Goal: Communication & Community: Share content

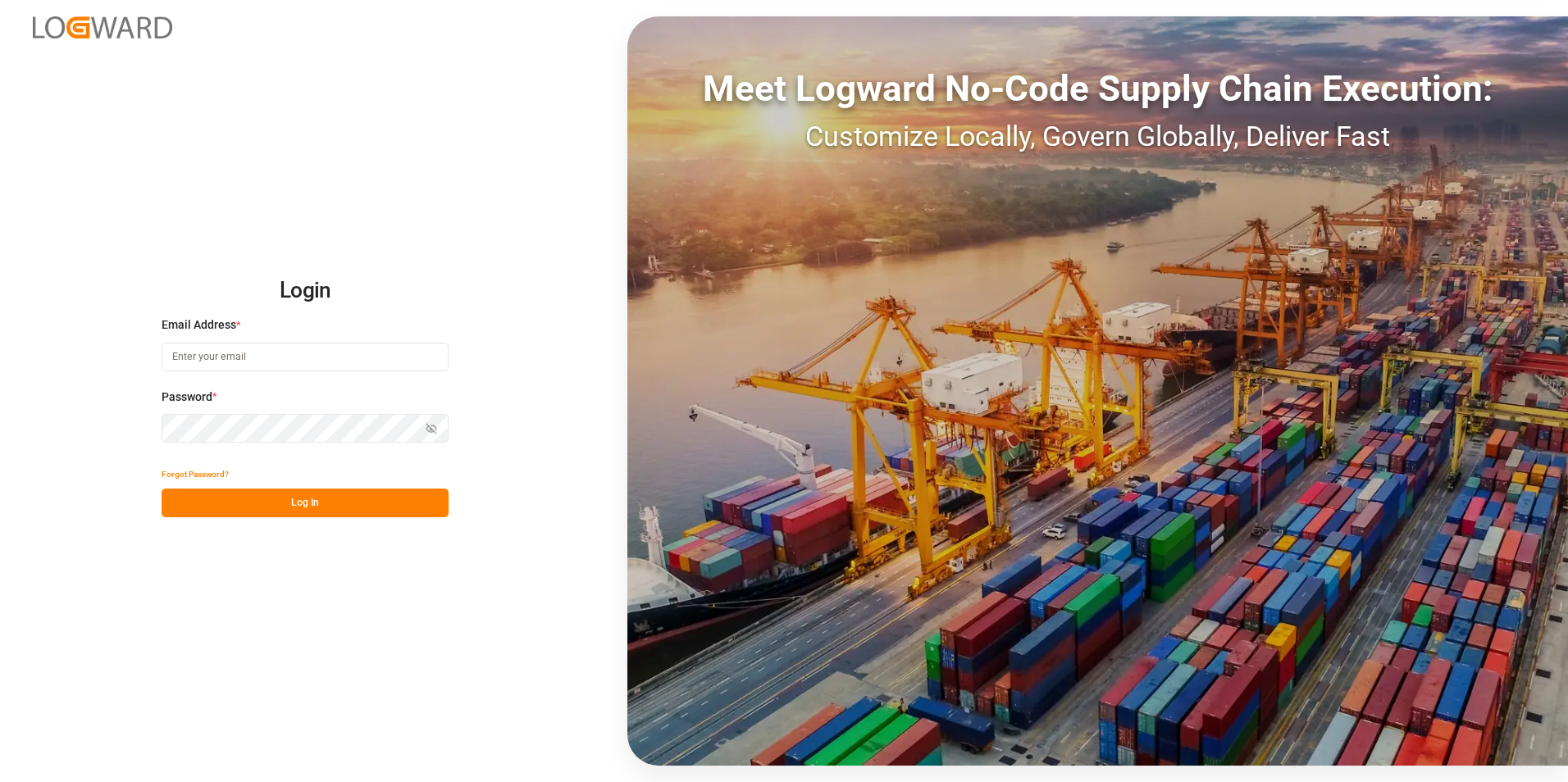
type input "[PERSON_NAME][EMAIL_ADDRESS][DOMAIN_NAME]"
click at [350, 504] on button "Log In" at bounding box center [305, 503] width 287 height 28
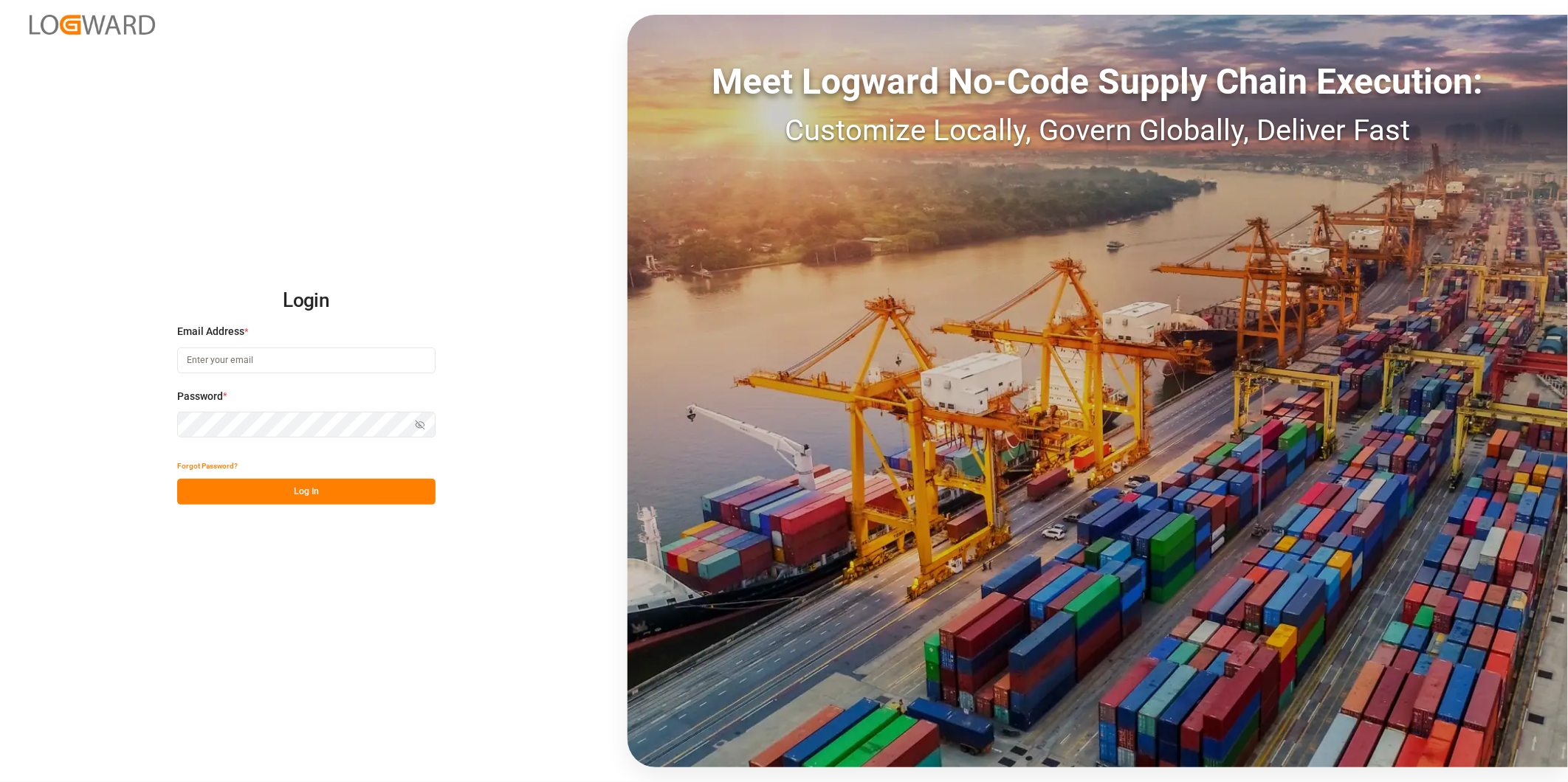
type input "[PERSON_NAME][EMAIL_ADDRESS][DOMAIN_NAME]"
click at [363, 492] on button "Log In" at bounding box center [306, 491] width 258 height 26
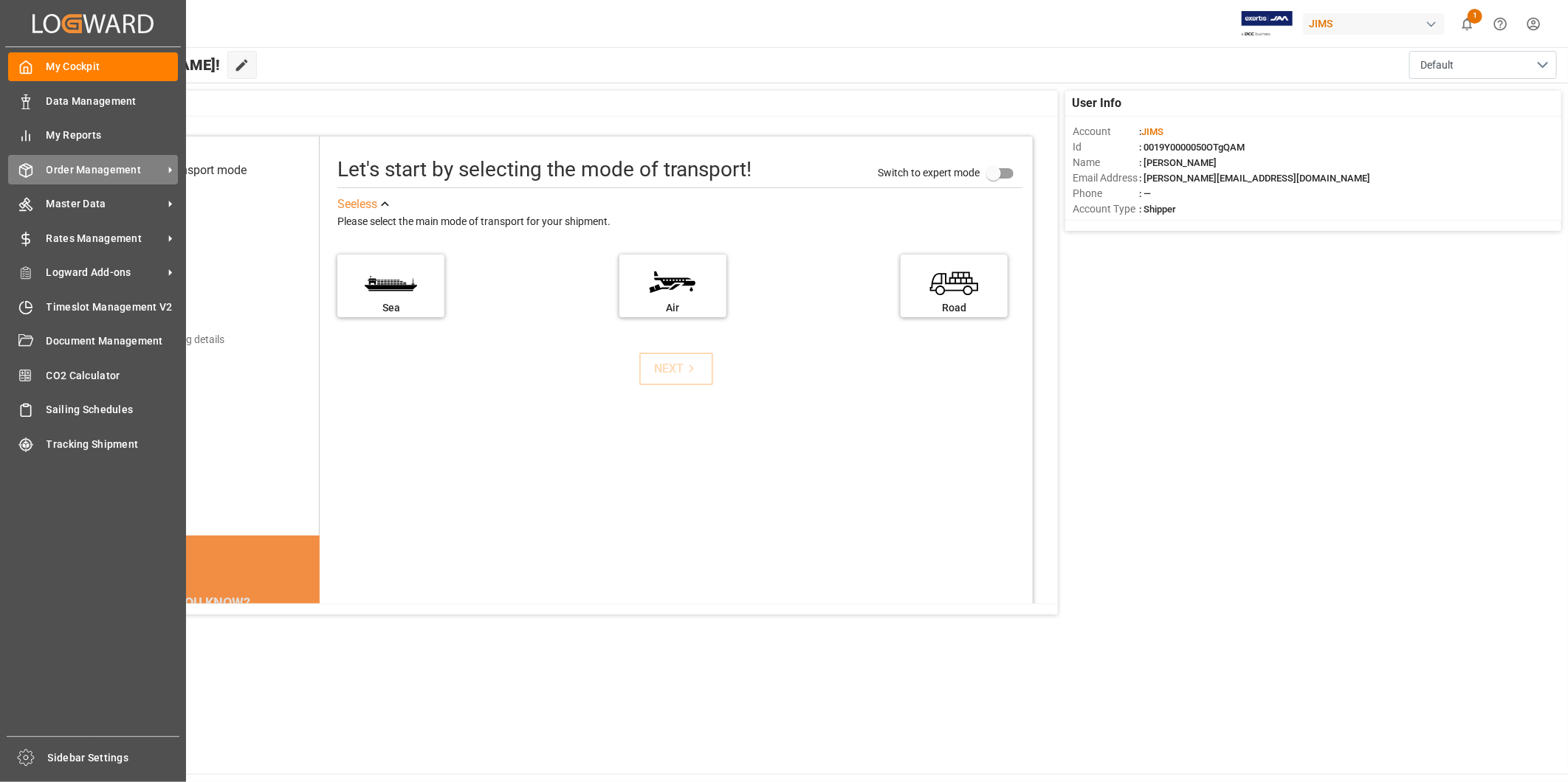
click at [153, 170] on span "Order Management" at bounding box center [105, 169] width 117 height 15
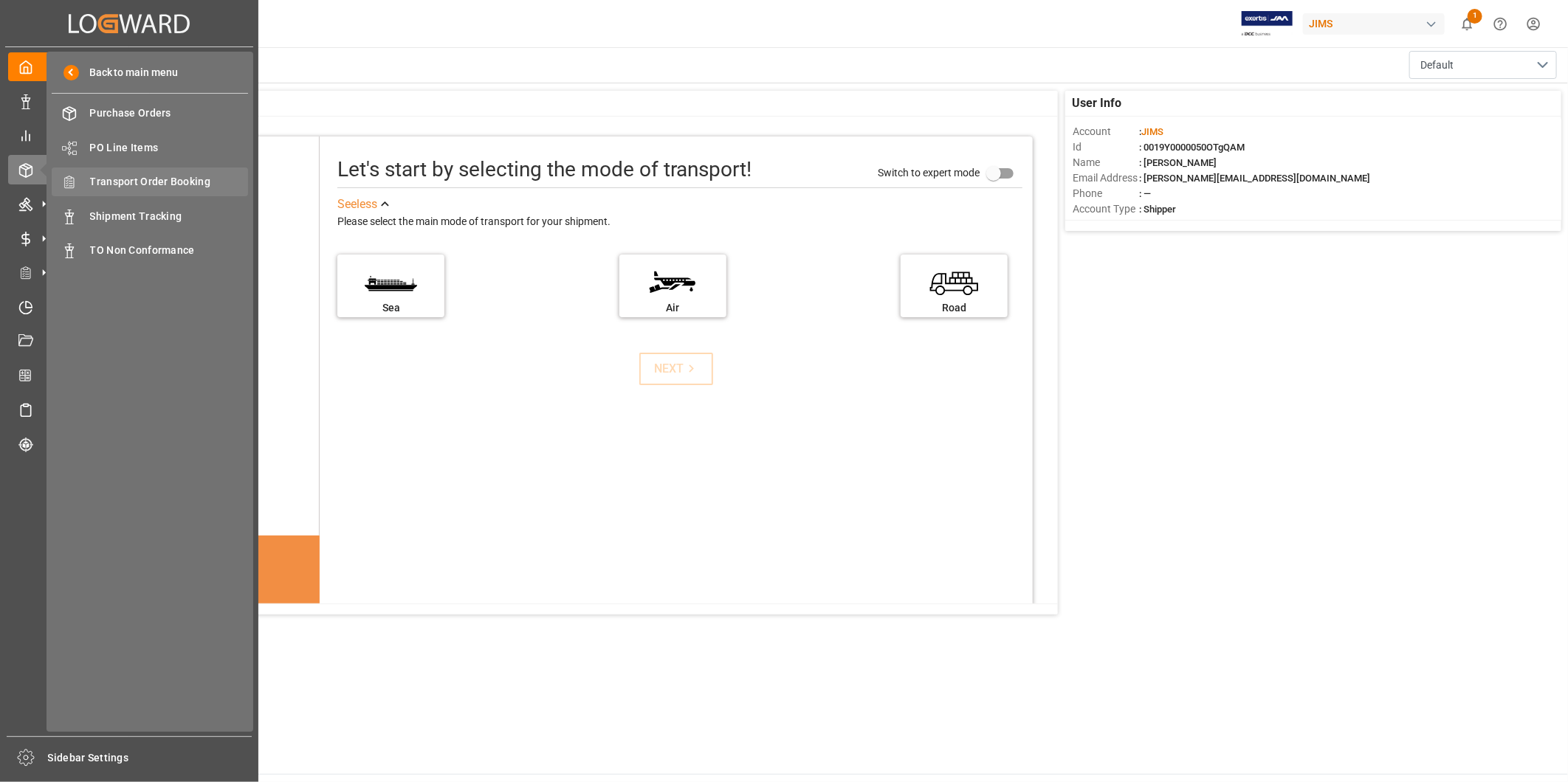
click at [164, 185] on span "Transport Order Booking" at bounding box center [169, 181] width 159 height 15
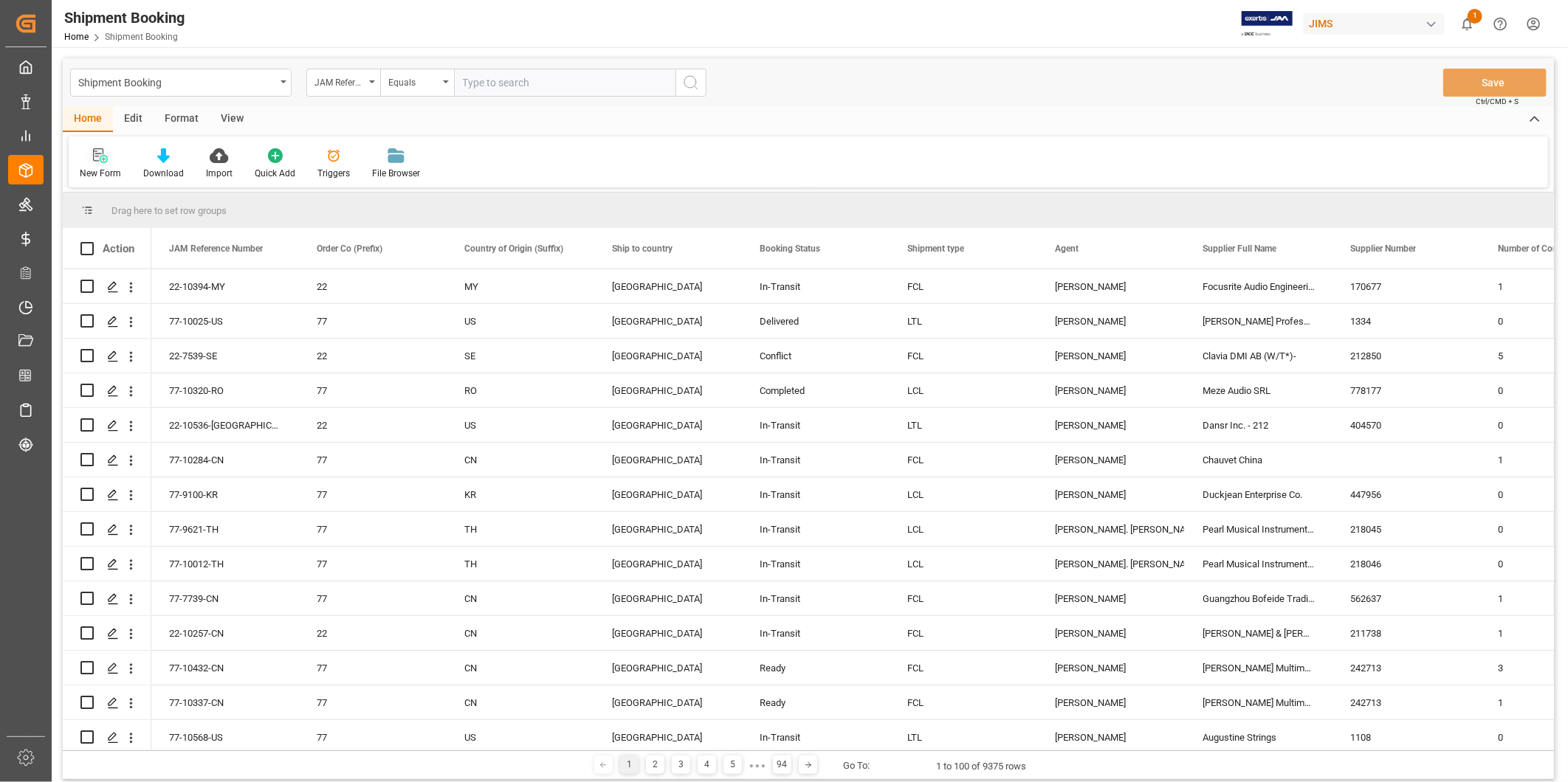
click at [104, 167] on div "New Form" at bounding box center [101, 173] width 42 height 14
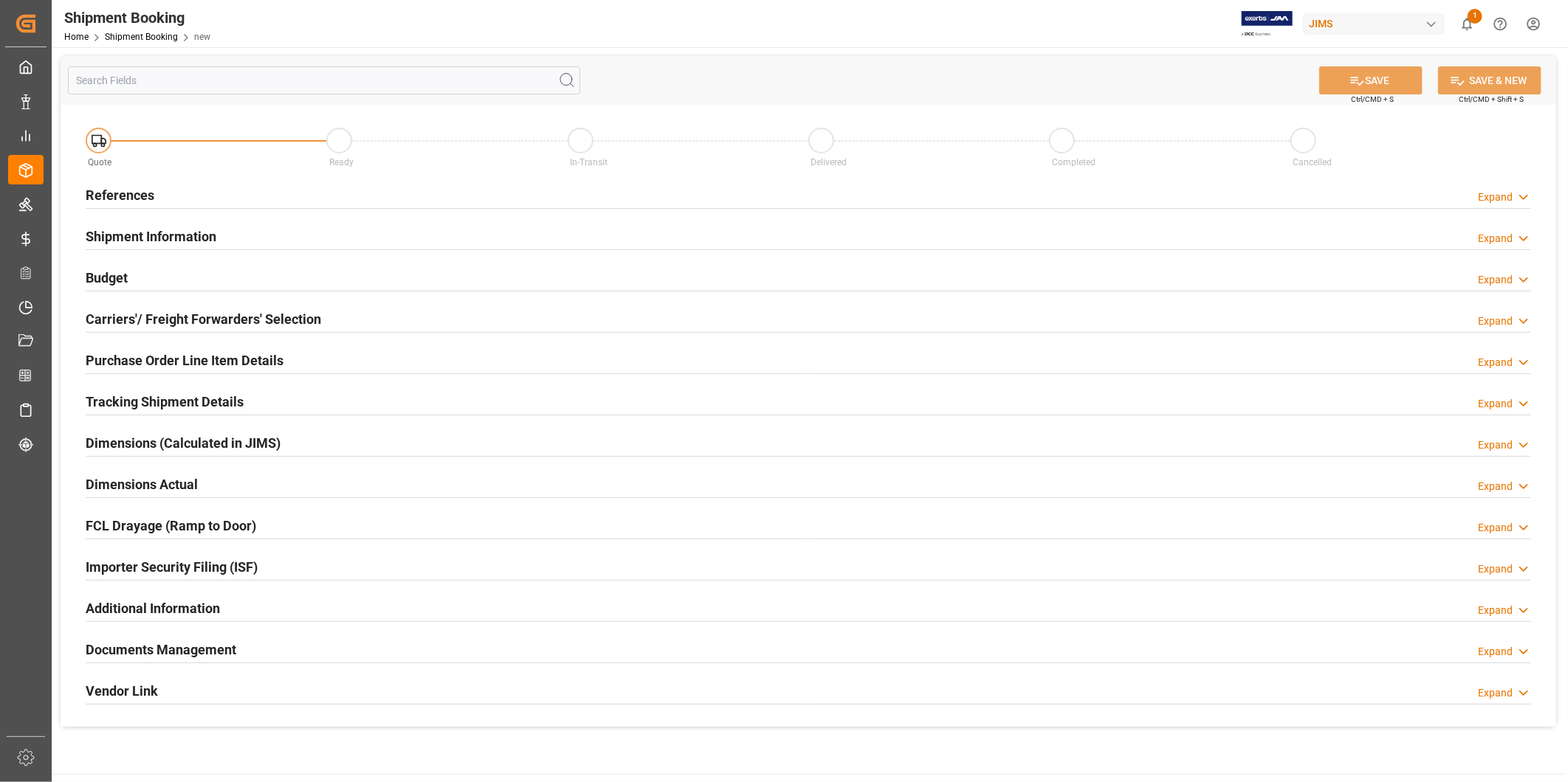
click at [1497, 198] on div "Expand" at bounding box center [1494, 196] width 34 height 15
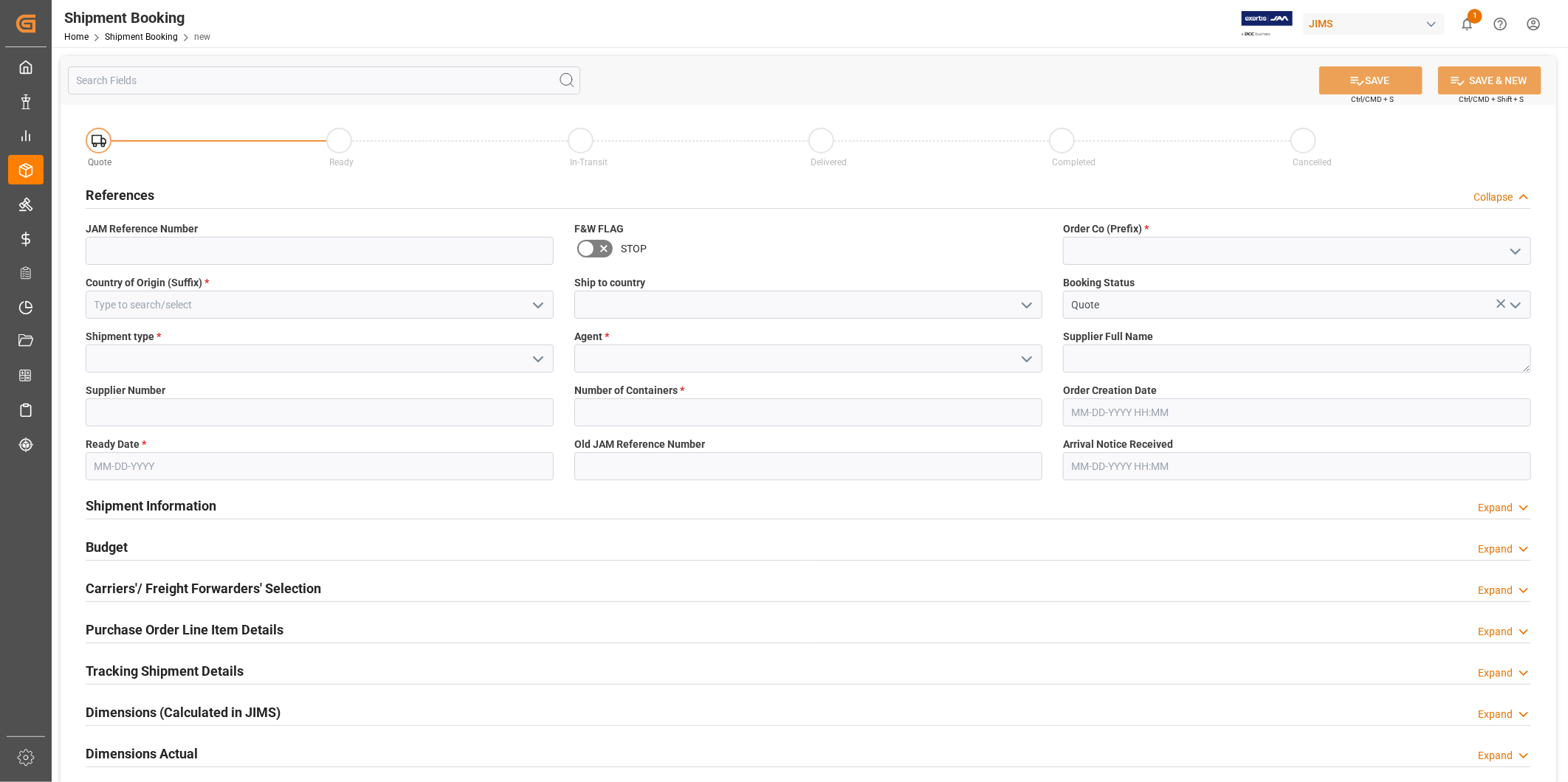
click at [1511, 249] on polyline "open menu" at bounding box center [1515, 252] width 9 height 5
click at [1447, 308] on div "77" at bounding box center [1297, 317] width 467 height 34
type input "77"
click at [539, 303] on icon "open menu" at bounding box center [538, 305] width 18 height 18
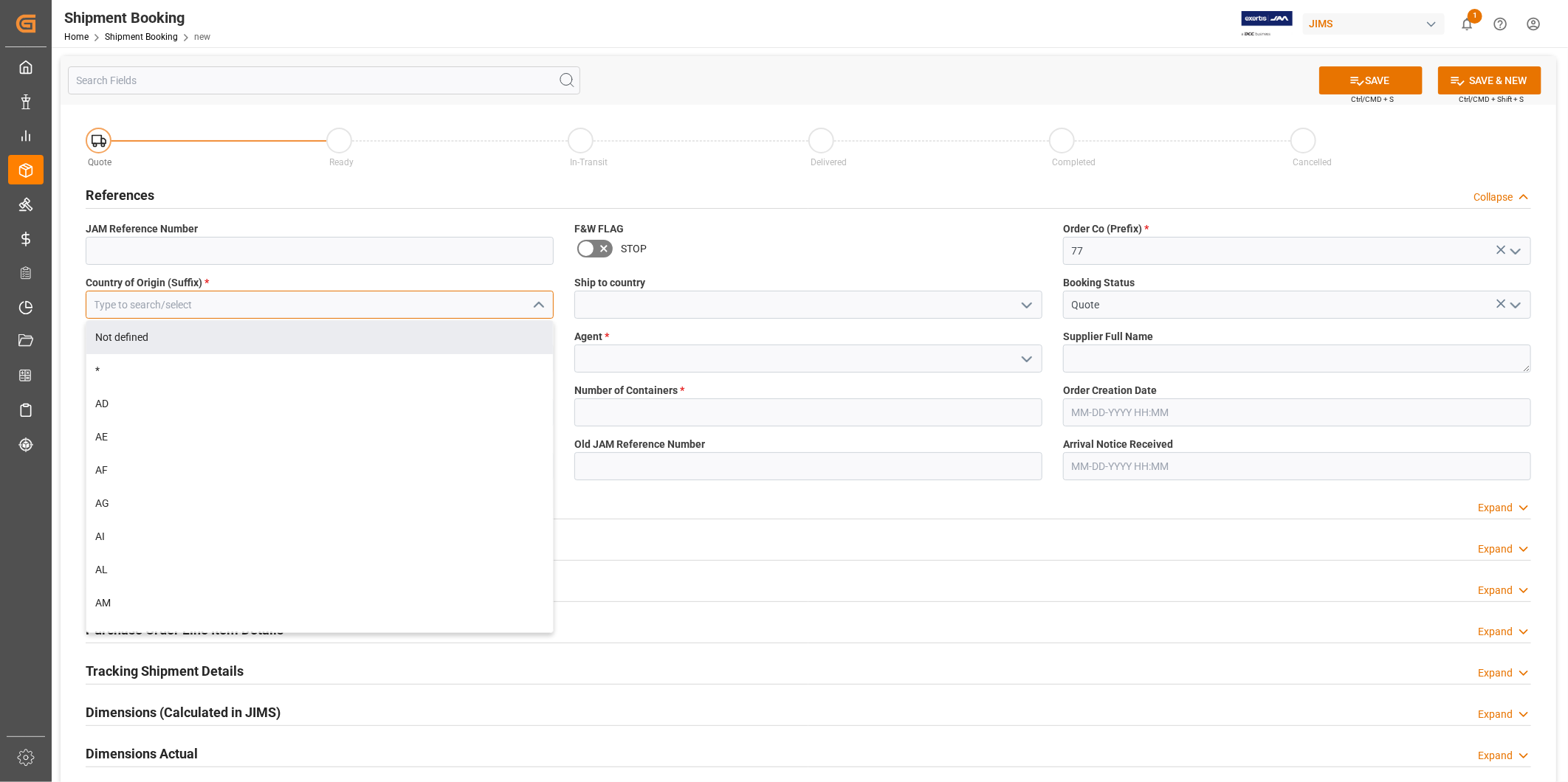
click at [318, 310] on input at bounding box center [320, 304] width 468 height 28
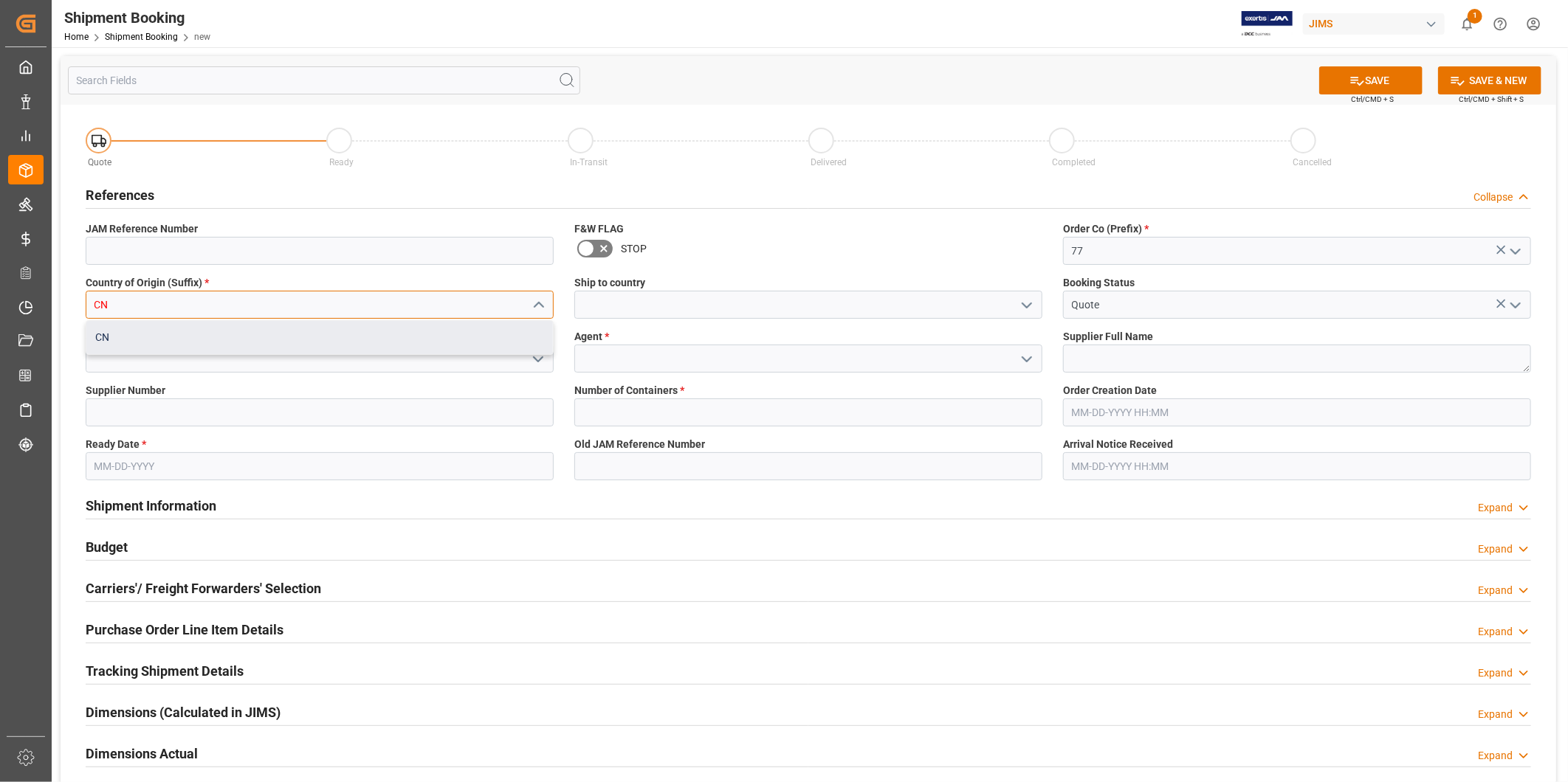
click at [296, 339] on div "CN" at bounding box center [320, 338] width 467 height 34
type input "CN"
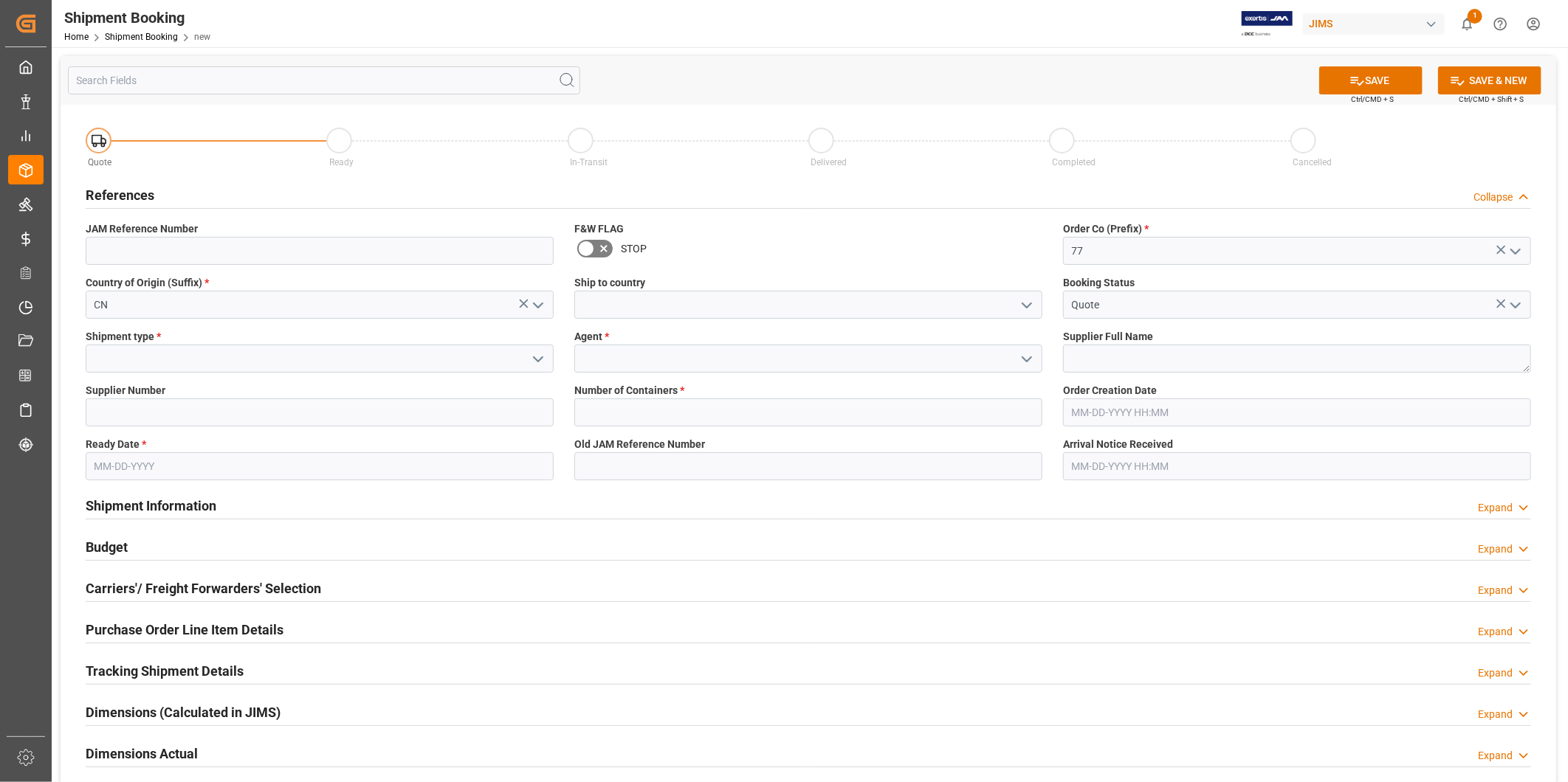
drag, startPoint x: 1029, startPoint y: 307, endPoint x: 1029, endPoint y: 318, distance: 11.0
click at [1029, 308] on icon "open menu" at bounding box center [1027, 305] width 18 height 18
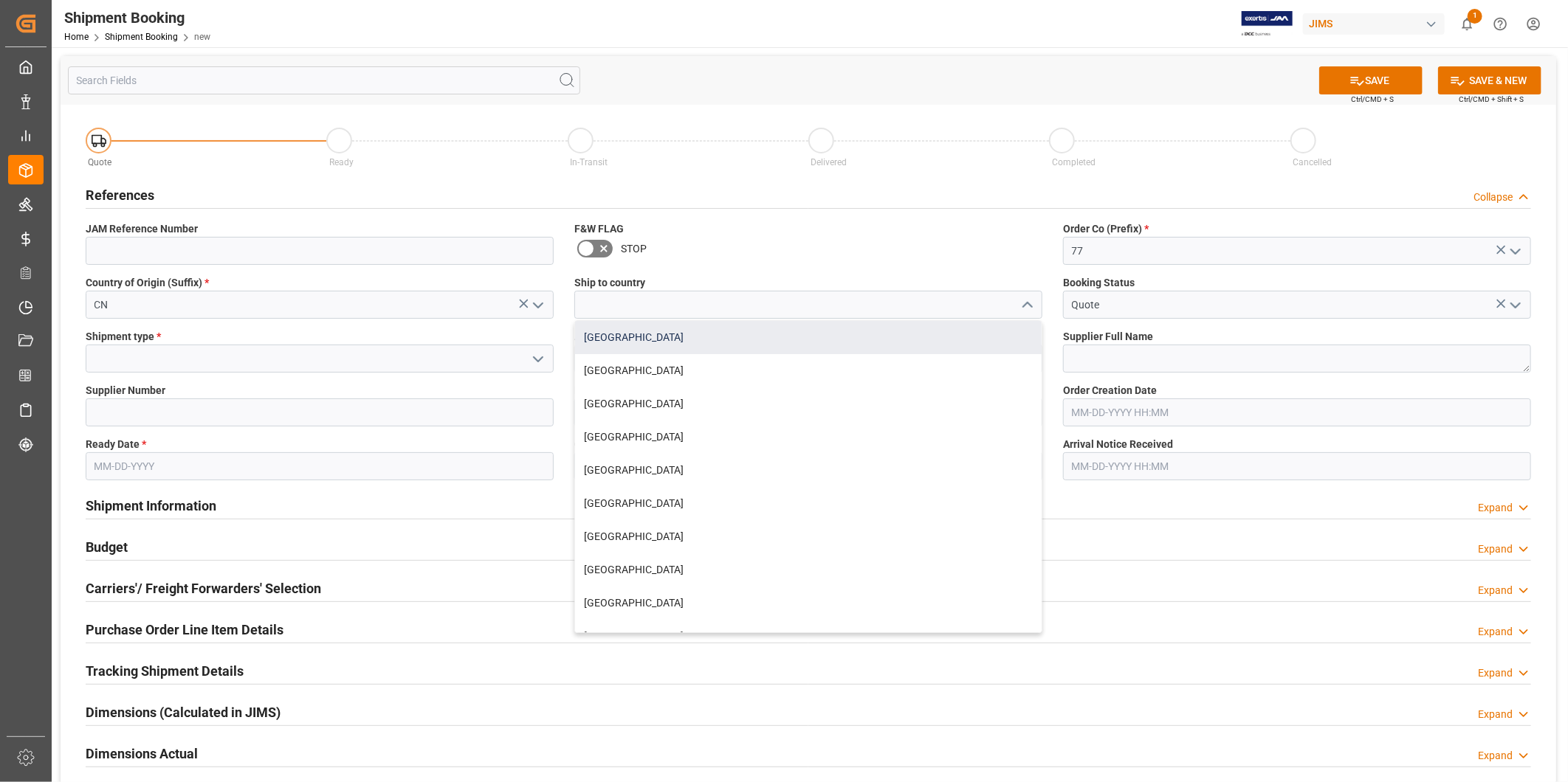
click at [919, 335] on div "[GEOGRAPHIC_DATA]" at bounding box center [809, 338] width 467 height 34
type input "[GEOGRAPHIC_DATA]"
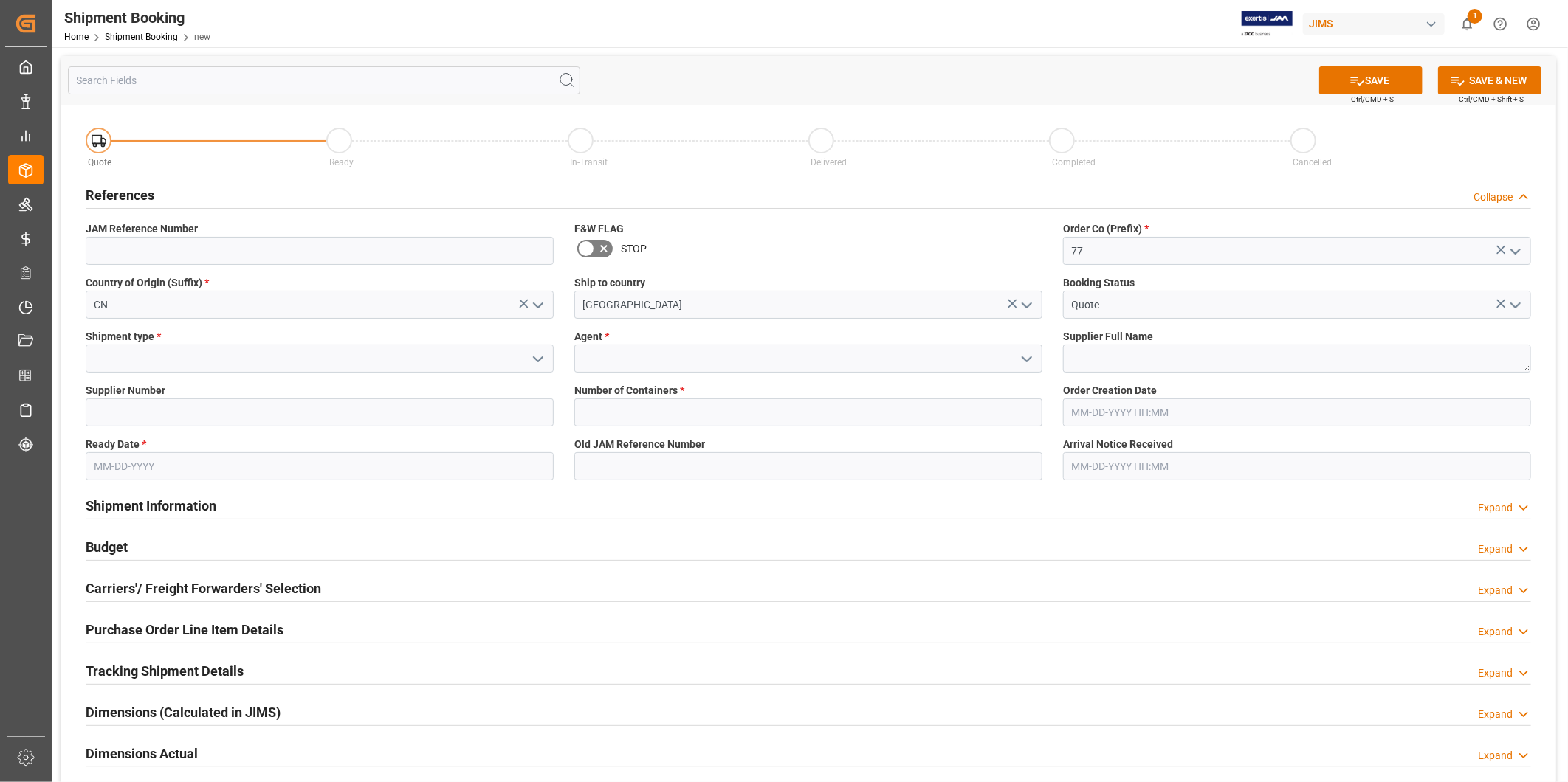
click at [543, 357] on polyline "open menu" at bounding box center [538, 359] width 9 height 5
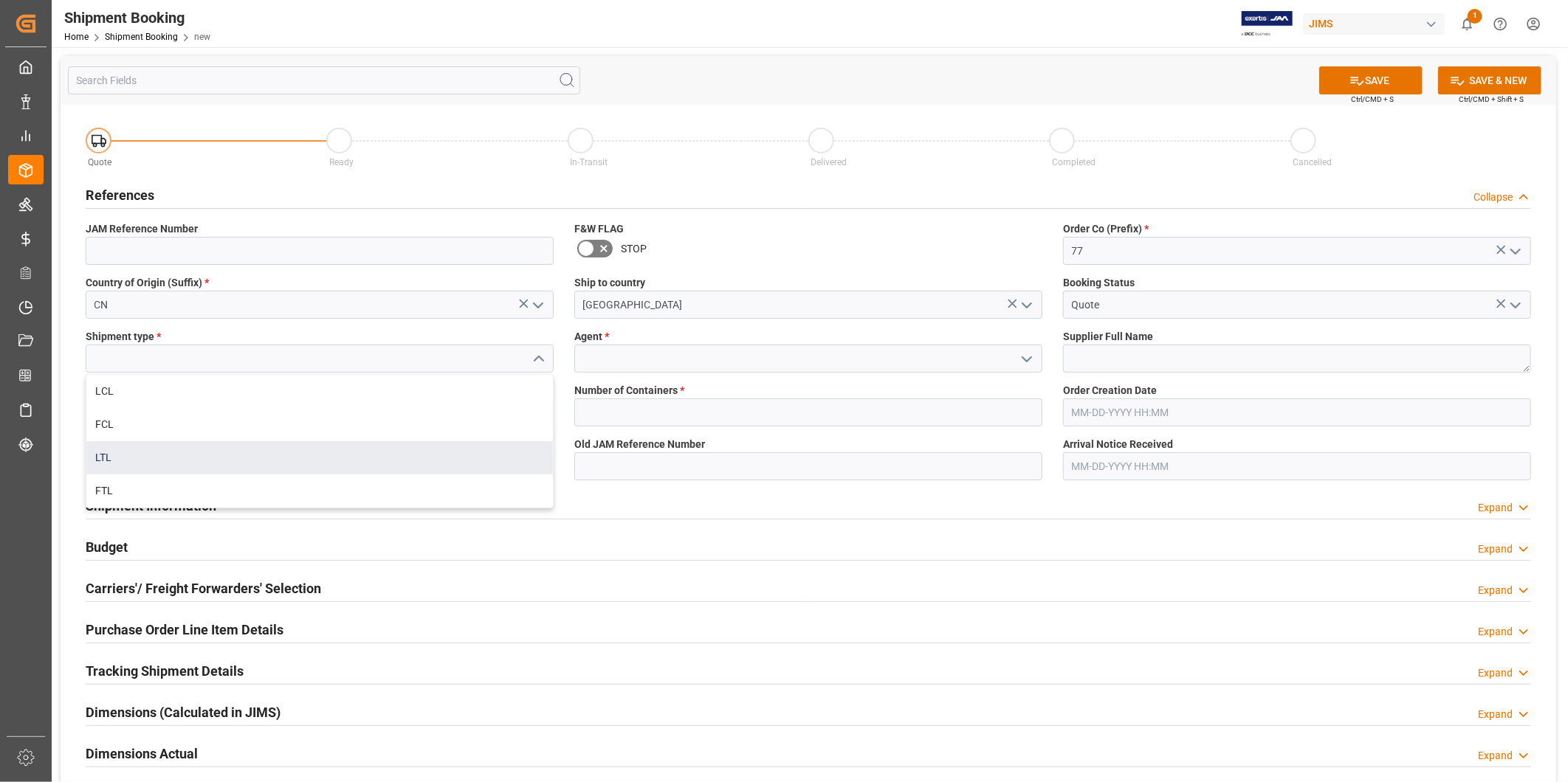
click at [489, 443] on div "LTL" at bounding box center [320, 458] width 467 height 34
type input "LTL"
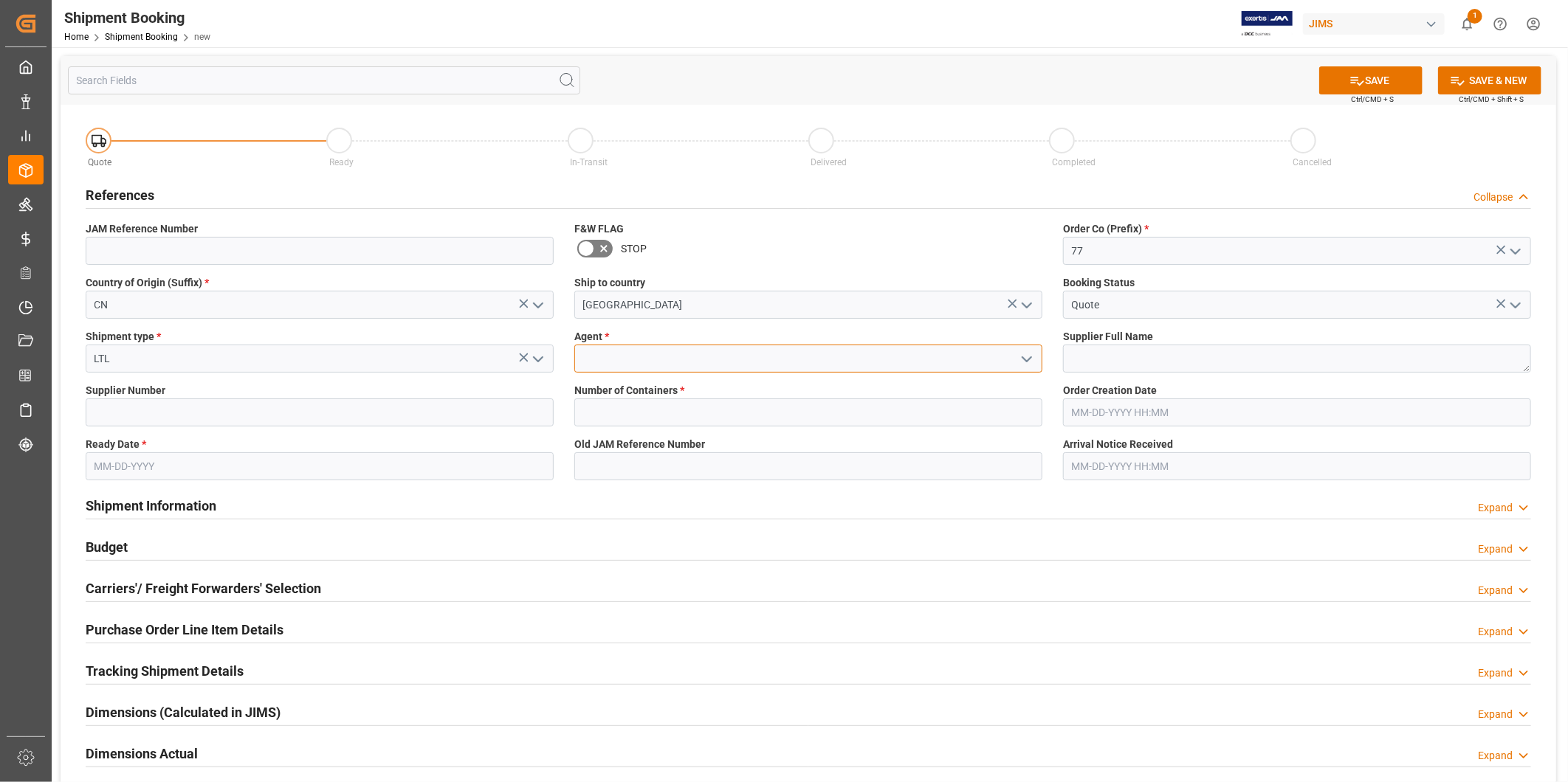
click at [643, 363] on input at bounding box center [809, 358] width 468 height 28
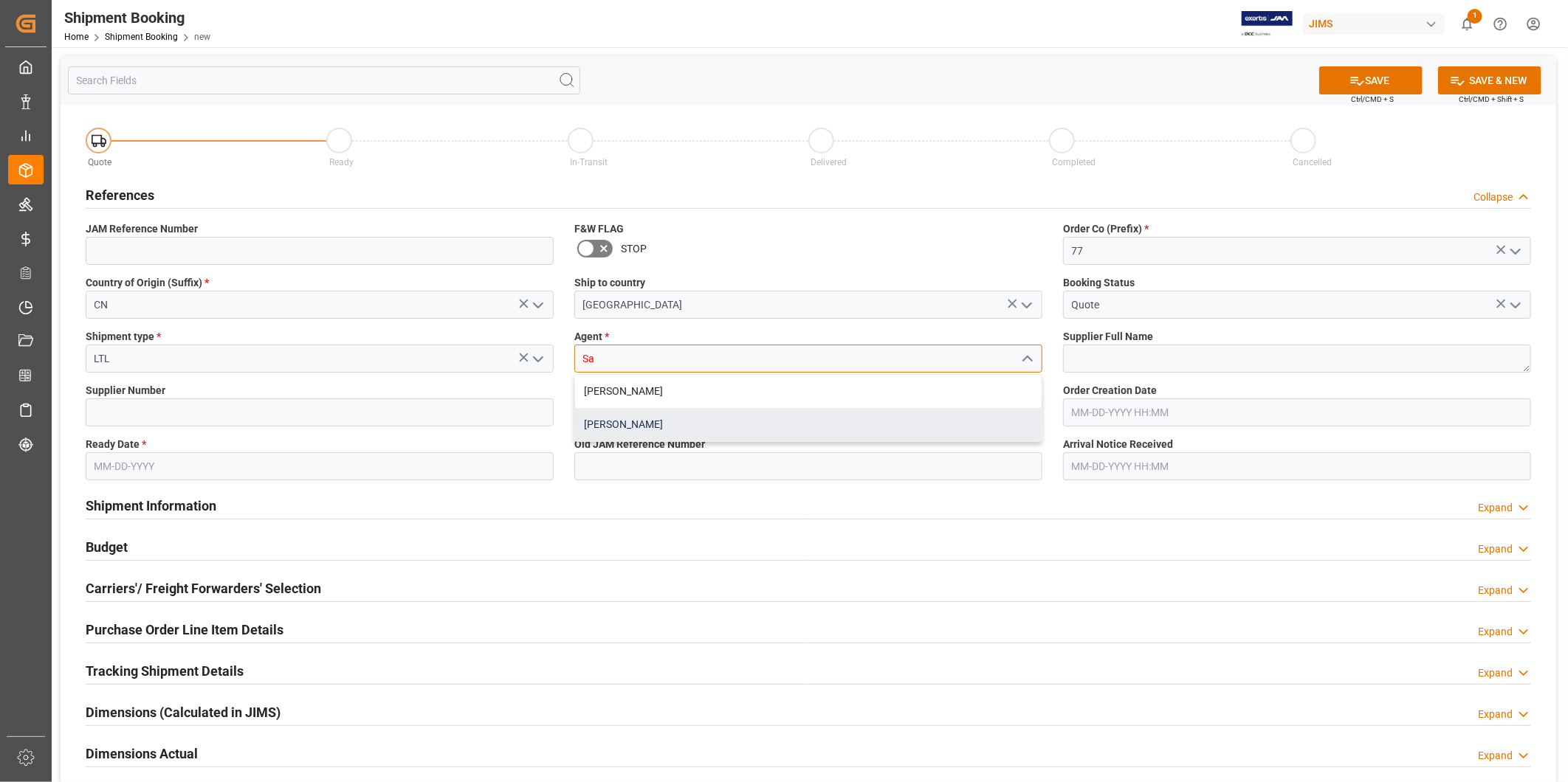
click at [640, 426] on div "[PERSON_NAME]" at bounding box center [809, 425] width 467 height 34
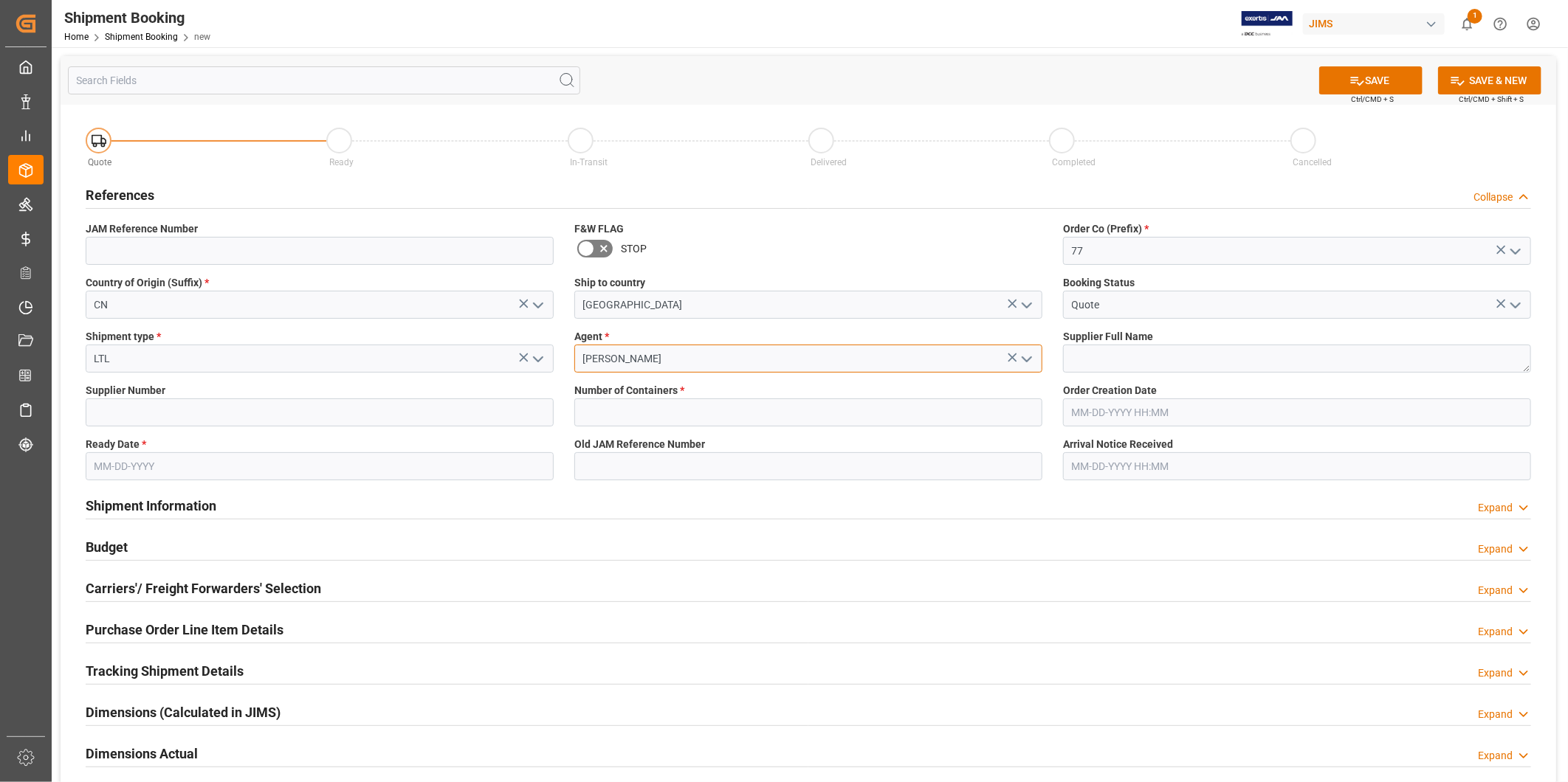
type input "[PERSON_NAME]"
click at [1167, 351] on textarea at bounding box center [1297, 358] width 468 height 28
click at [211, 411] on input at bounding box center [320, 412] width 468 height 28
paste input "217591"
type input "217591"
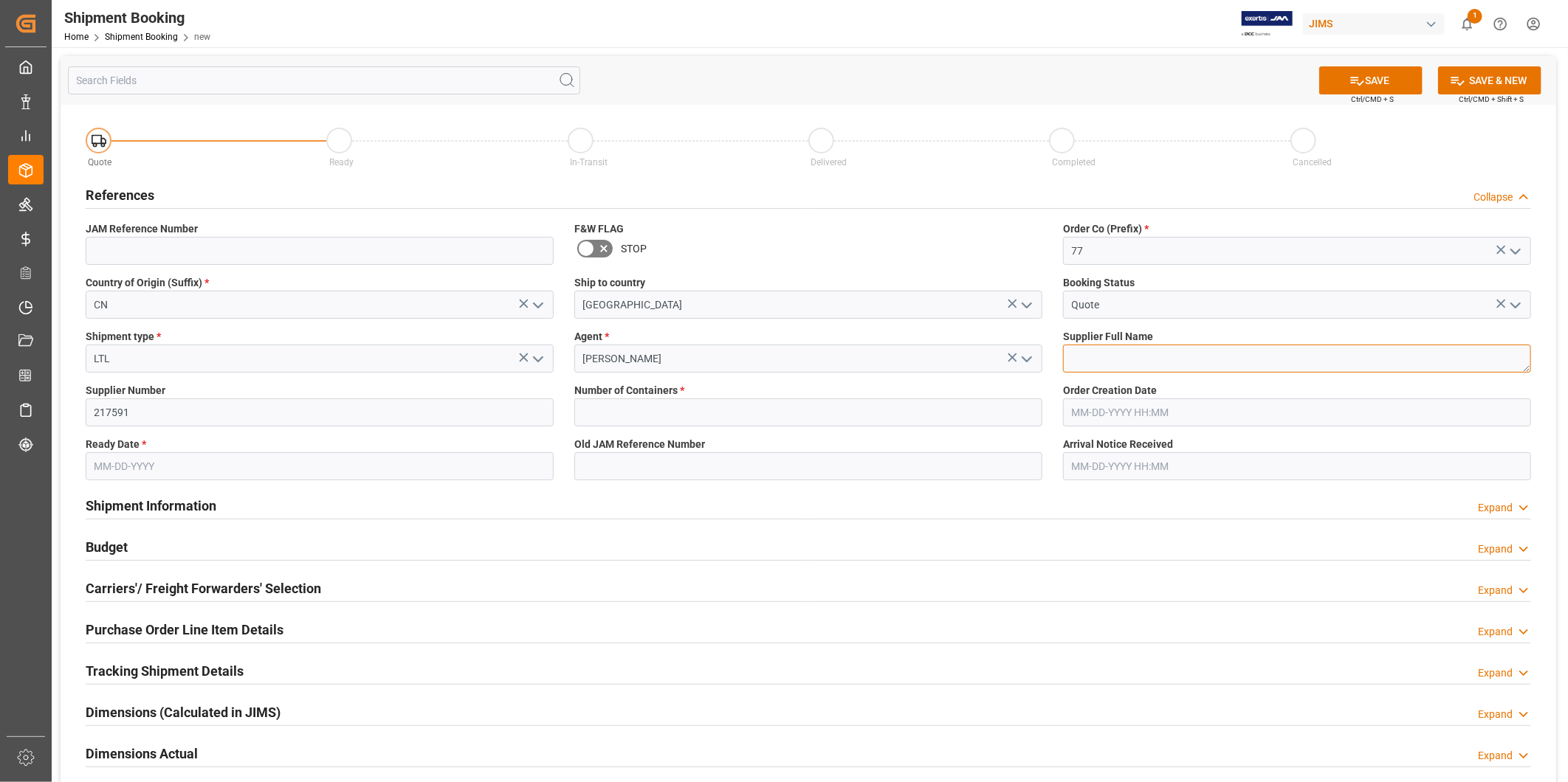
click at [1134, 357] on textarea at bounding box center [1297, 358] width 468 height 28
paste textarea "U. S. Music Corp. (CRT)"
type textarea "U. S. Music Corp. (CRT)"
drag, startPoint x: 930, startPoint y: 392, endPoint x: 927, endPoint y: 402, distance: 10.4
click at [930, 392] on label "Number of Containers *" at bounding box center [809, 390] width 468 height 15
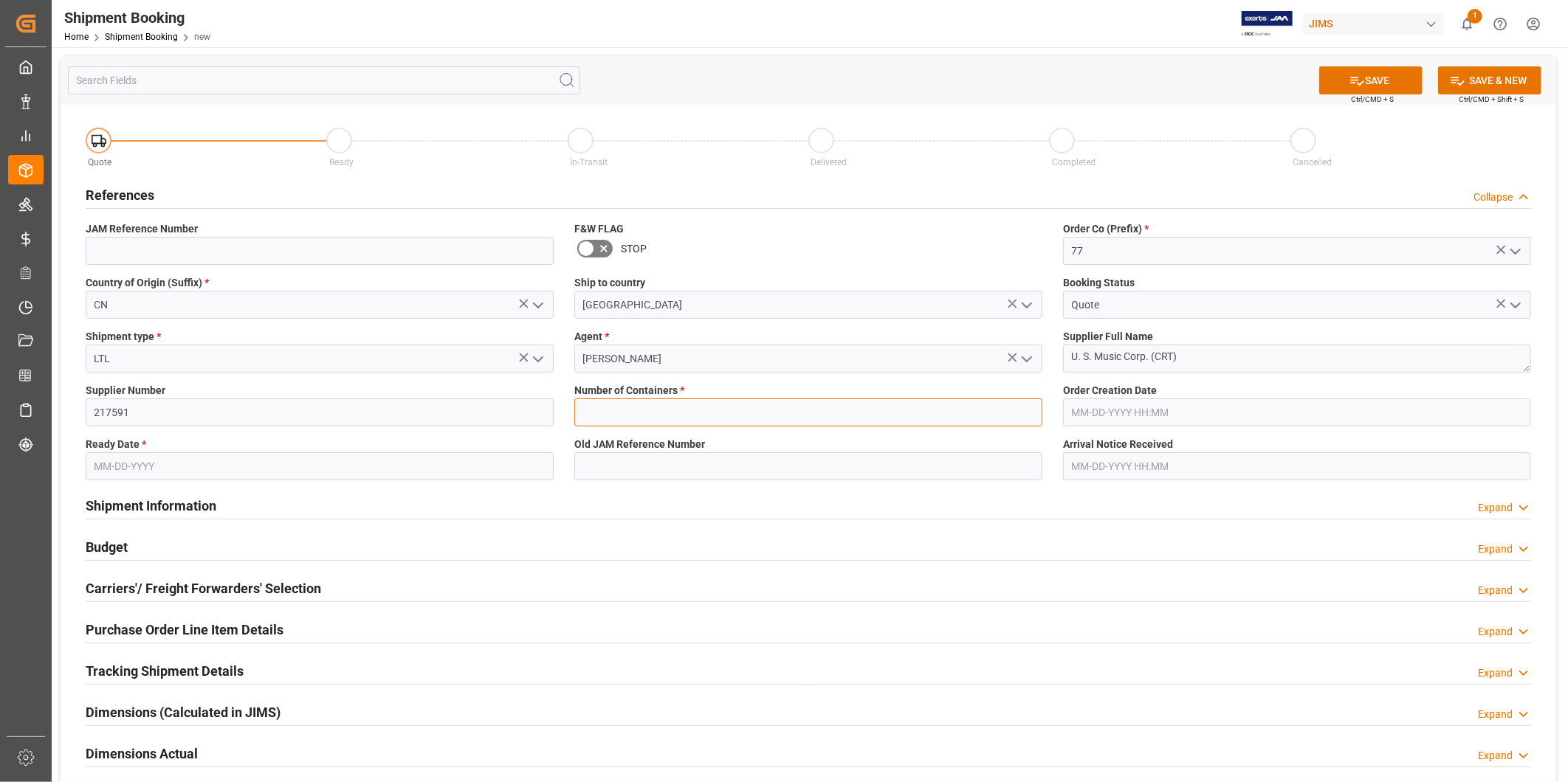
click at [925, 407] on input "text" at bounding box center [809, 412] width 468 height 28
type input "0"
click at [1101, 409] on input "text" at bounding box center [1297, 412] width 468 height 28
click at [319, 459] on input "text" at bounding box center [320, 466] width 468 height 28
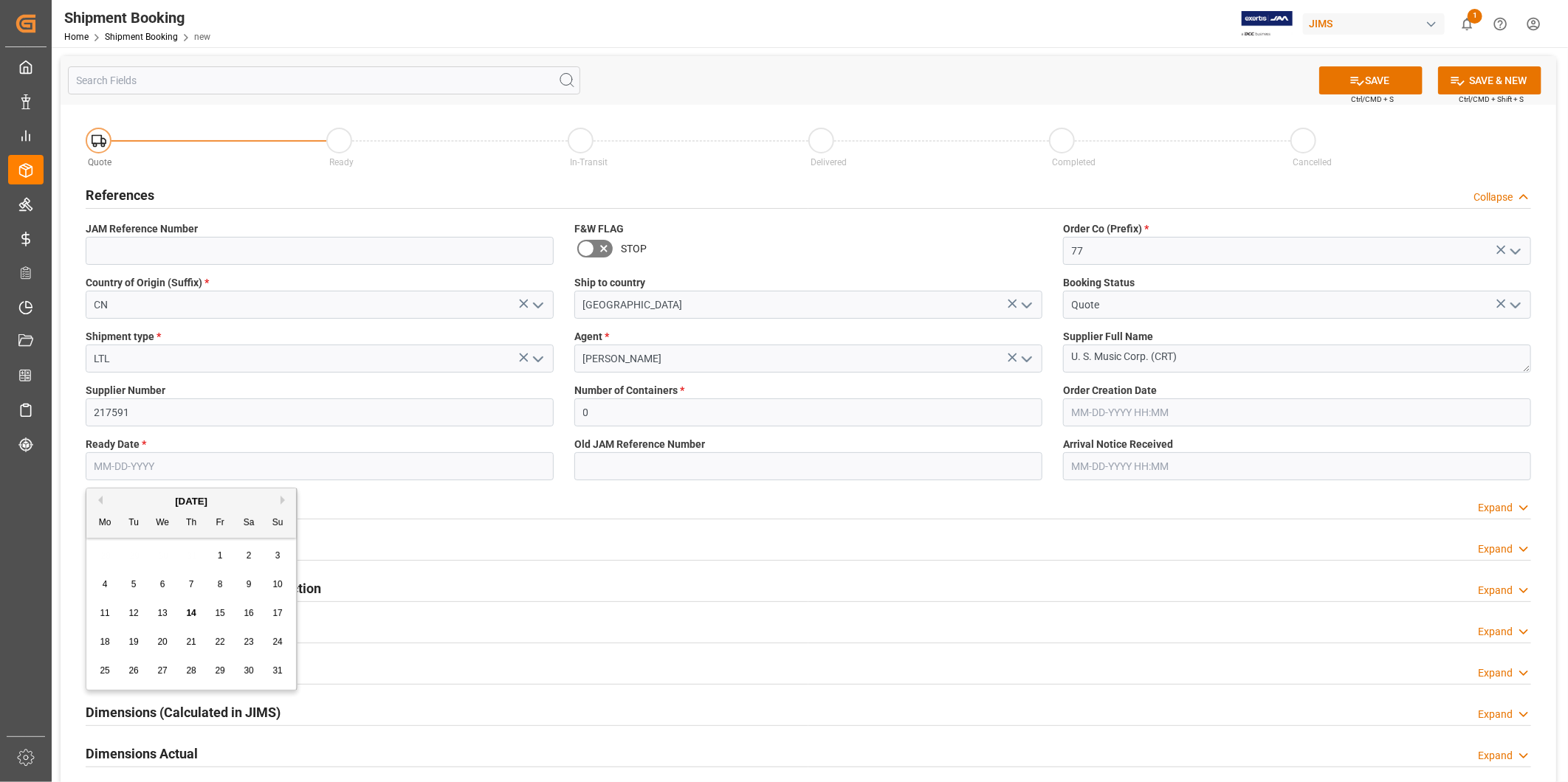
click at [68, 476] on div "Quote Ready In-Transit Delivered Completed Cancelled References Collapse JAM Re…" at bounding box center [808, 550] width 1495 height 891
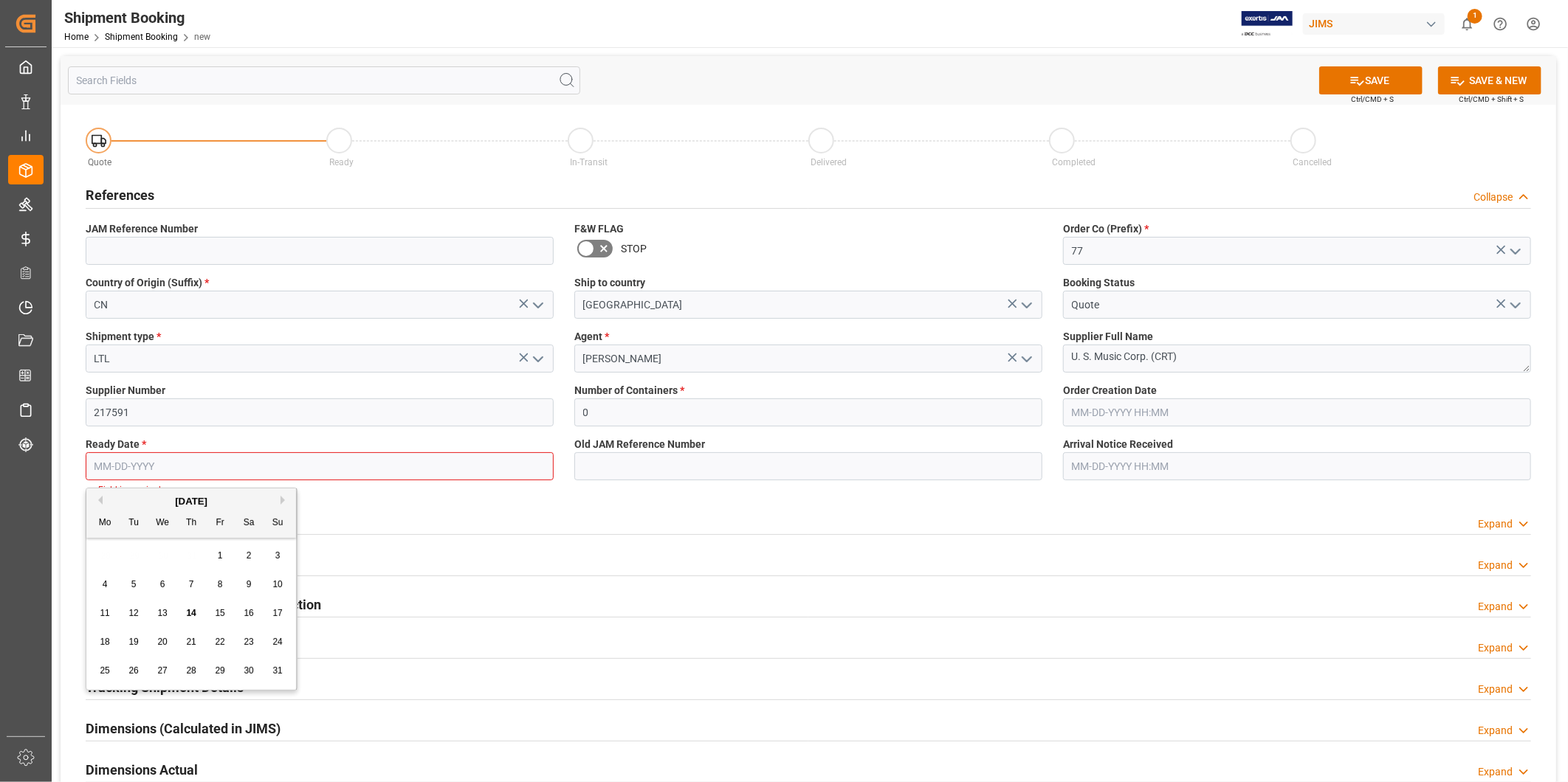
click at [212, 474] on input "text" at bounding box center [320, 466] width 468 height 28
click at [168, 642] on div "20" at bounding box center [162, 642] width 18 height 18
type input "[DATE]"
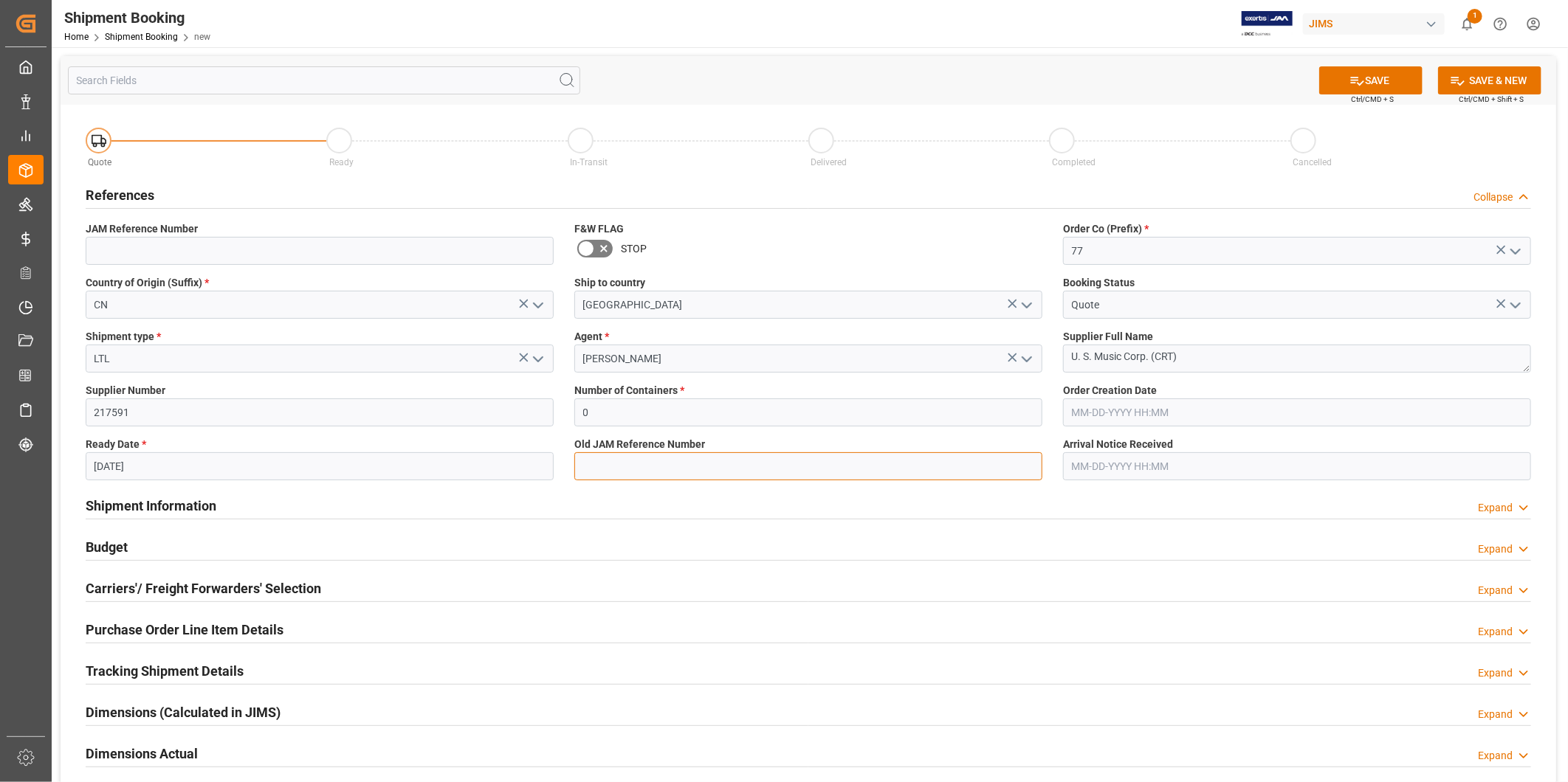
click at [727, 469] on input at bounding box center [809, 466] width 468 height 28
click at [1199, 514] on div "Shipment Information Expand" at bounding box center [808, 504] width 1446 height 28
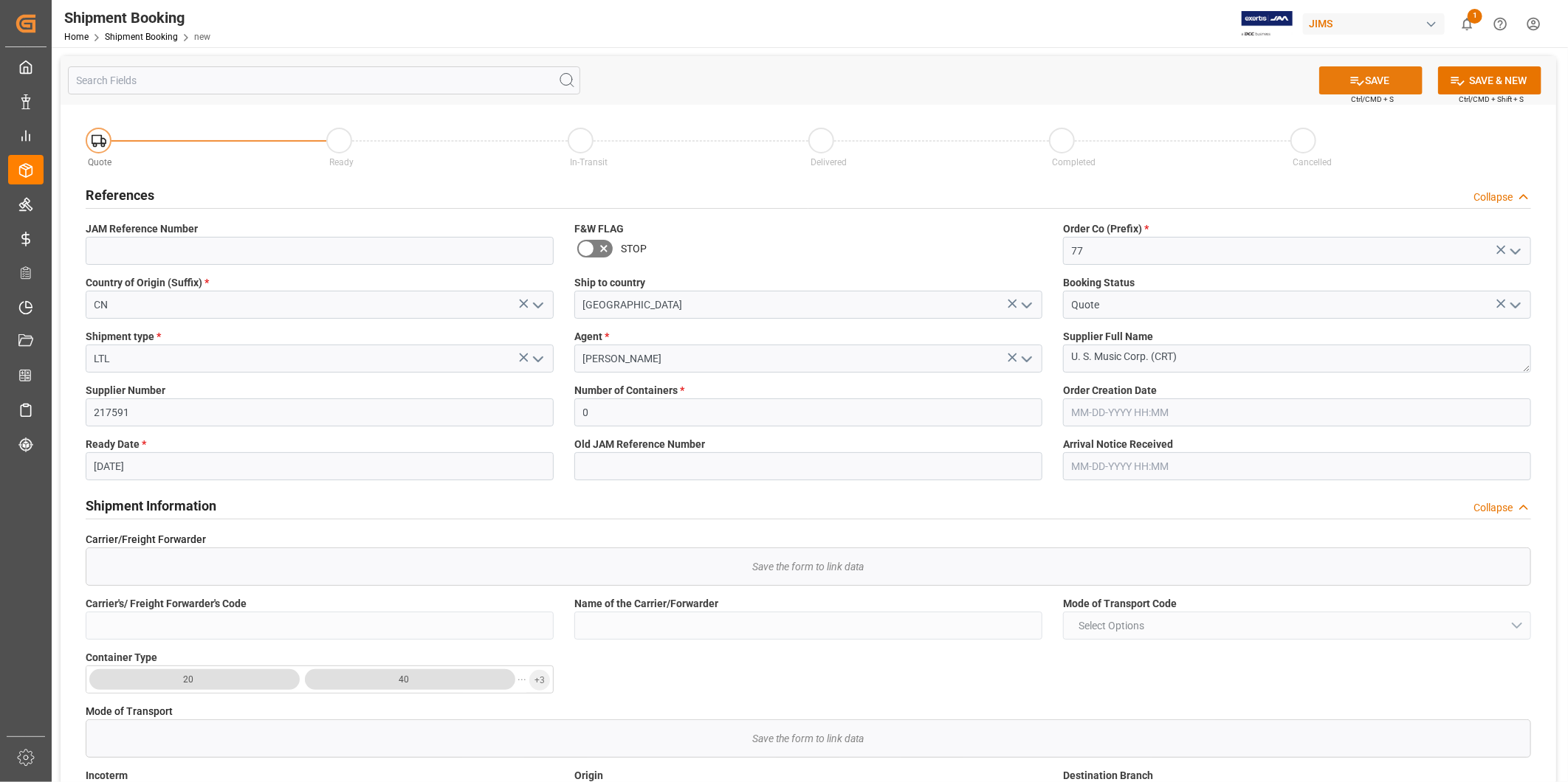
click at [1362, 83] on button "SAVE" at bounding box center [1371, 80] width 103 height 28
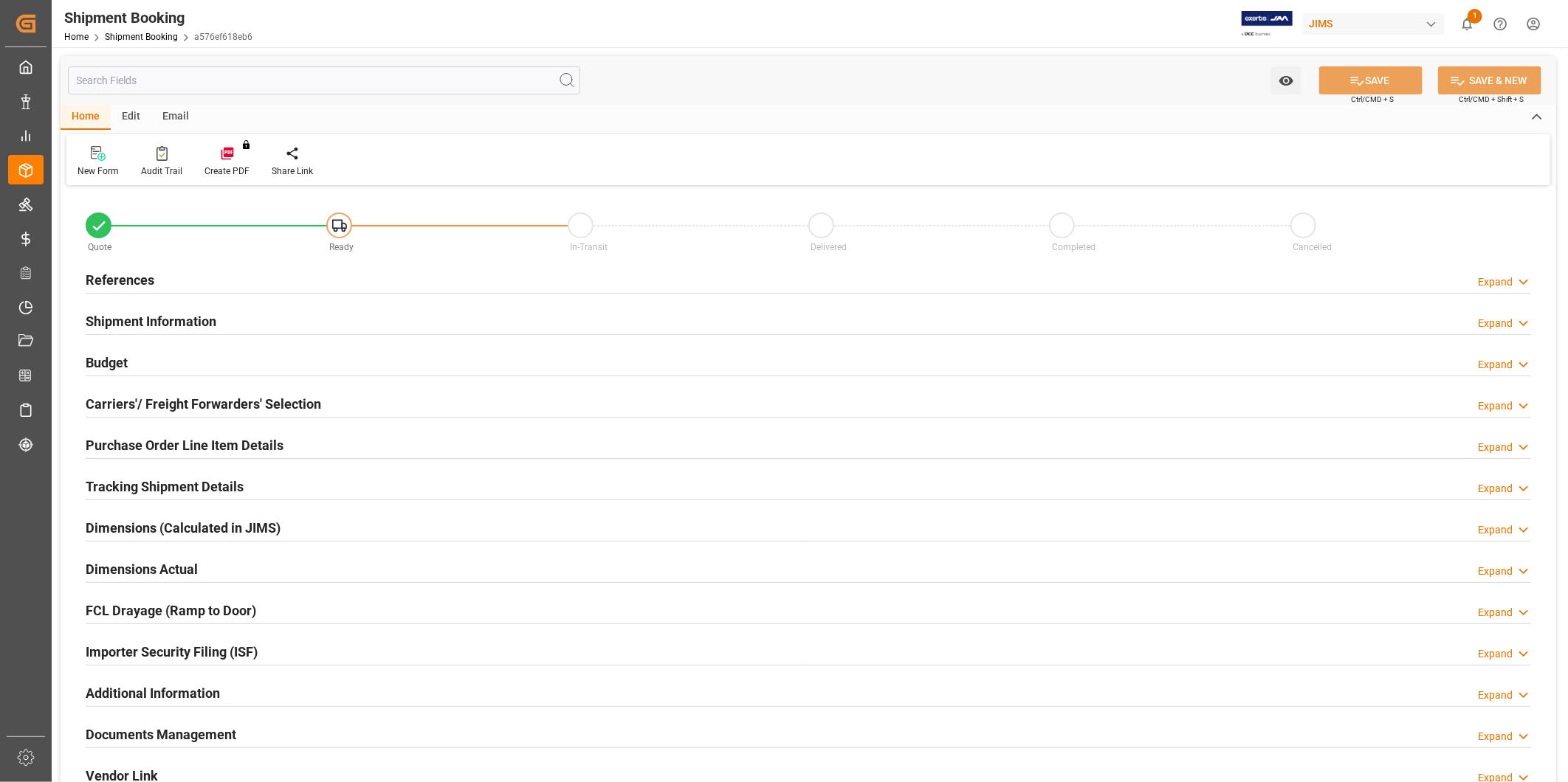
type input "0"
type input "[DATE]"
click at [1516, 276] on icon at bounding box center [1523, 282] width 14 height 15
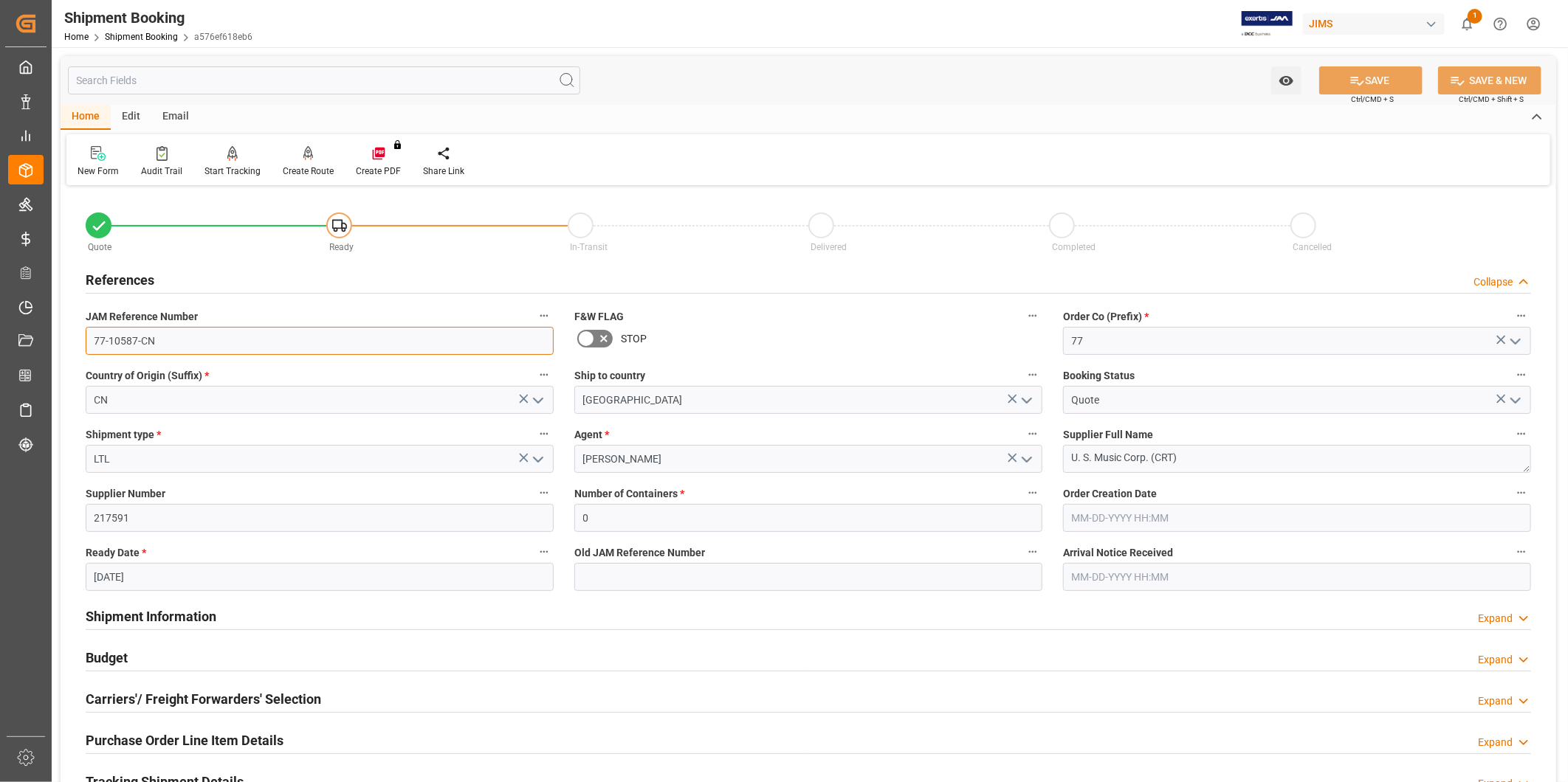
click at [193, 345] on input "77-10587-CN" at bounding box center [320, 340] width 468 height 28
click at [119, 529] on input "217591" at bounding box center [320, 518] width 468 height 28
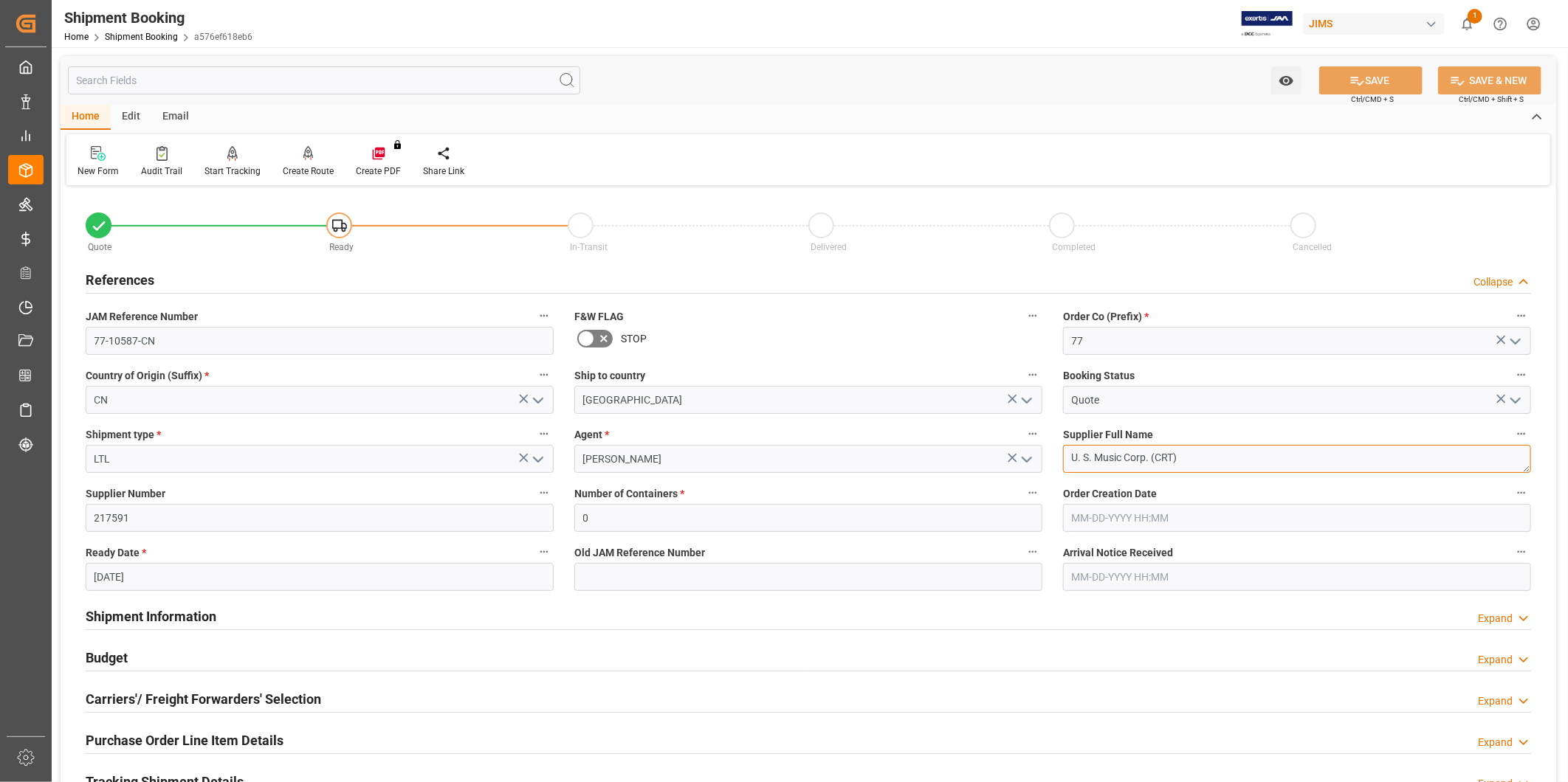
click at [1186, 462] on textarea "U. S. Music Corp. (CRT)" at bounding box center [1297, 458] width 468 height 28
click at [237, 340] on input "77-10587-CN" at bounding box center [320, 340] width 468 height 28
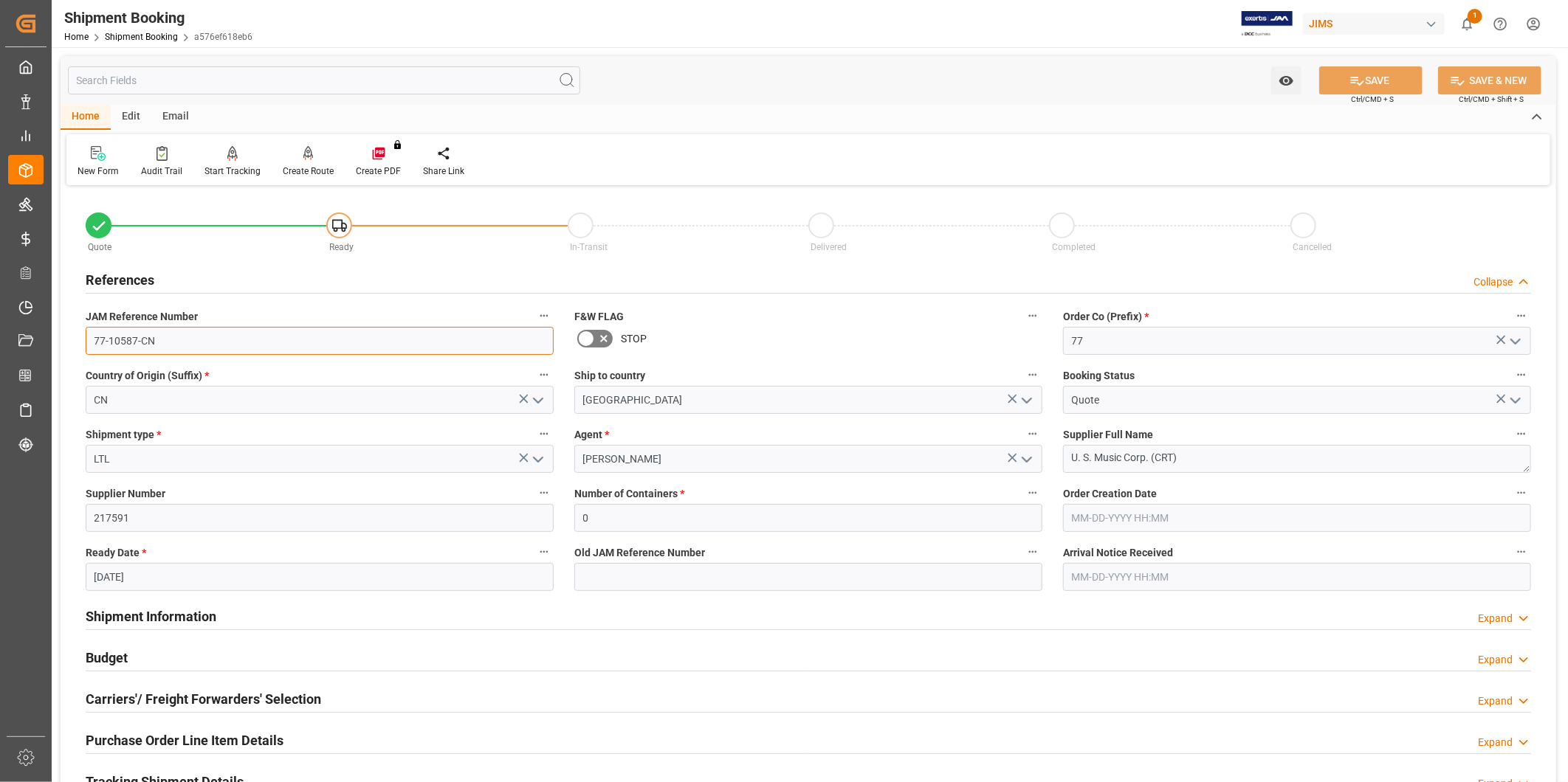
click at [237, 340] on input "77-10587-CN" at bounding box center [320, 340] width 468 height 28
click at [356, 526] on input "217591" at bounding box center [320, 518] width 468 height 28
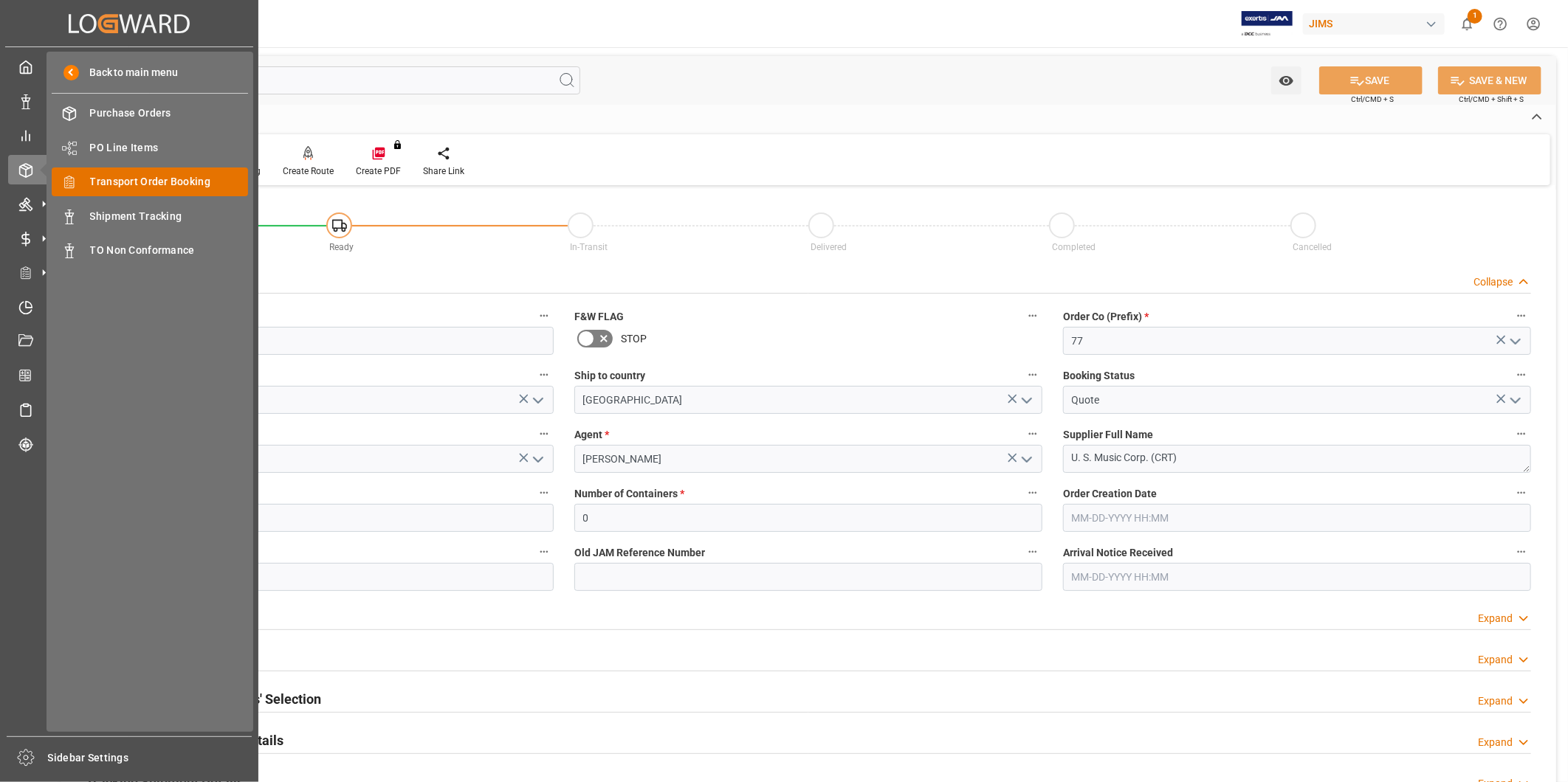
click at [113, 185] on span "Transport Order Booking" at bounding box center [169, 181] width 159 height 15
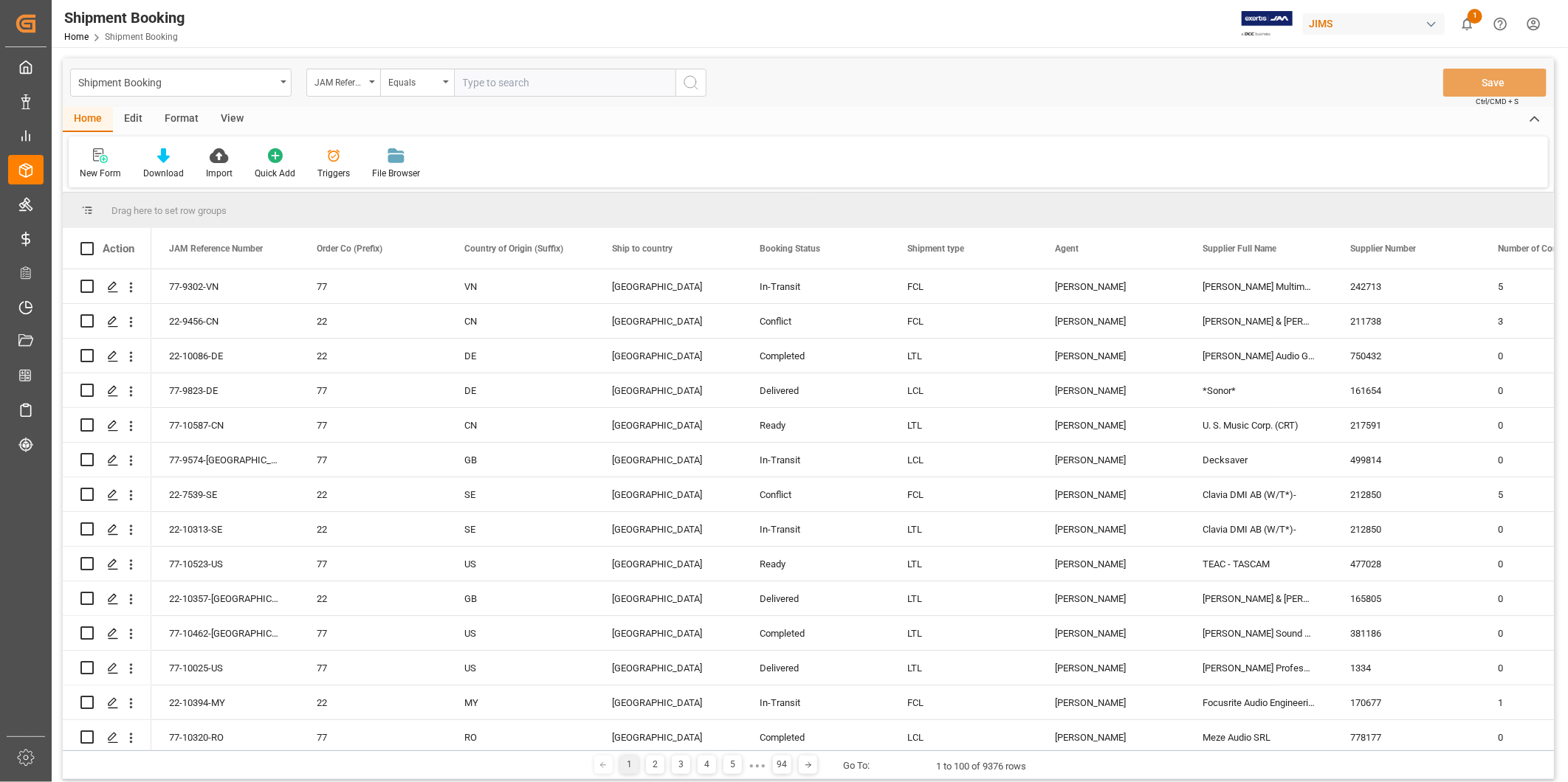
click at [493, 83] on input "text" at bounding box center [564, 82] width 221 height 28
type input "22-9336-CN"
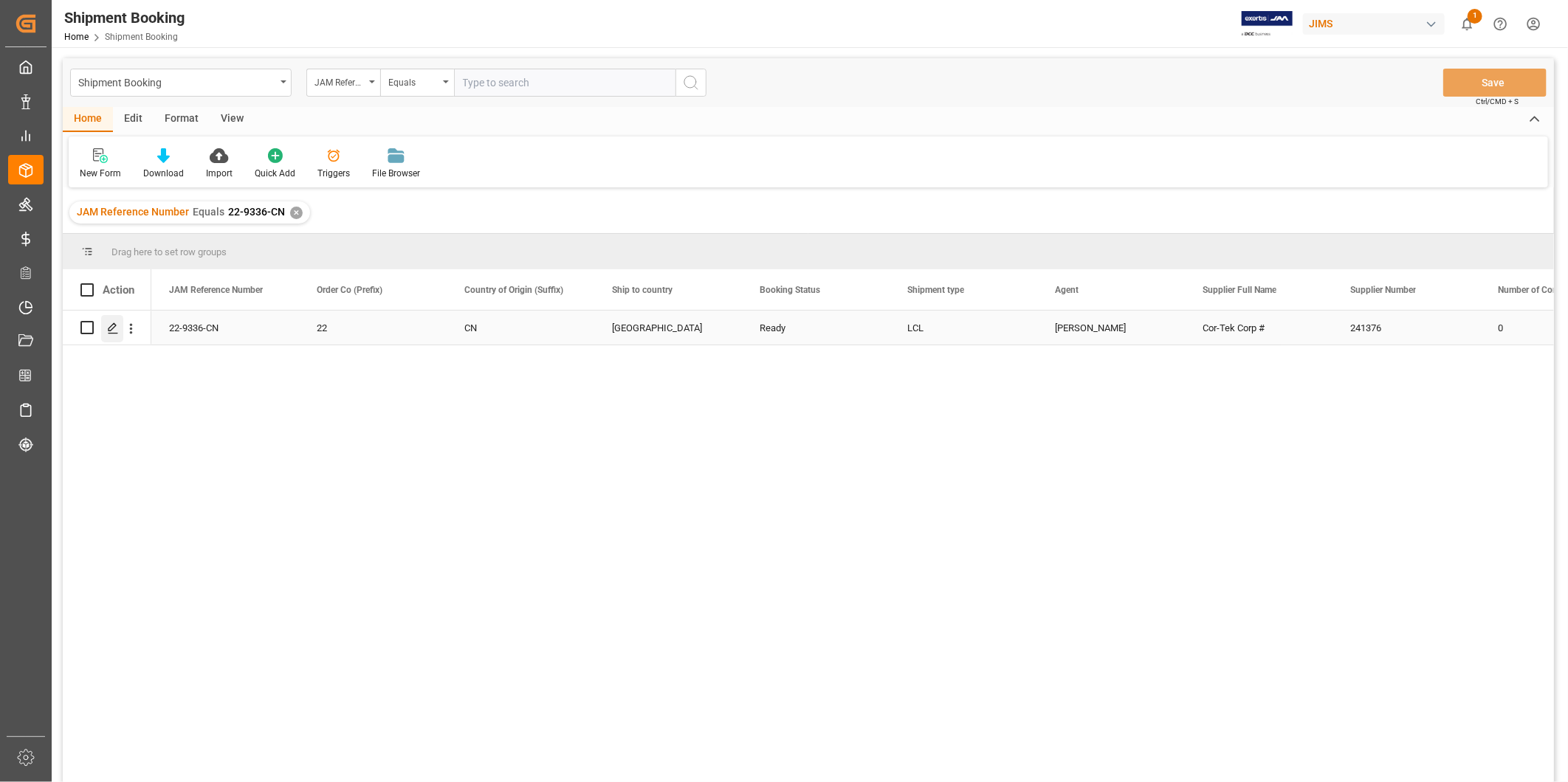
click at [113, 320] on div "Press SPACE to select this row." at bounding box center [113, 328] width 22 height 27
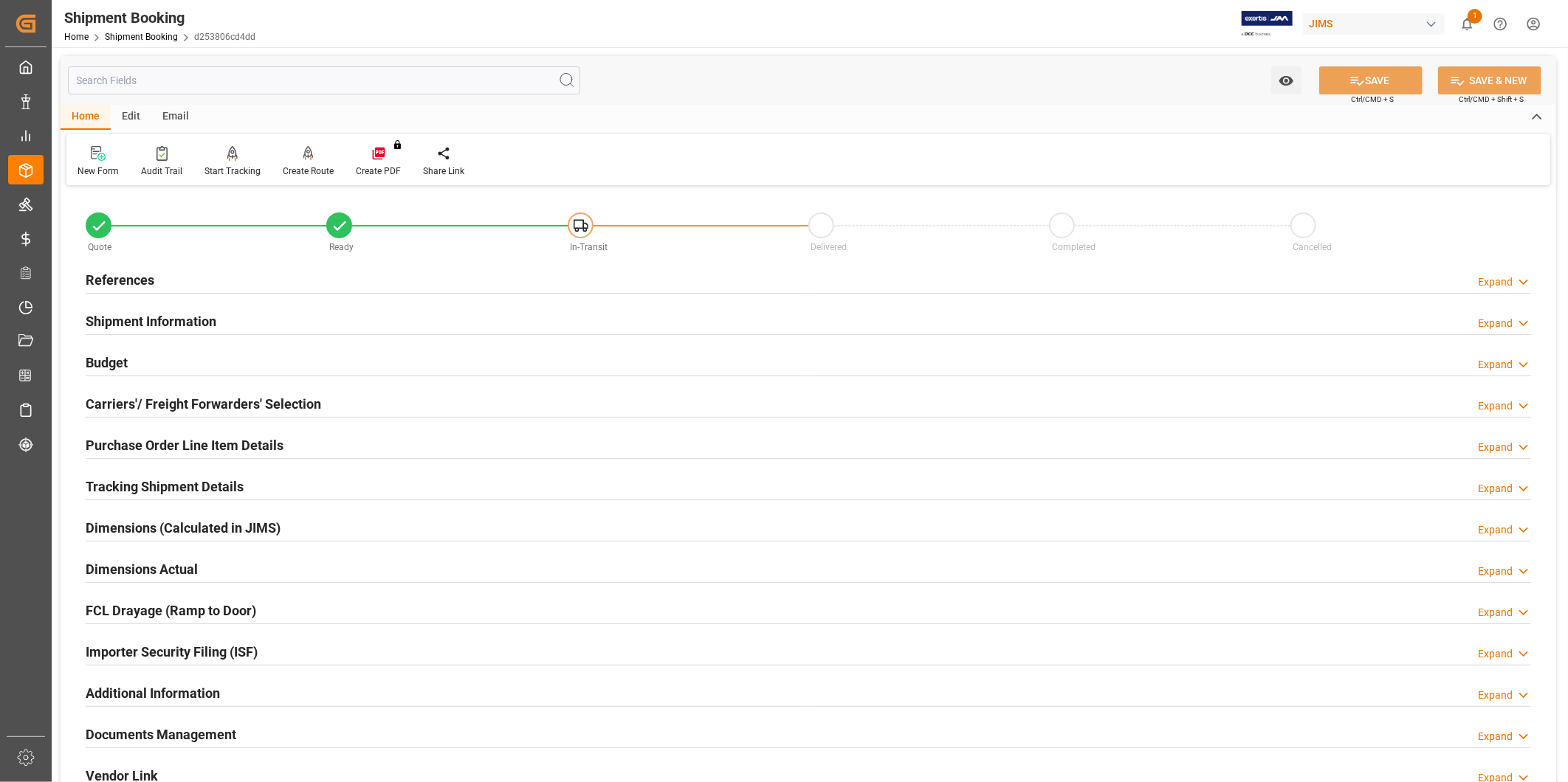
scroll to position [327, 0]
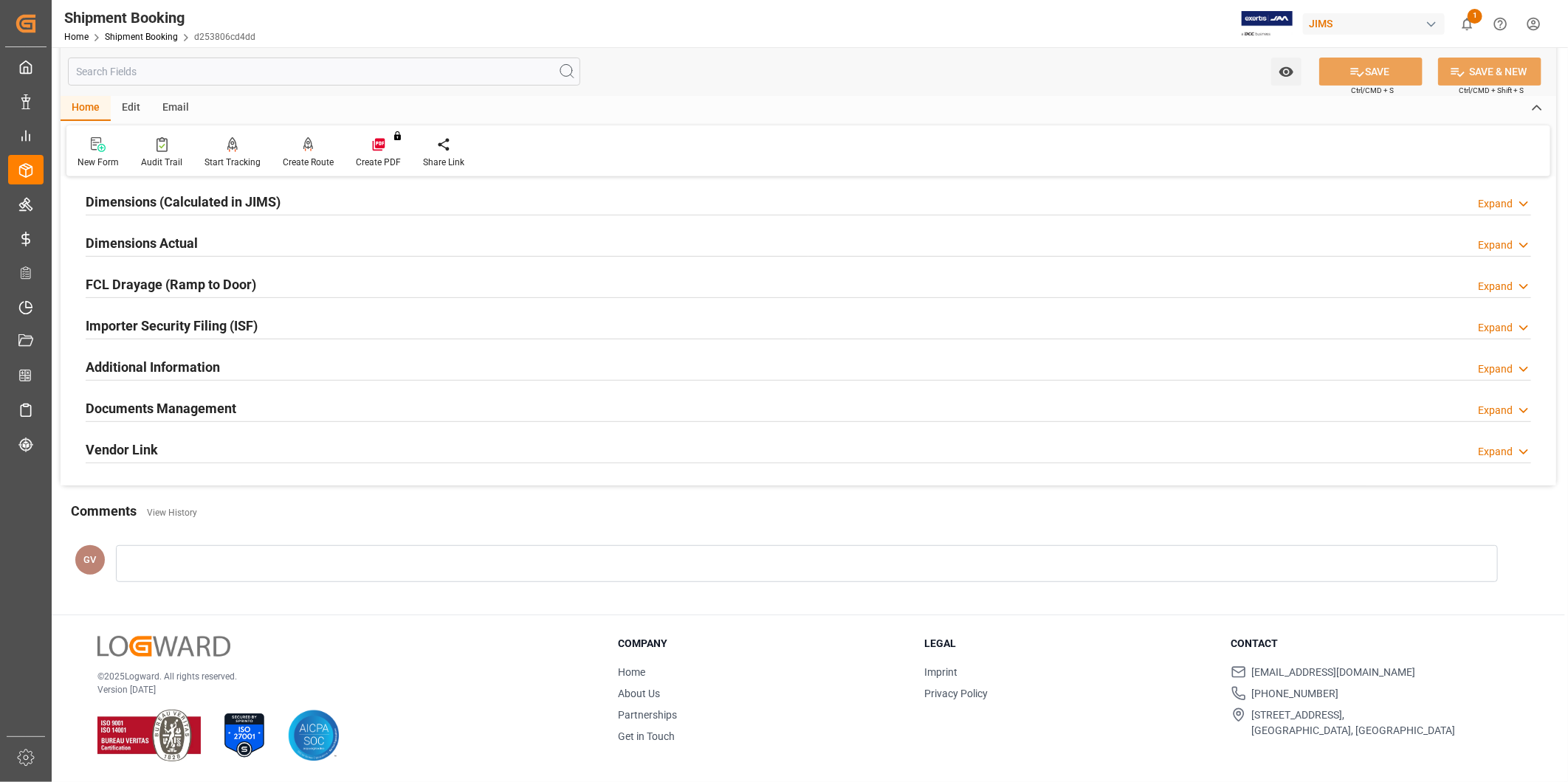
click at [252, 406] on div "Documents Management Expand" at bounding box center [808, 407] width 1446 height 28
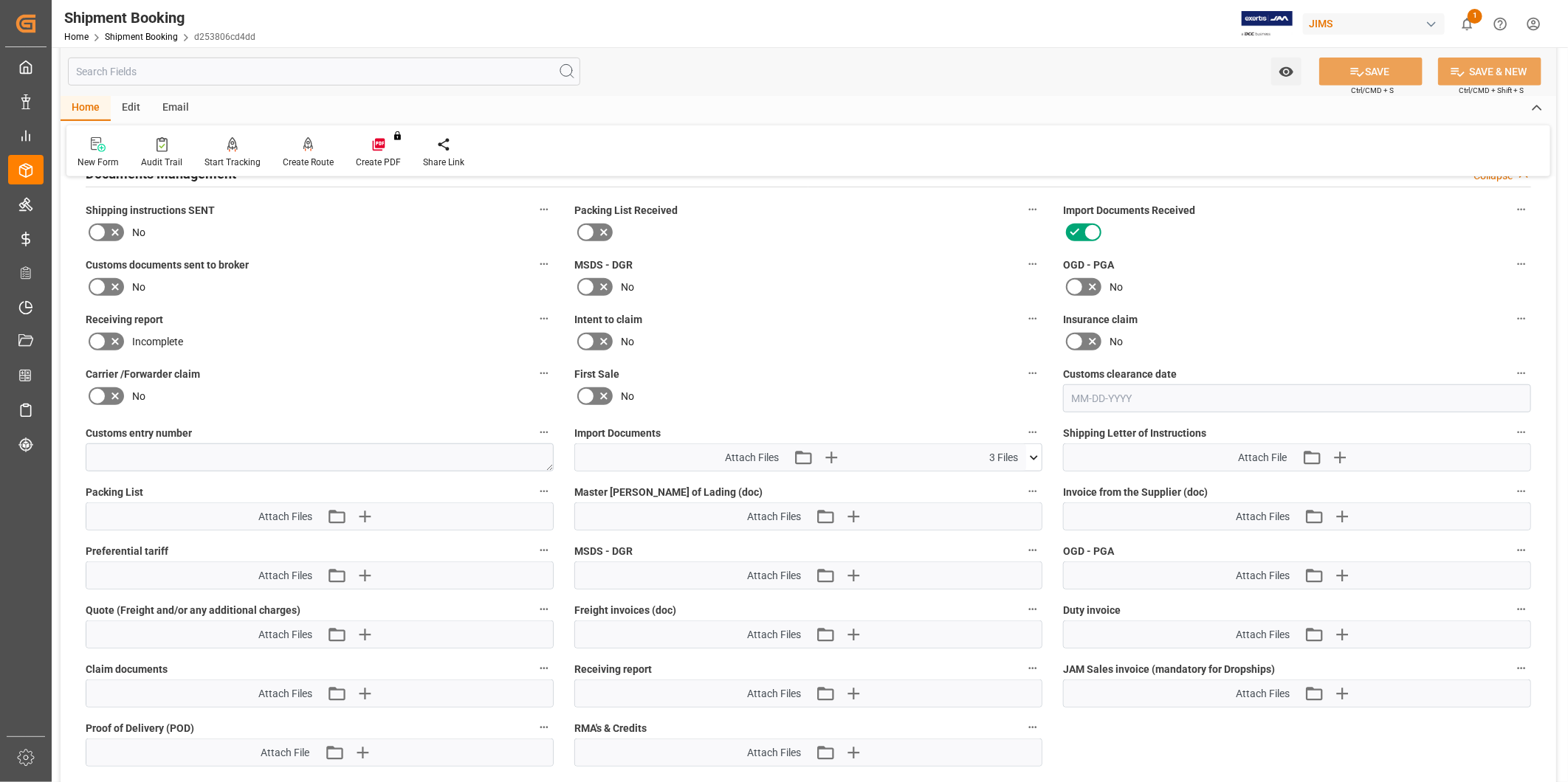
scroll to position [600, 0]
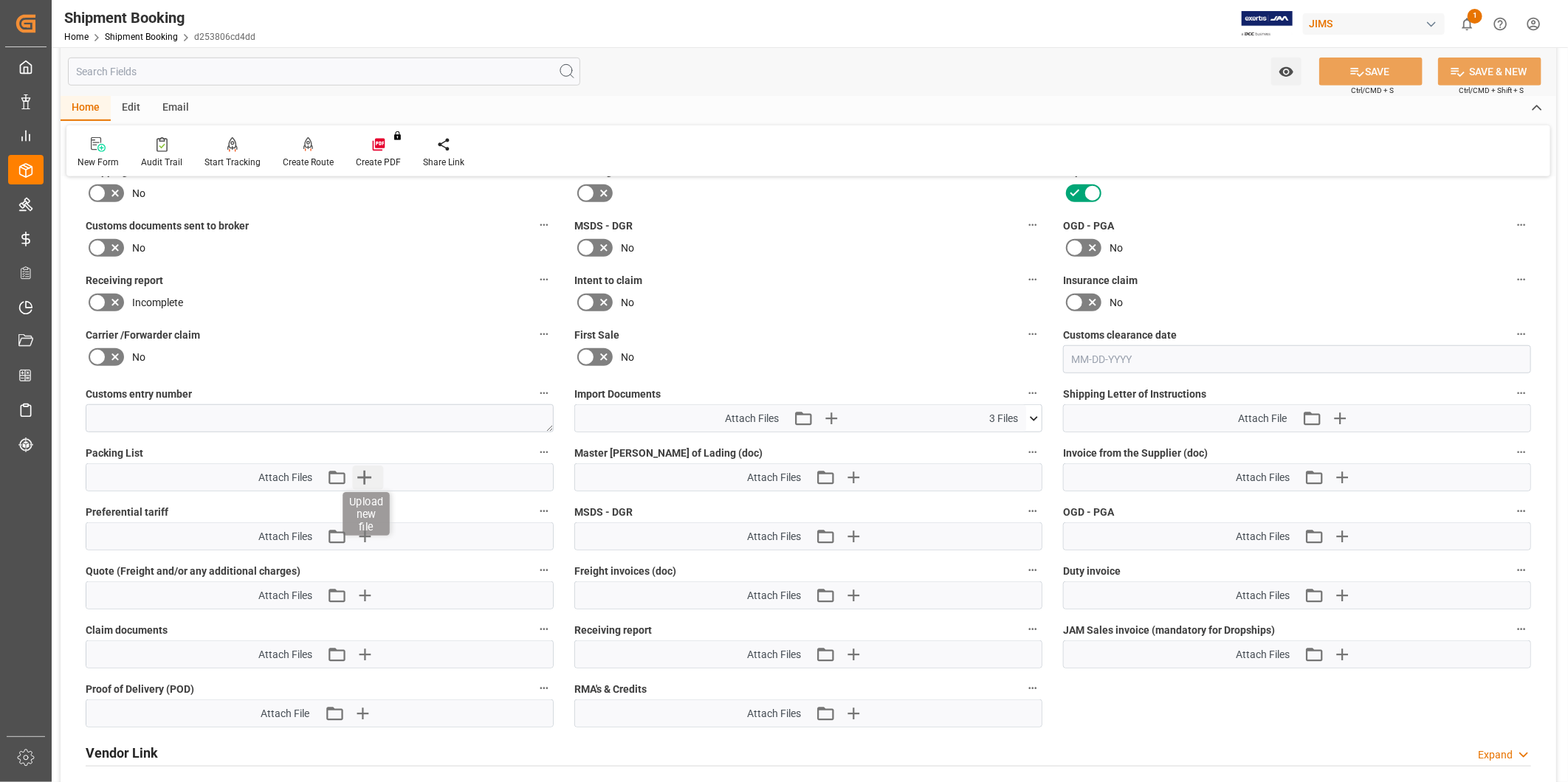
click at [370, 480] on icon "button" at bounding box center [365, 478] width 24 height 24
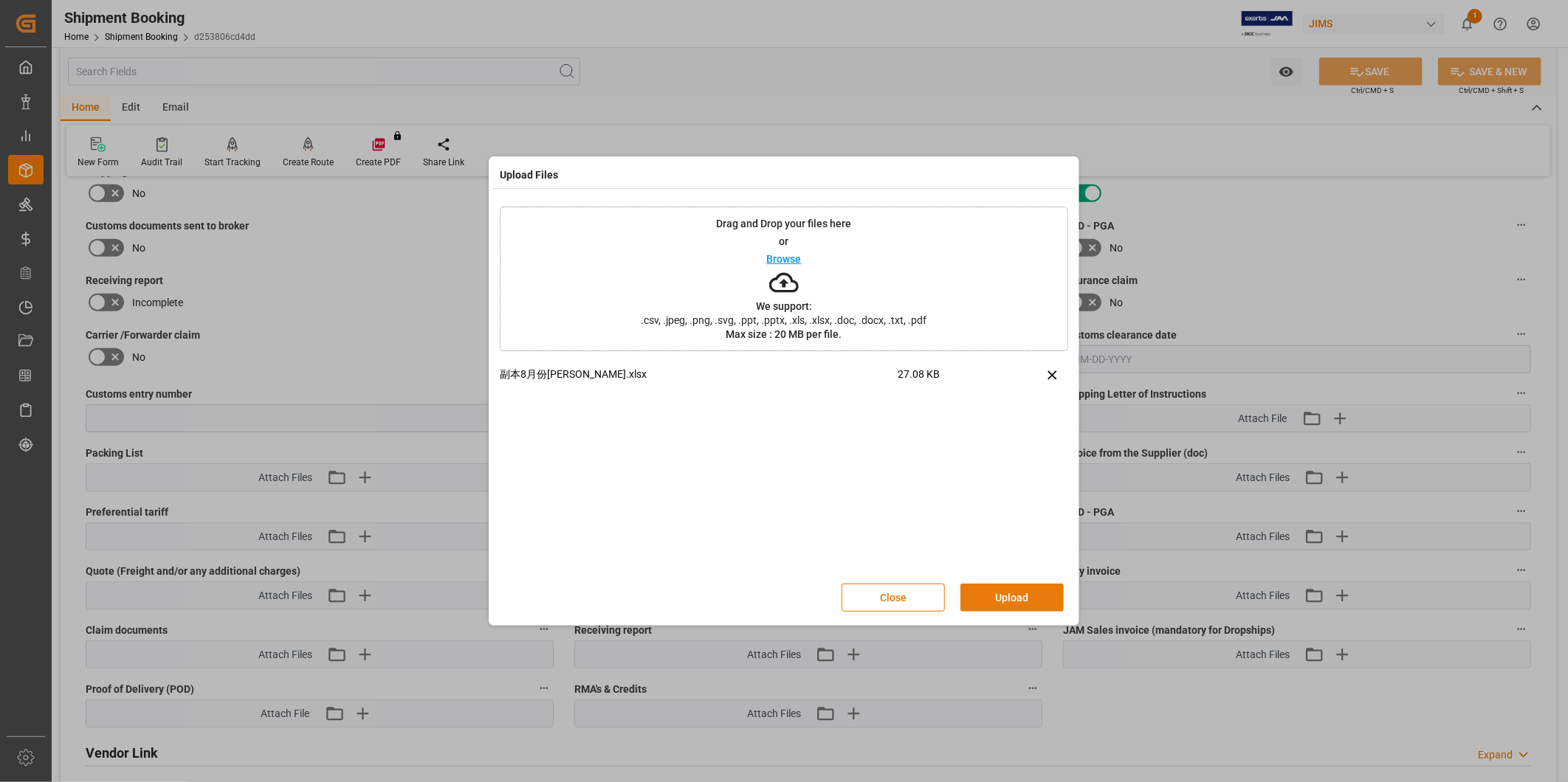
click at [1009, 595] on button "Upload" at bounding box center [1012, 597] width 103 height 28
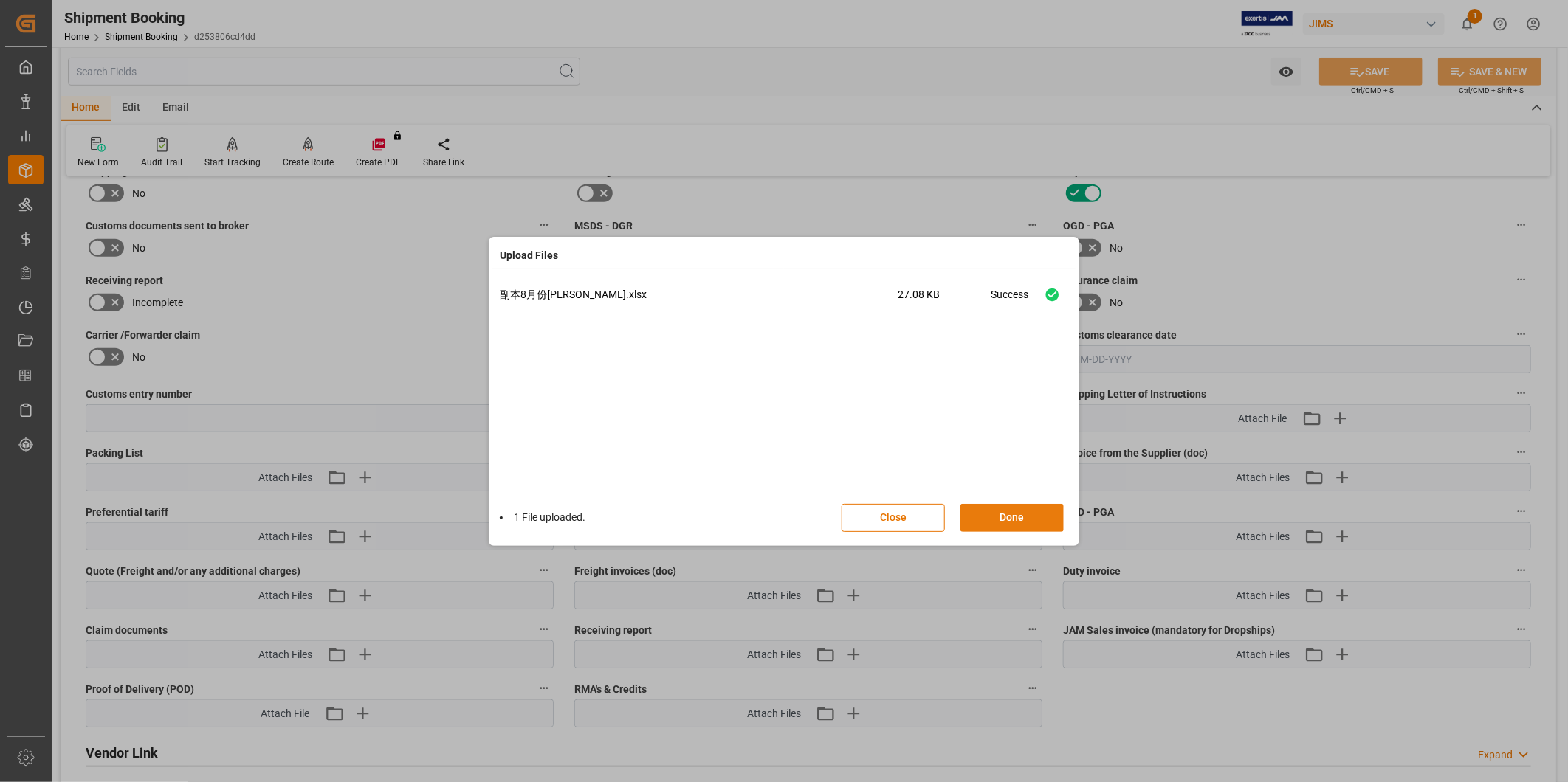
click at [1013, 512] on button "Done" at bounding box center [1012, 518] width 103 height 28
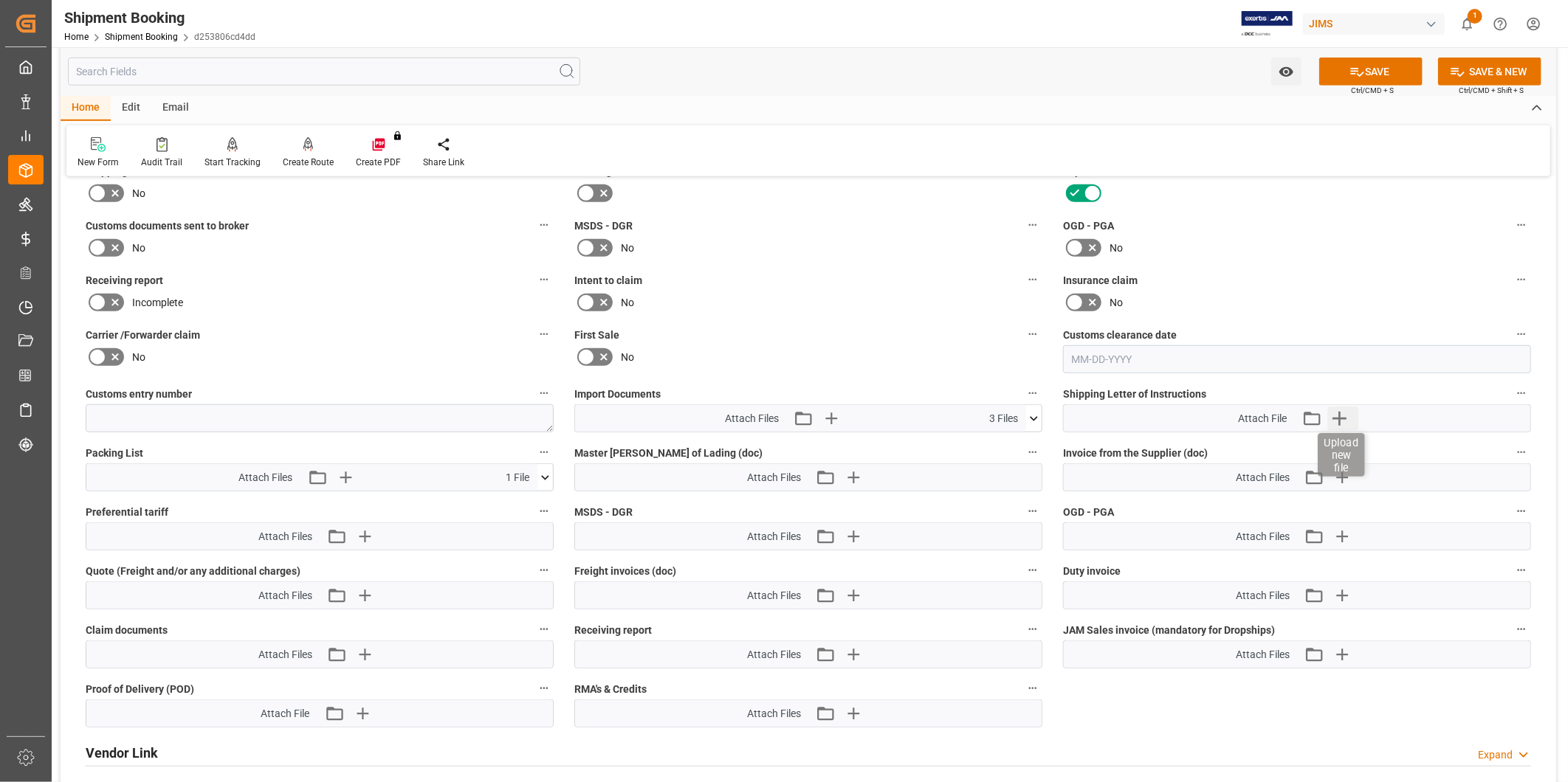
click at [1339, 411] on icon "button" at bounding box center [1339, 419] width 14 height 14
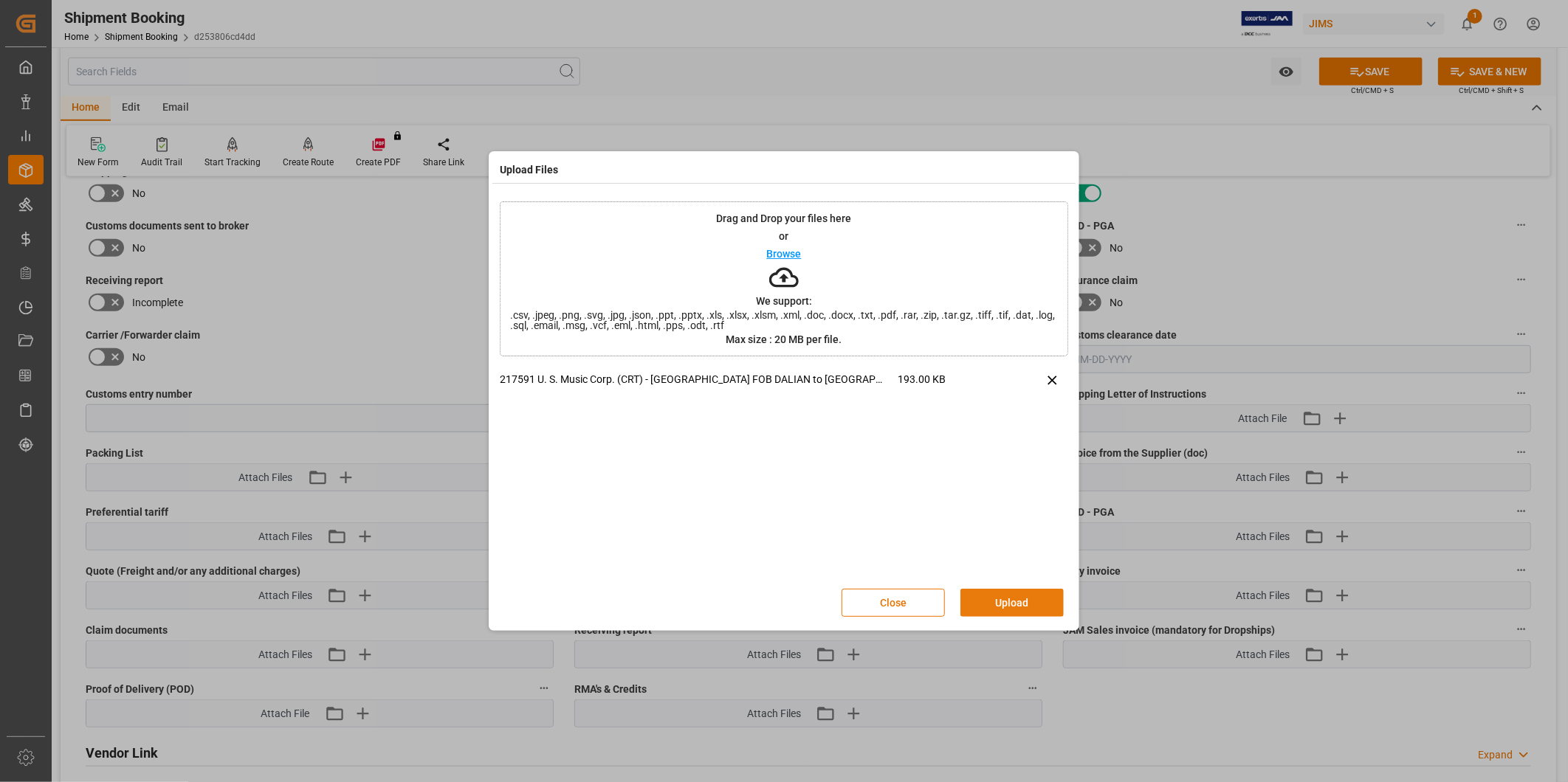
click at [1021, 601] on button "Upload" at bounding box center [1012, 602] width 103 height 28
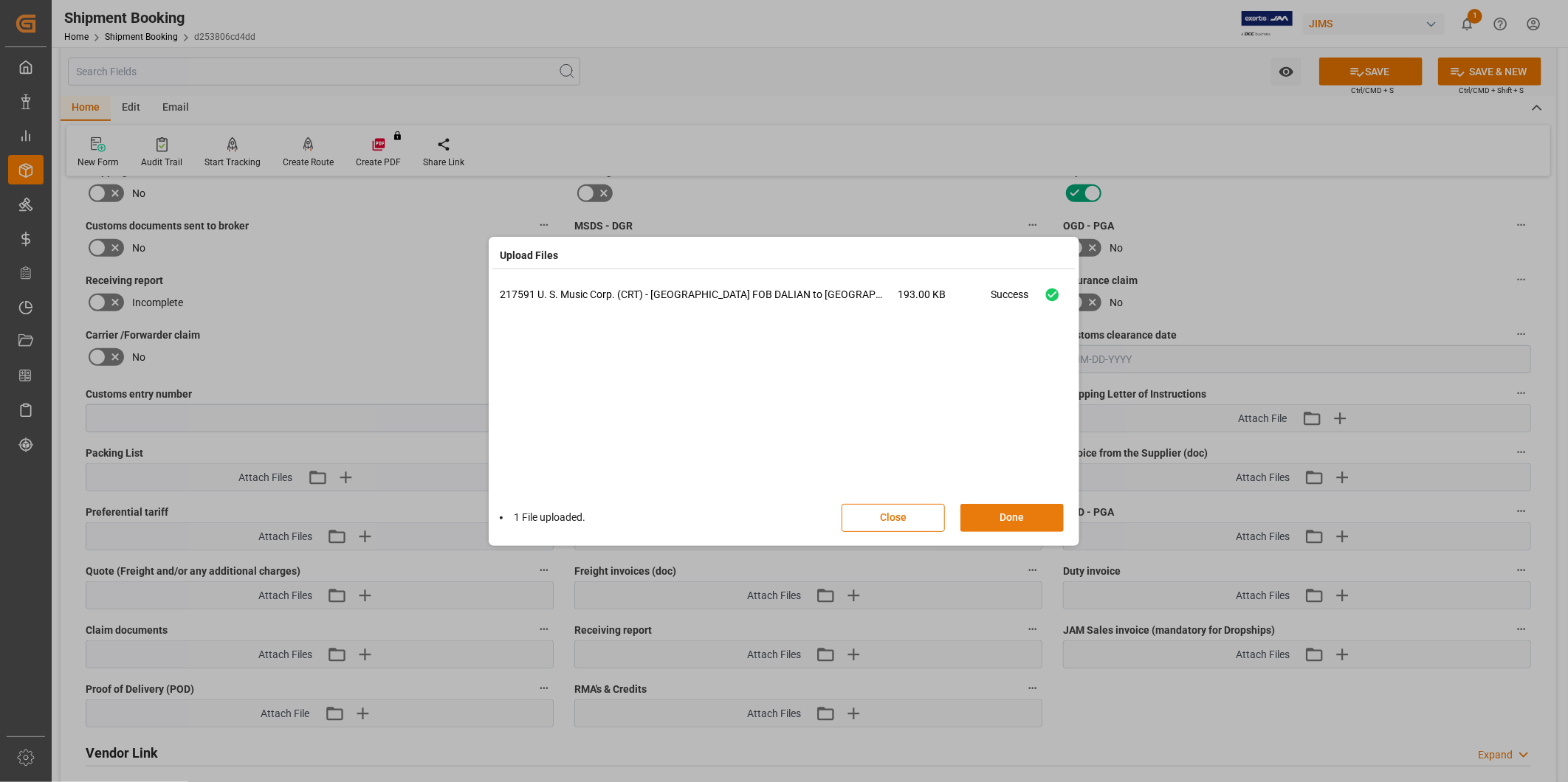
click at [1020, 504] on button "Done" at bounding box center [1012, 518] width 103 height 28
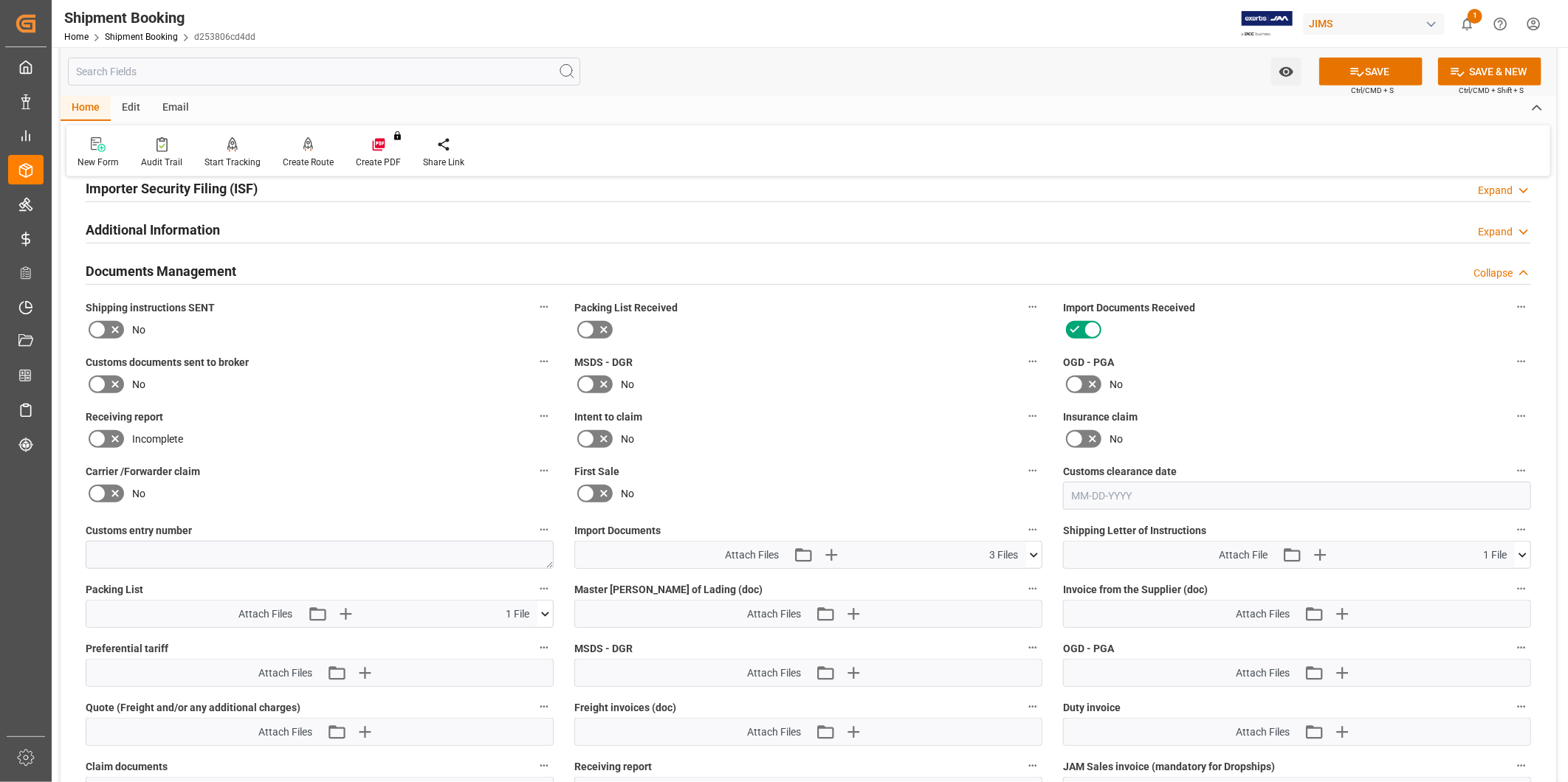
scroll to position [327, 0]
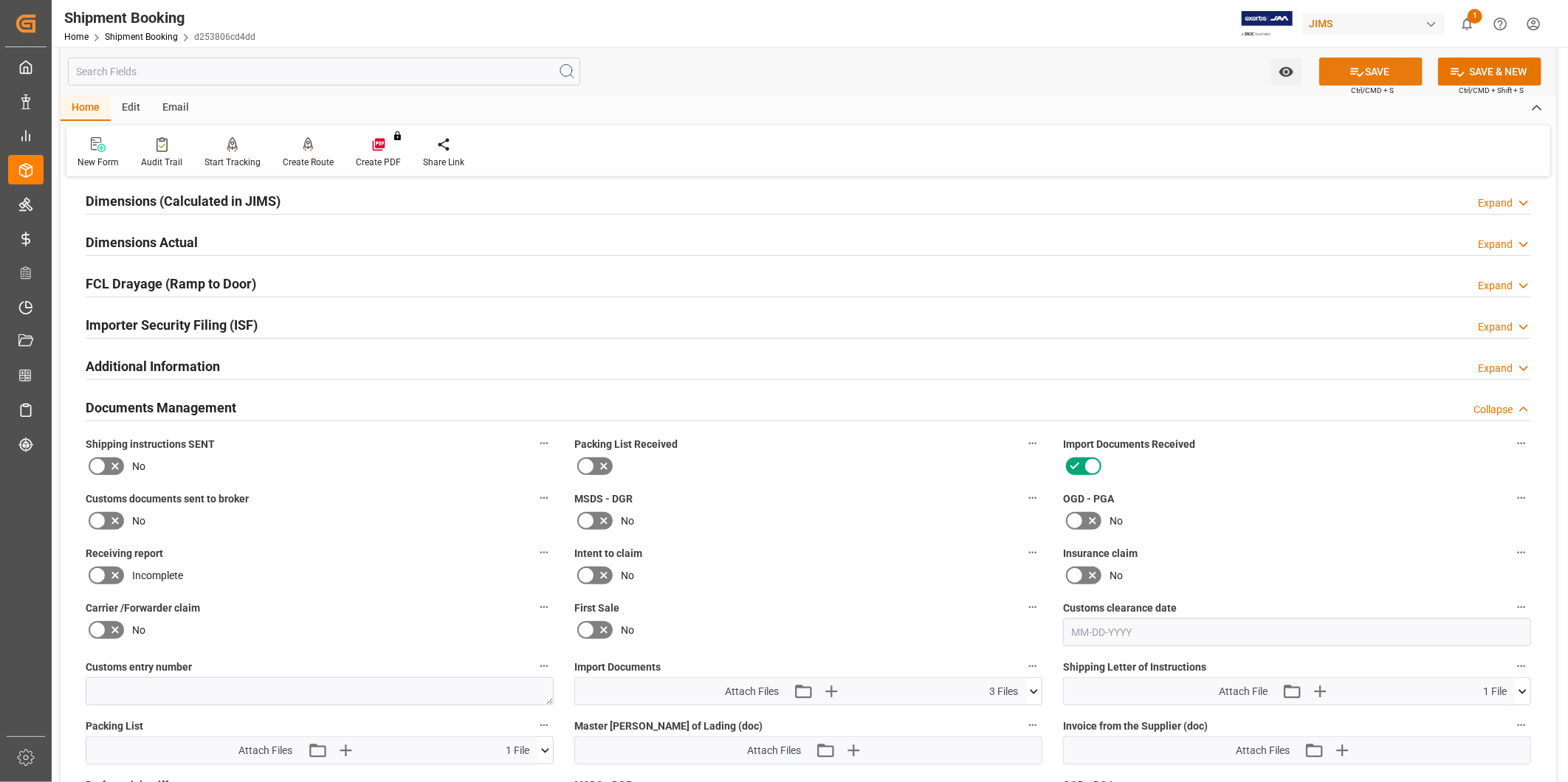
click at [1350, 67] on icon at bounding box center [1357, 71] width 15 height 15
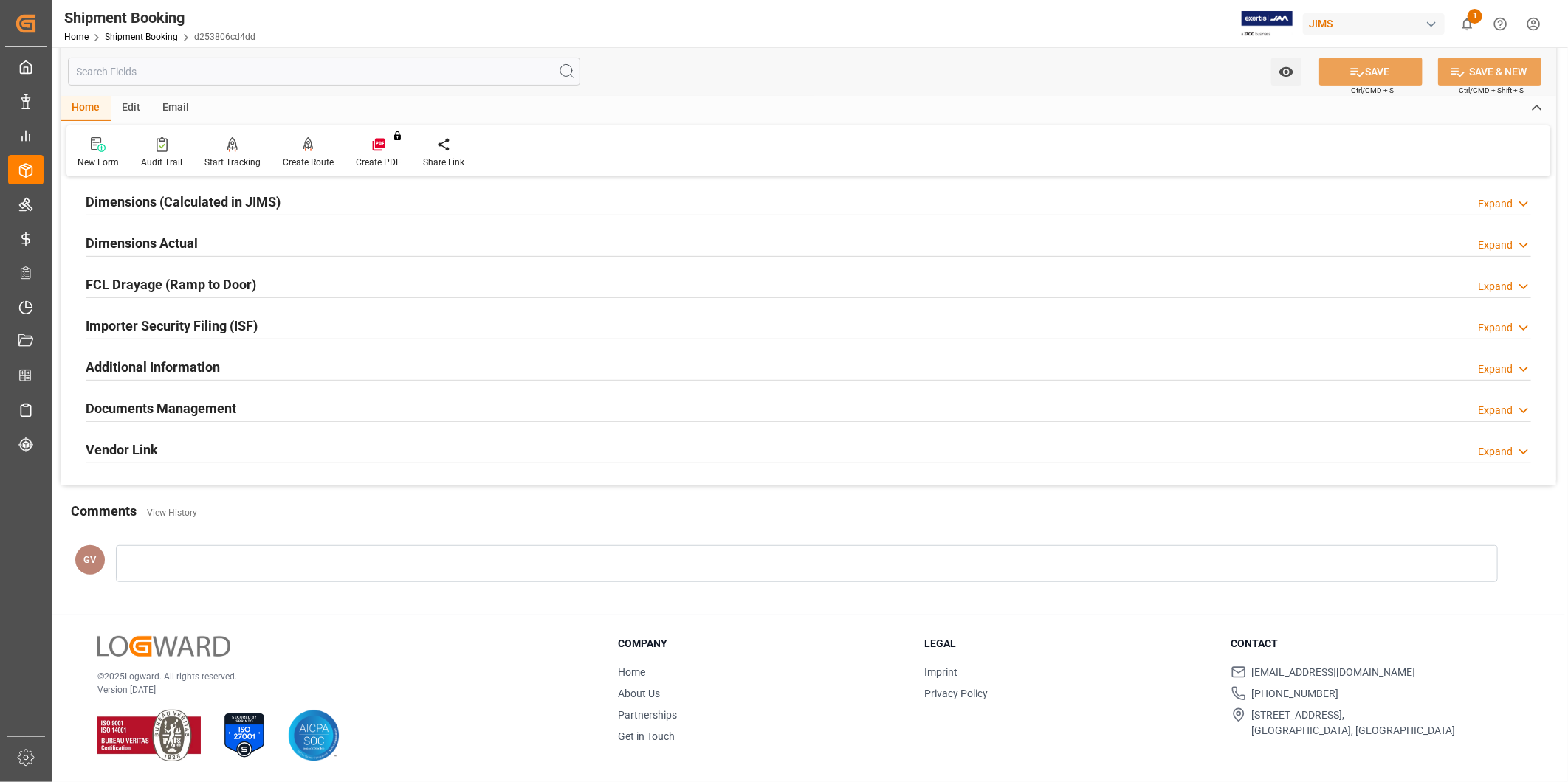
click at [1493, 413] on div "Expand" at bounding box center [1494, 410] width 34 height 15
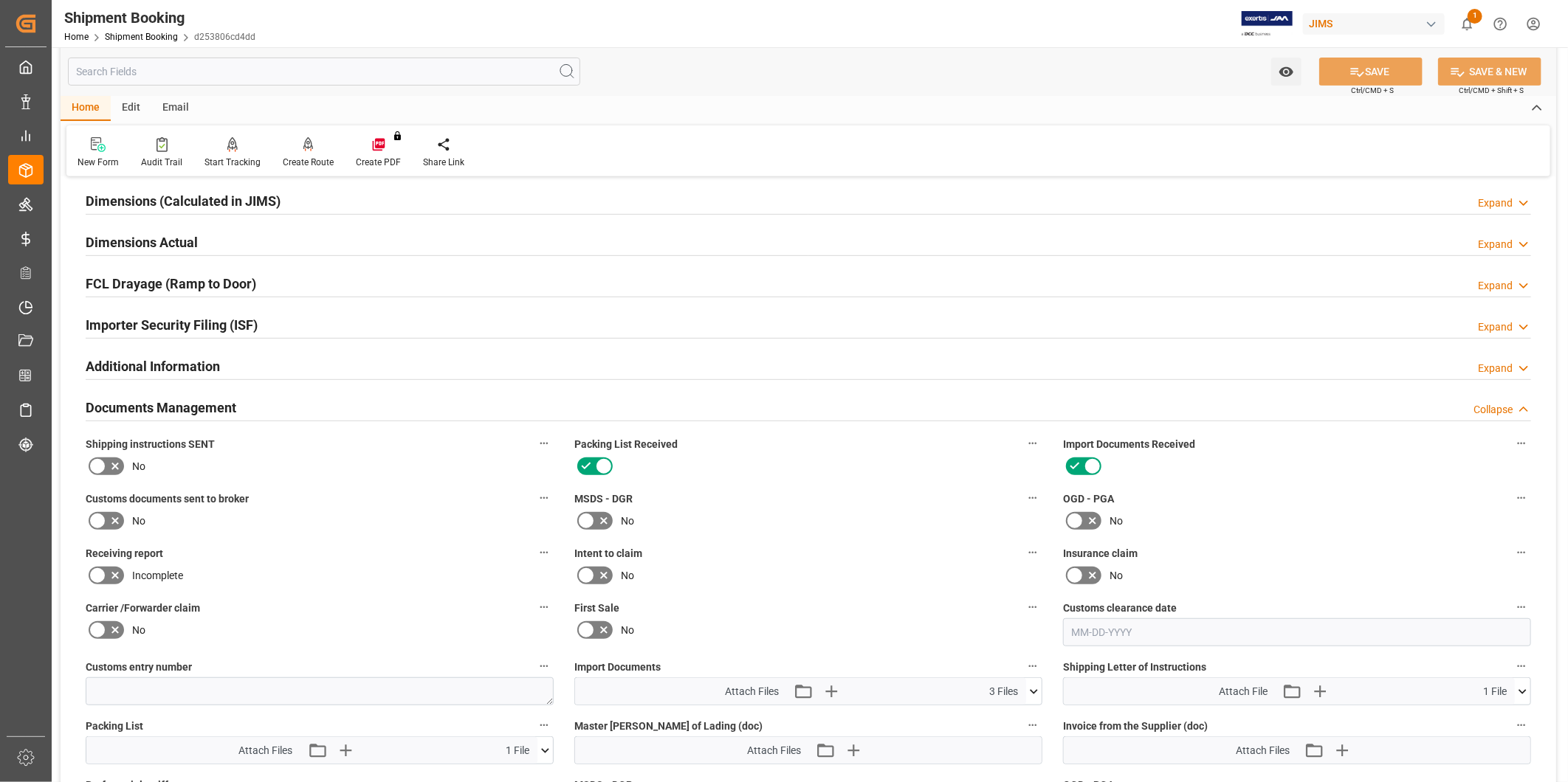
click at [1519, 404] on icon at bounding box center [1523, 409] width 14 height 15
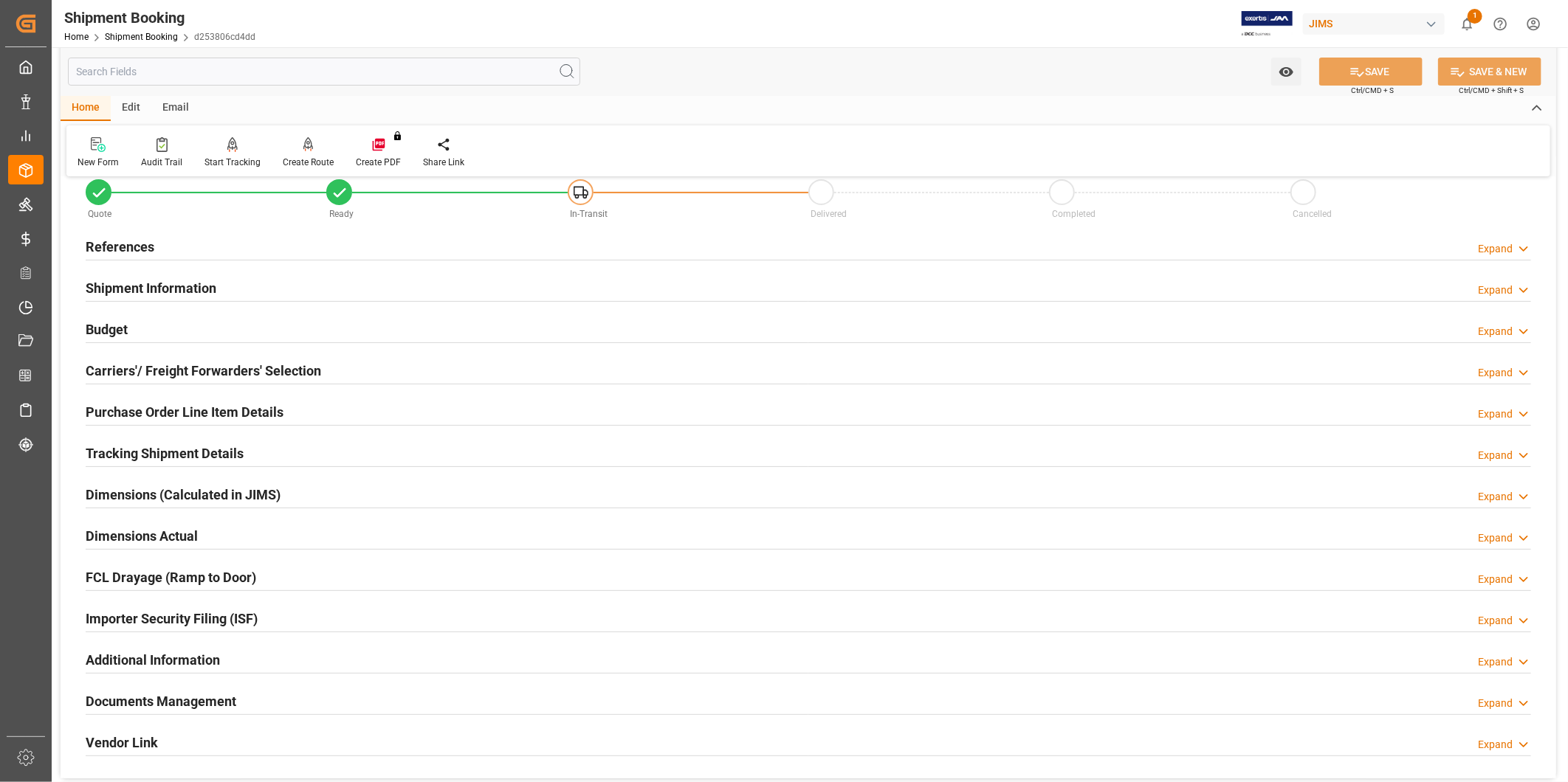
scroll to position [0, 0]
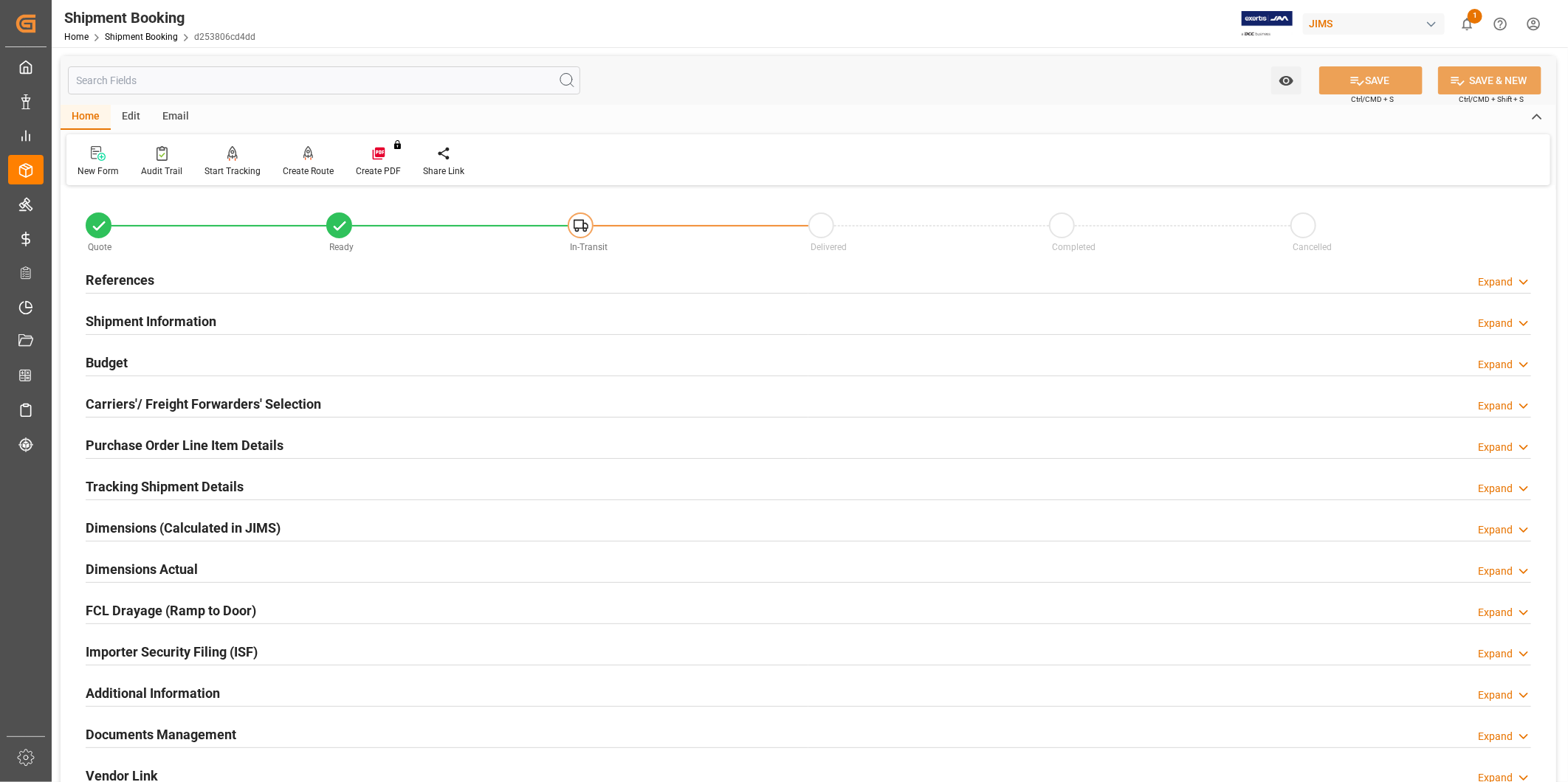
click at [169, 116] on div "Email" at bounding box center [175, 117] width 49 height 25
click at [113, 157] on div at bounding box center [100, 153] width 45 height 15
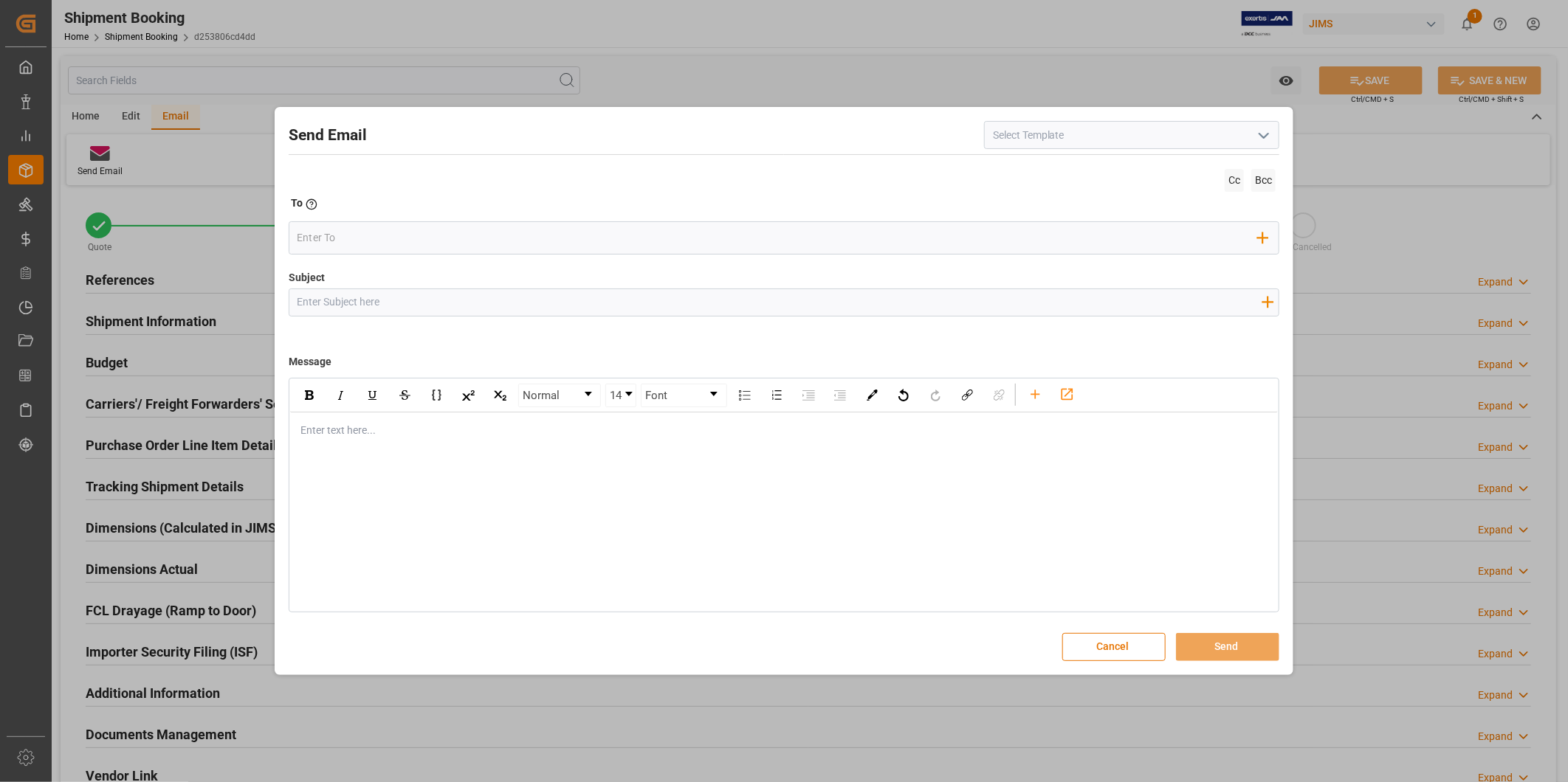
click at [1268, 141] on icon "open menu" at bounding box center [1264, 136] width 18 height 18
click at [1238, 172] on div "2BOOK - Ocean - Air freight" at bounding box center [1132, 168] width 294 height 34
type input "2BOOK - Ocean - Air freight"
type input "2BOOK {{jamReferenceNumber}} {{supplierFullName}} Ship from: {{country}} Ship t…"
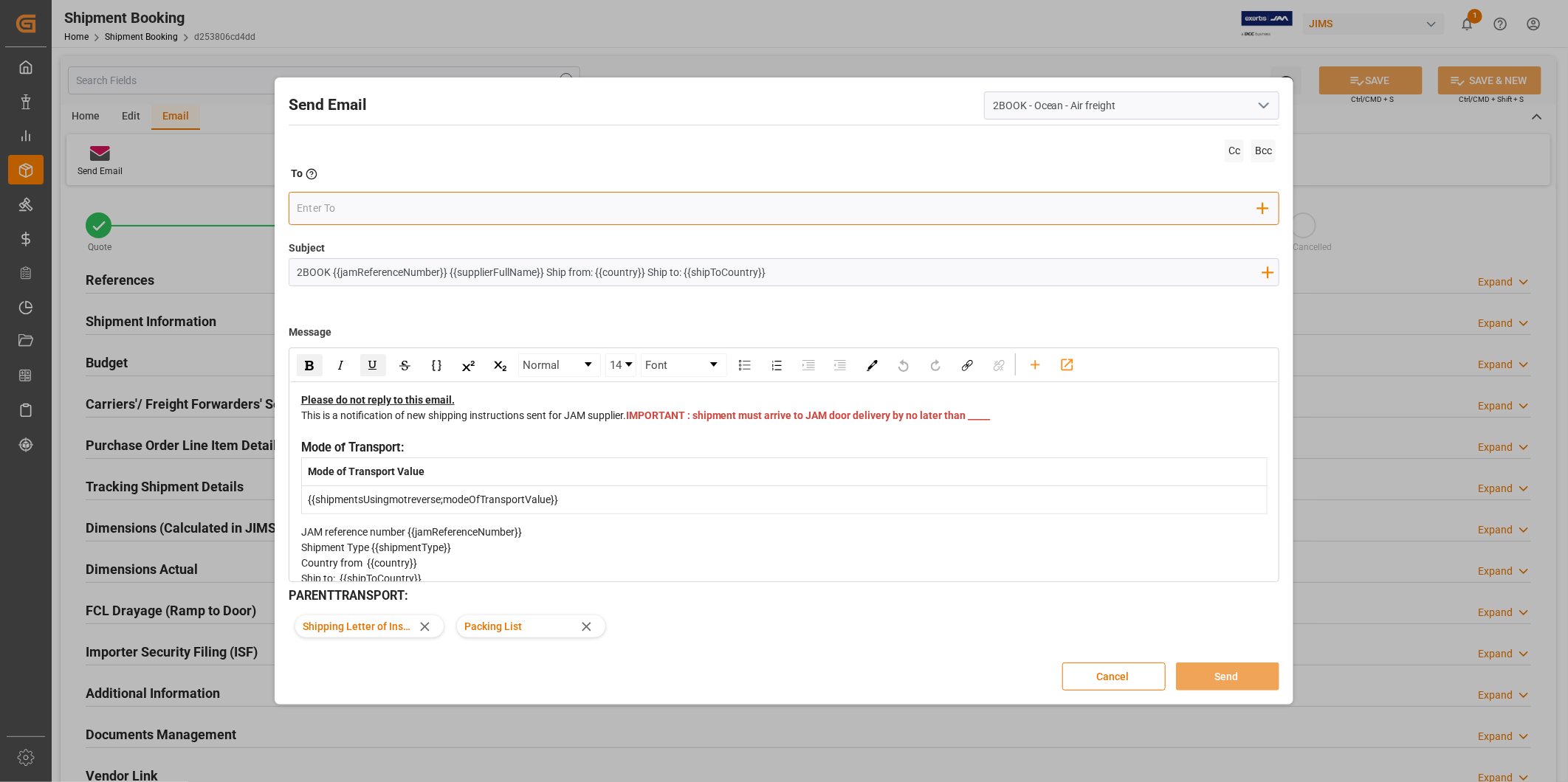
click at [421, 209] on input "email" at bounding box center [777, 209] width 961 height 22
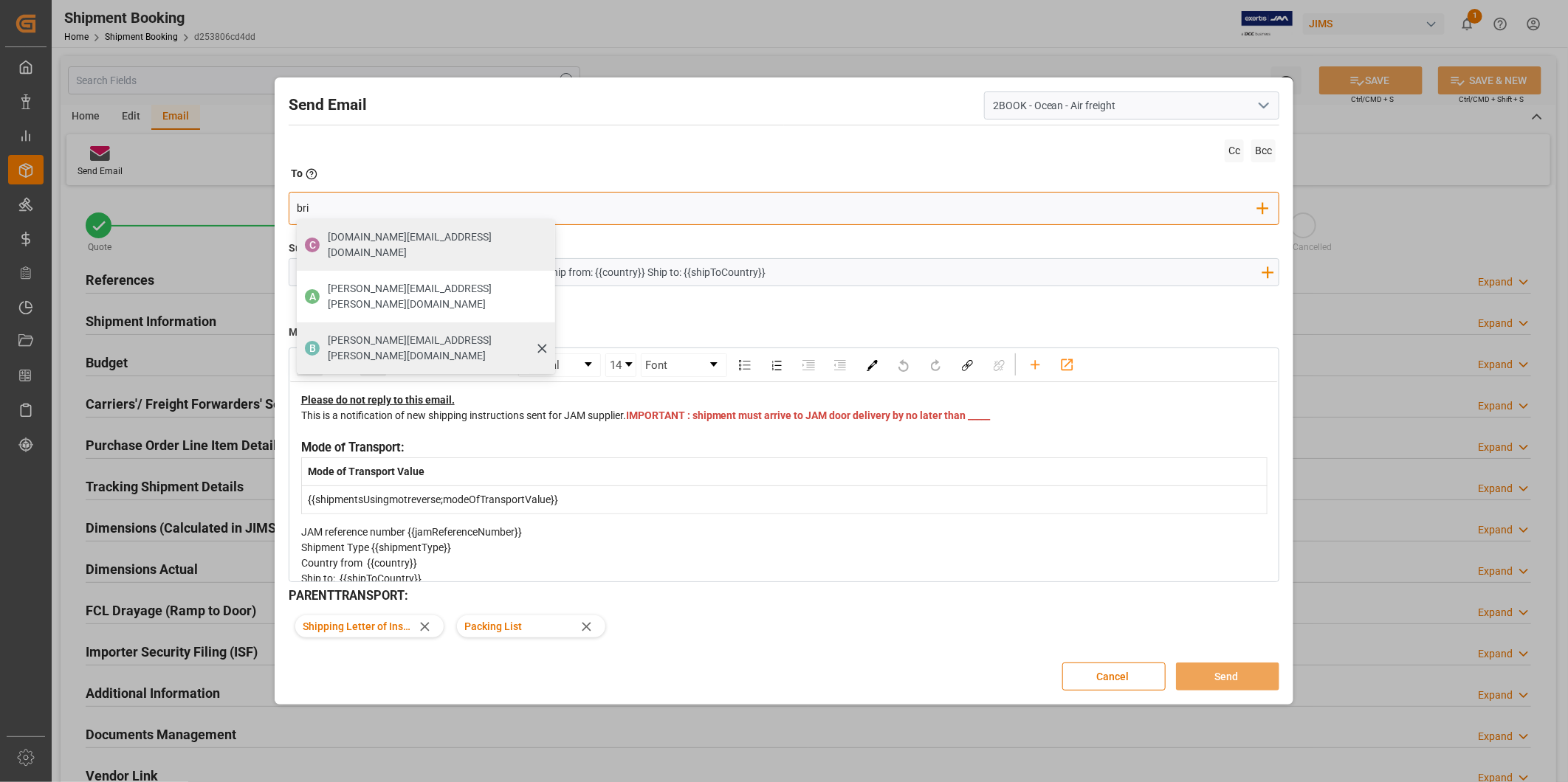
type input "bri"
click at [421, 333] on span "[PERSON_NAME][EMAIL_ADDRESS][PERSON_NAME][DOMAIN_NAME]" at bounding box center [436, 348] width 217 height 31
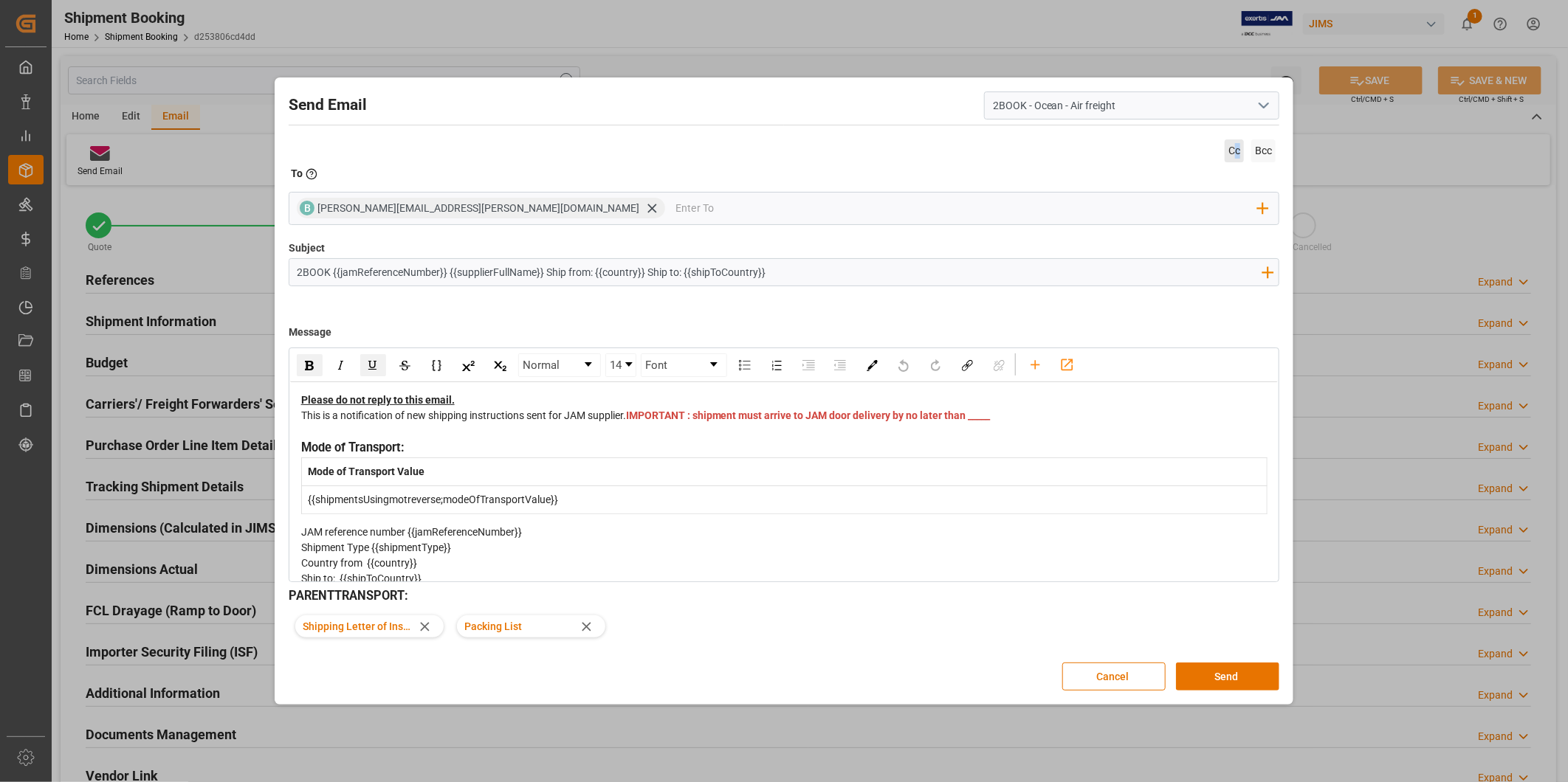
click at [1236, 150] on span "Cc" at bounding box center [1234, 151] width 19 height 23
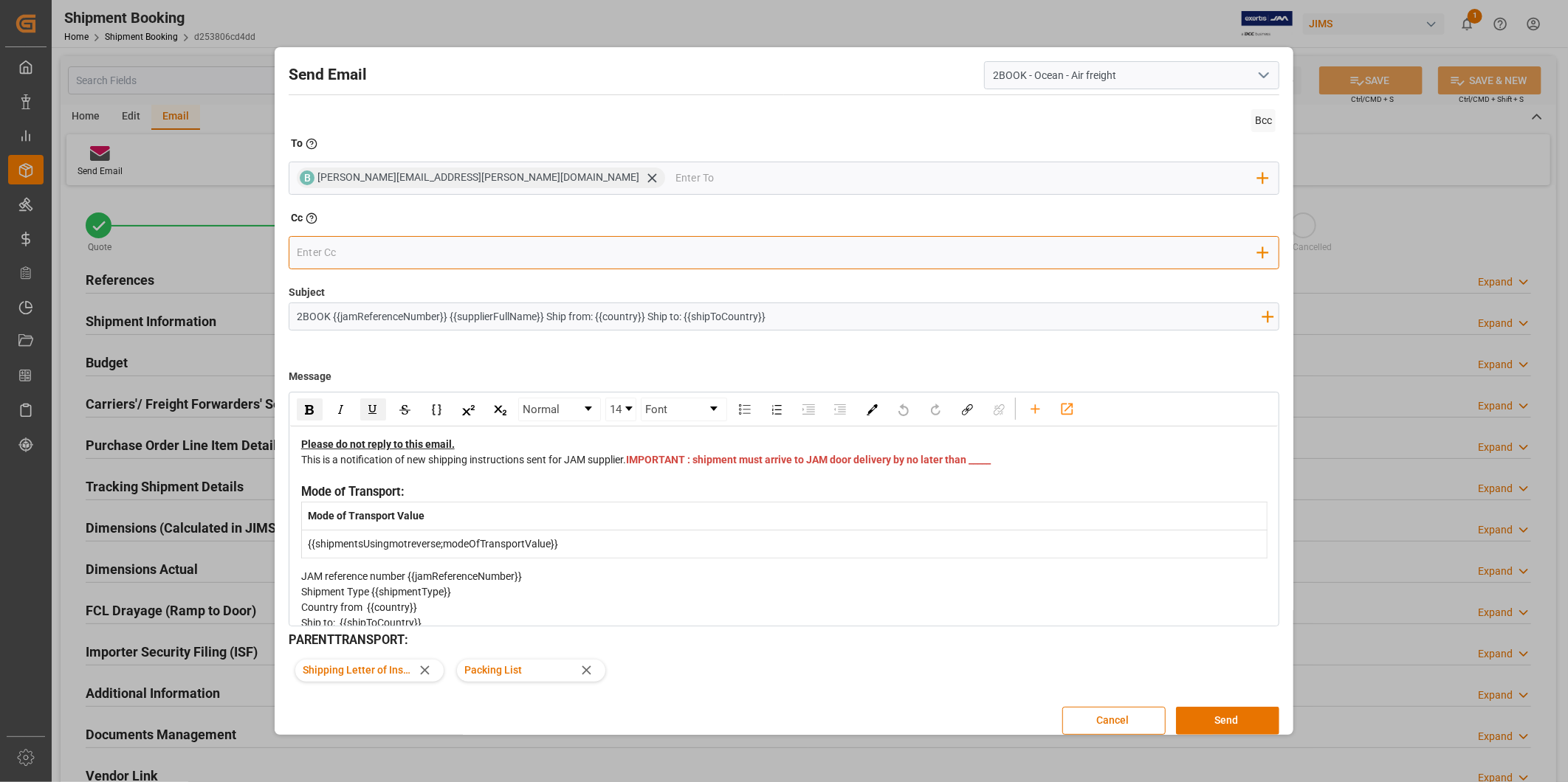
click at [348, 256] on input "email" at bounding box center [777, 252] width 961 height 22
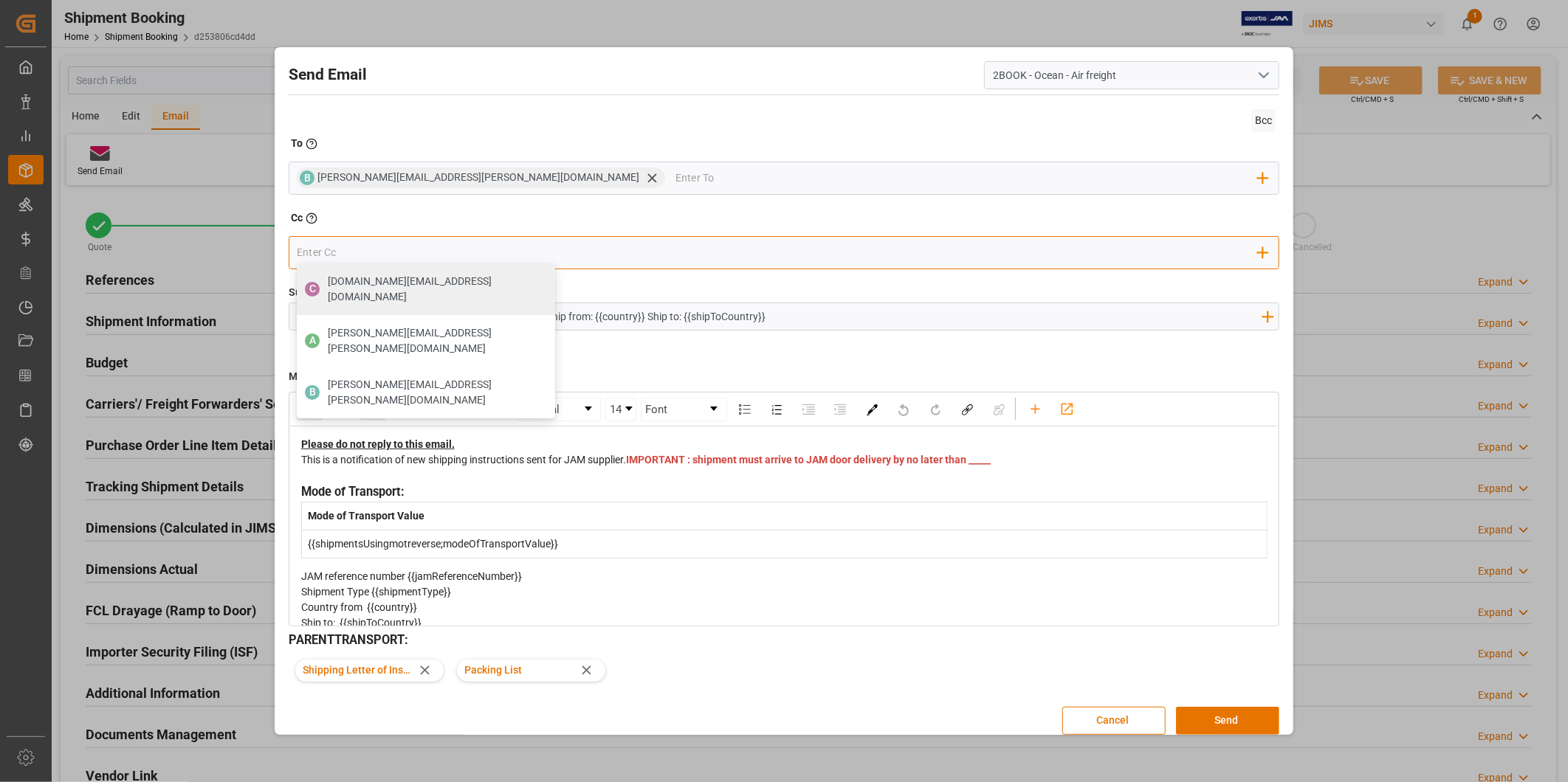
type input "[EMAIL_ADDRESS][DOMAIN_NAME]"
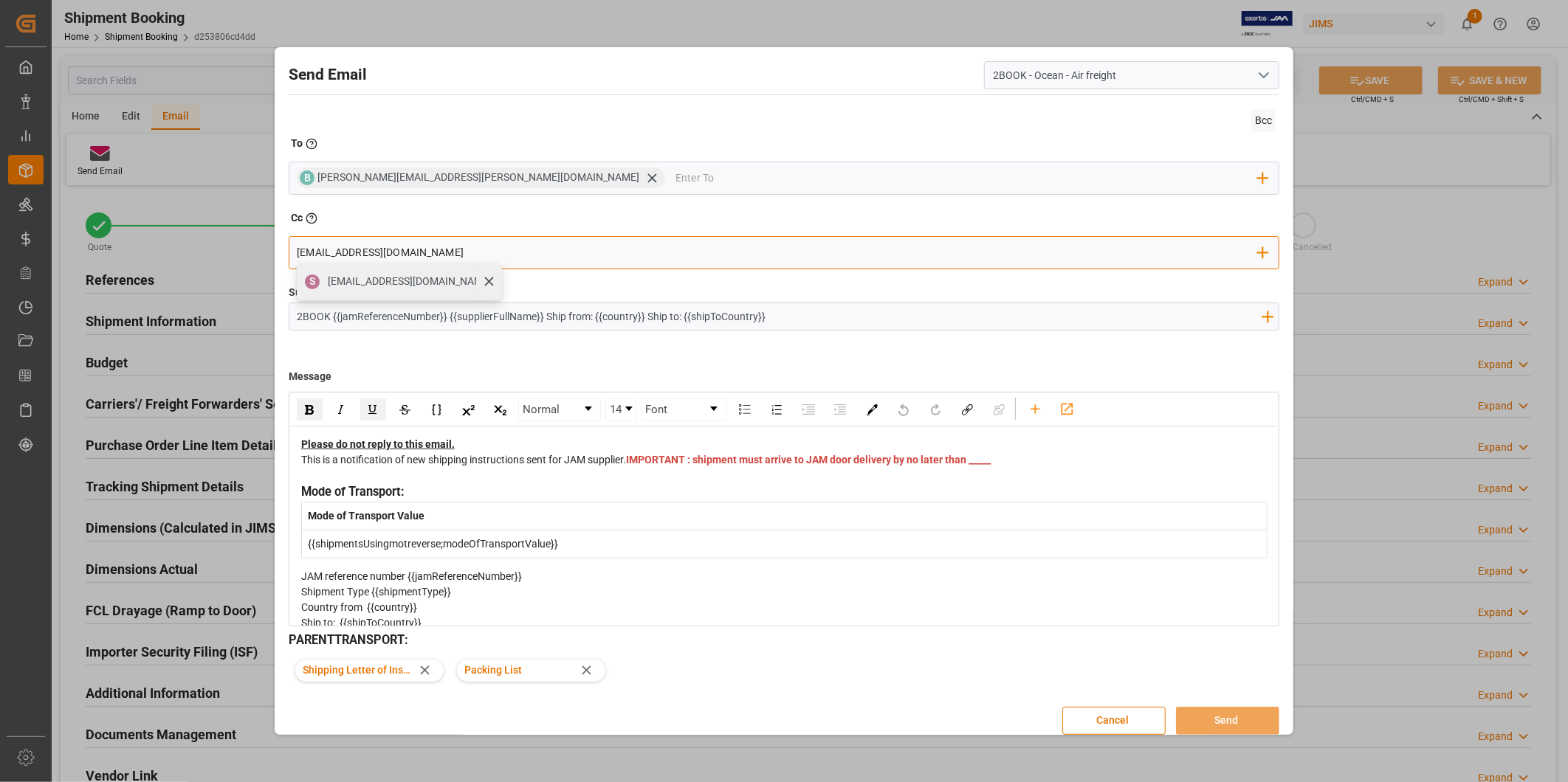
click at [406, 288] on span "[EMAIL_ADDRESS][DOMAIN_NAME]" at bounding box center [409, 281] width 164 height 15
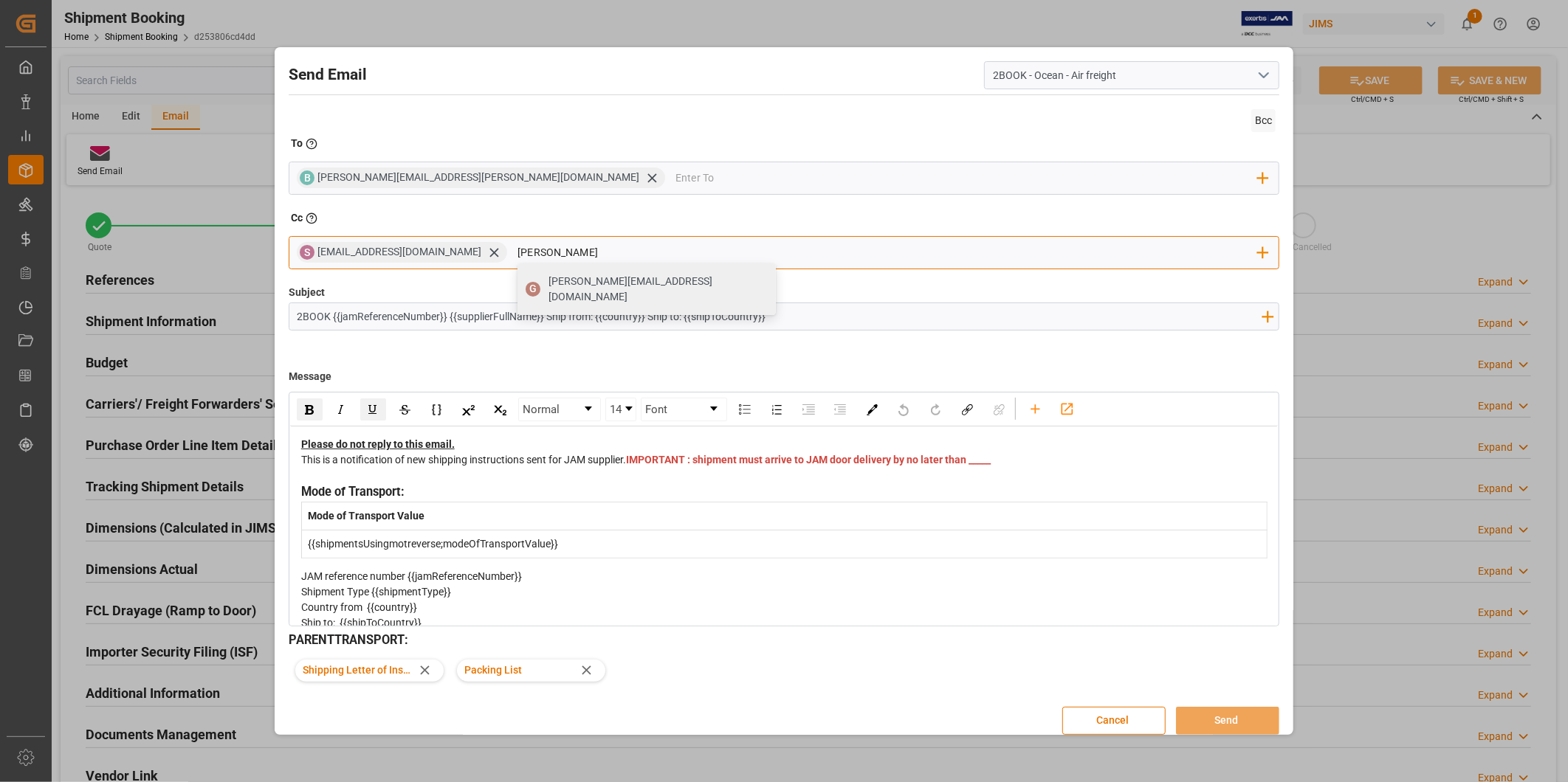
type input "[PERSON_NAME][EMAIL_ADDRESS][DOMAIN_NAME]"
click at [683, 285] on span "[PERSON_NAME][EMAIL_ADDRESS][DOMAIN_NAME]" at bounding box center [657, 289] width 217 height 31
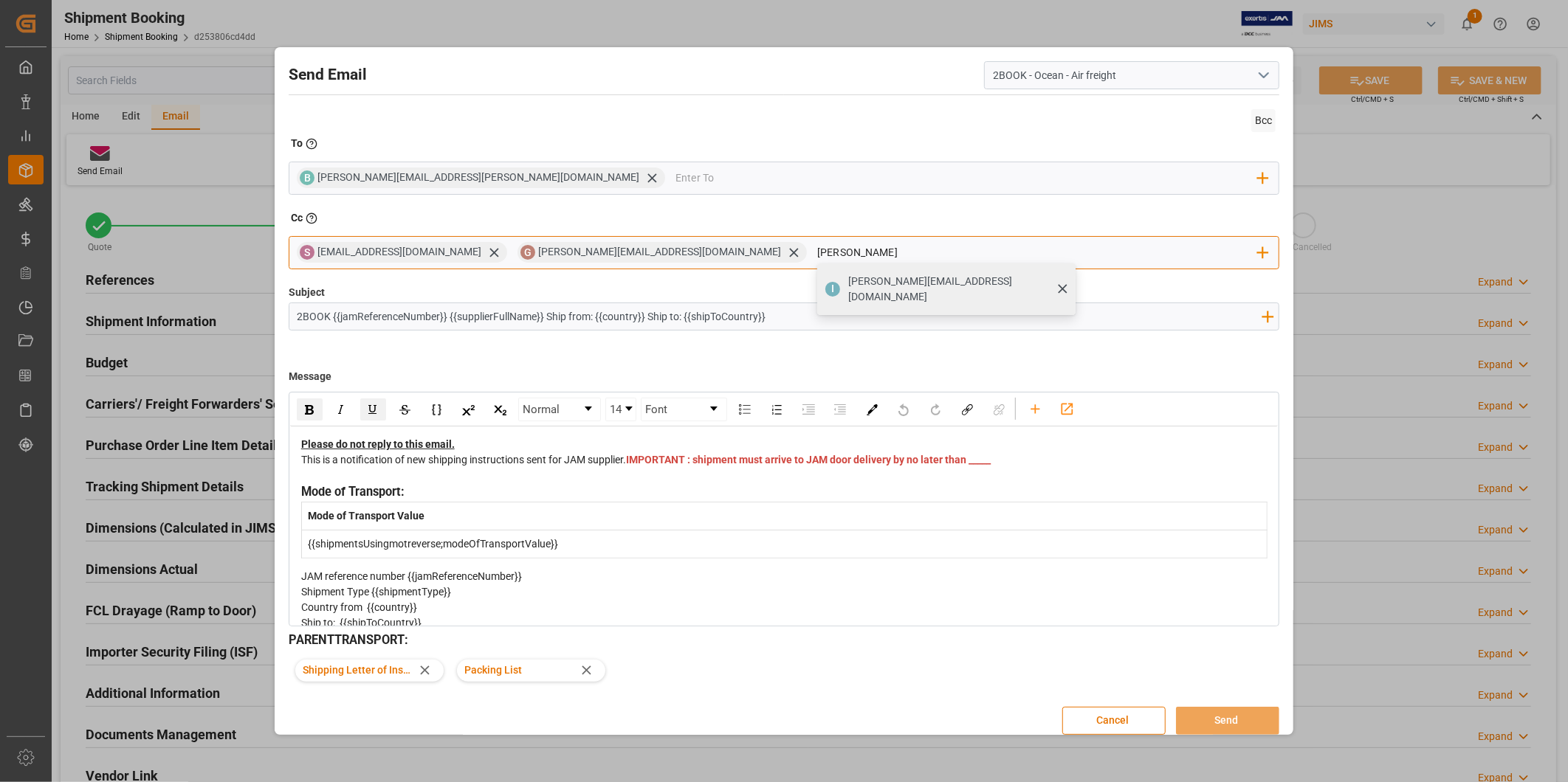
type input "[PERSON_NAME]"
click at [848, 288] on span "[PERSON_NAME][EMAIL_ADDRESS][DOMAIN_NAME]" at bounding box center [957, 289] width 217 height 31
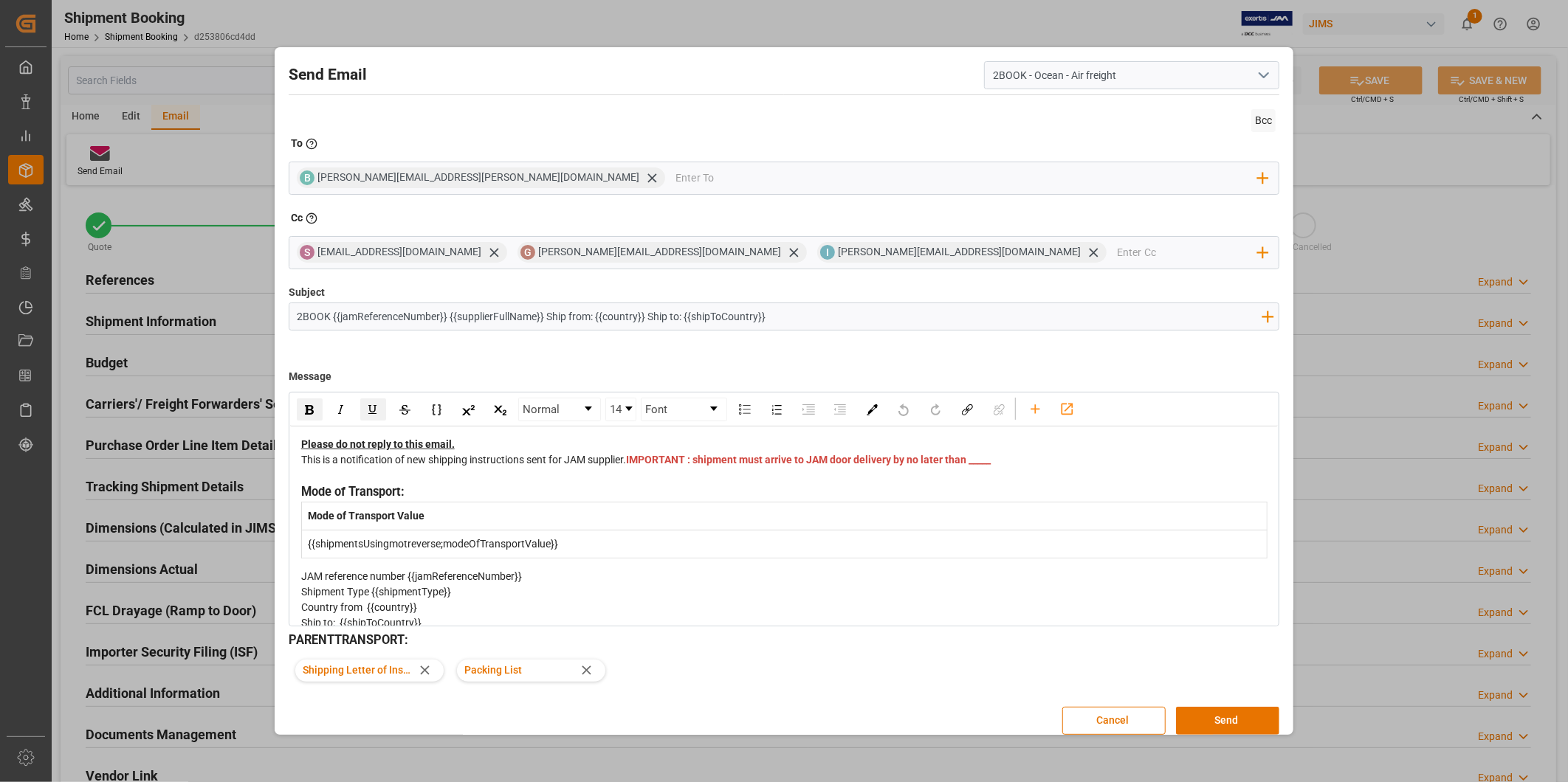
click at [653, 466] on span "IMPORTANT : shipment must arrive to JAM door delivery by no later than _____" at bounding box center [808, 459] width 364 height 12
click at [1117, 251] on input "email" at bounding box center [1188, 252] width 141 height 22
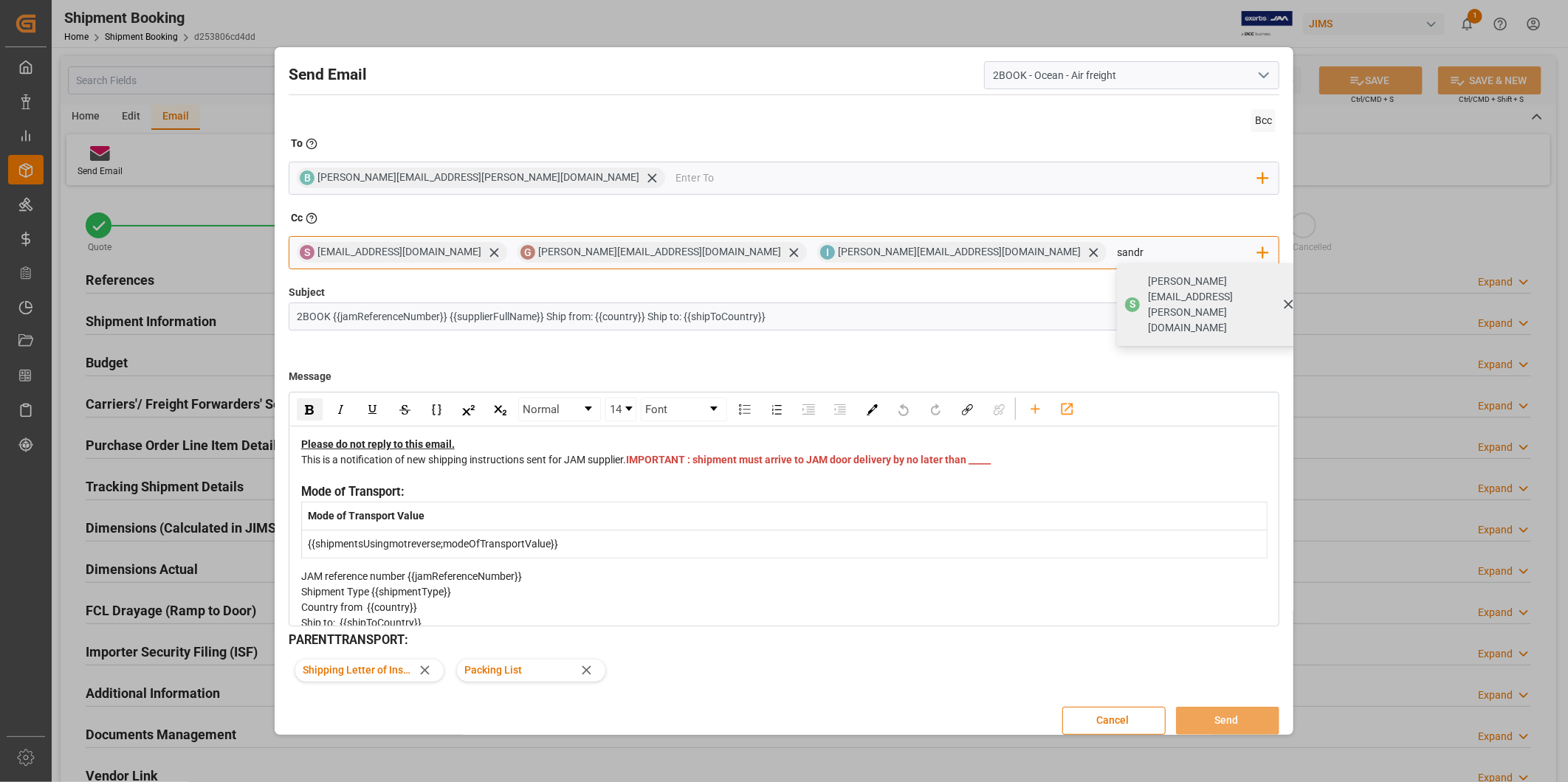
type input "sandr"
click at [1148, 276] on span "[PERSON_NAME][EMAIL_ADDRESS][PERSON_NAME][DOMAIN_NAME]" at bounding box center [1219, 305] width 143 height 62
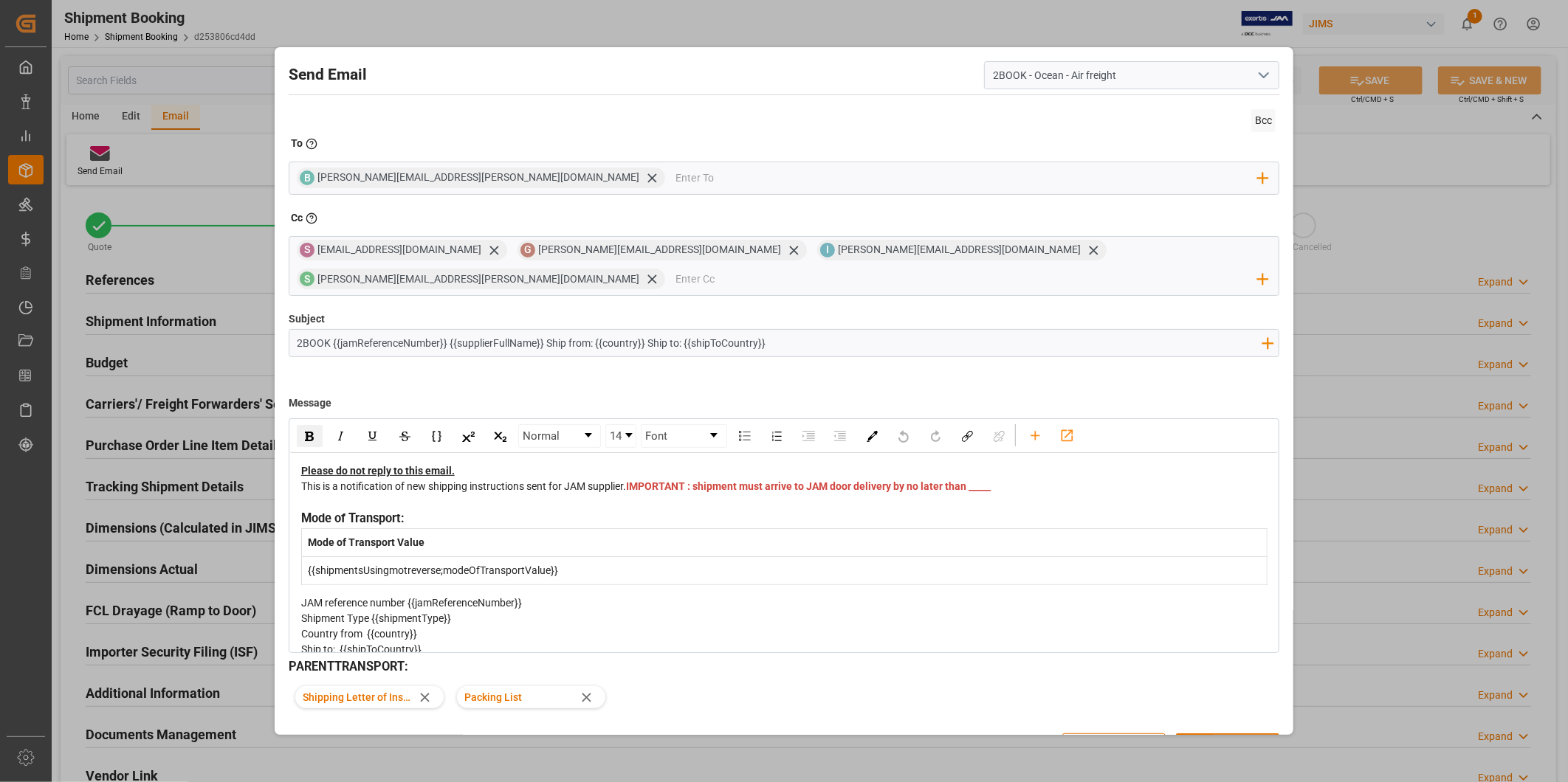
click at [665, 480] on span "IMPORTANT : shipment must arrive to JAM door delivery by no later than _____" at bounding box center [808, 486] width 364 height 12
click at [664, 480] on span "IMPORTANT : shipment must arrive to JAM door delivery by no later than _____" at bounding box center [808, 486] width 364 height 12
click at [661, 480] on span "IMPORTANT : shipment must arrive to JAM door delivery by no later than _____" at bounding box center [808, 486] width 364 height 12
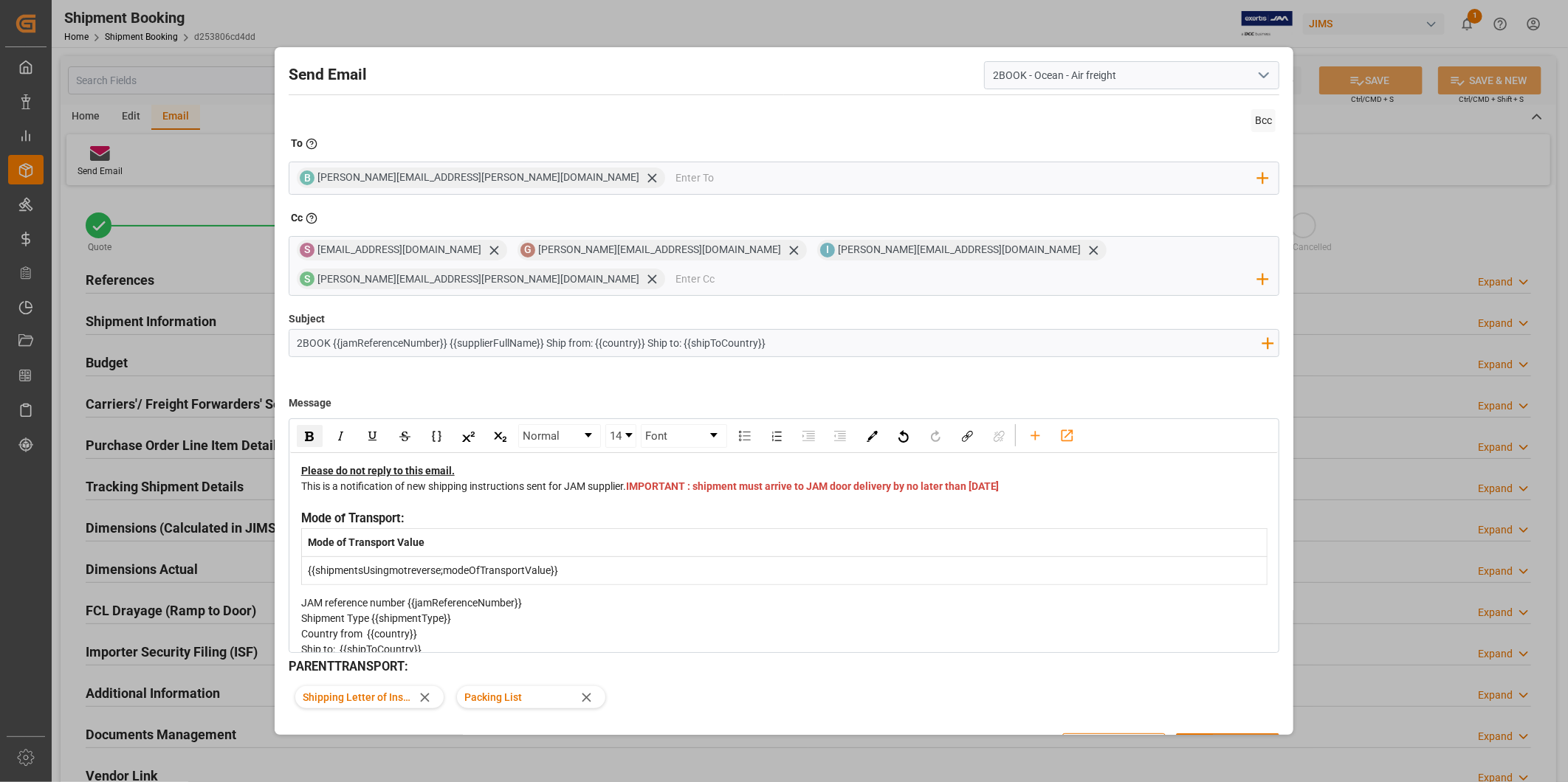
drag, startPoint x: 702, startPoint y: 476, endPoint x: 643, endPoint y: 478, distance: 59.0
click at [643, 478] on div "This is a notification of new shipping instructions sent for JAM supplier. IMPO…" at bounding box center [785, 494] width 967 height 31
click at [879, 425] on div "rdw-color-picker" at bounding box center [872, 436] width 26 height 22
click at [924, 534] on span "rdw-color-picker" at bounding box center [923, 543] width 16 height 18
click at [966, 480] on span "[DATE]" at bounding box center [981, 486] width 31 height 12
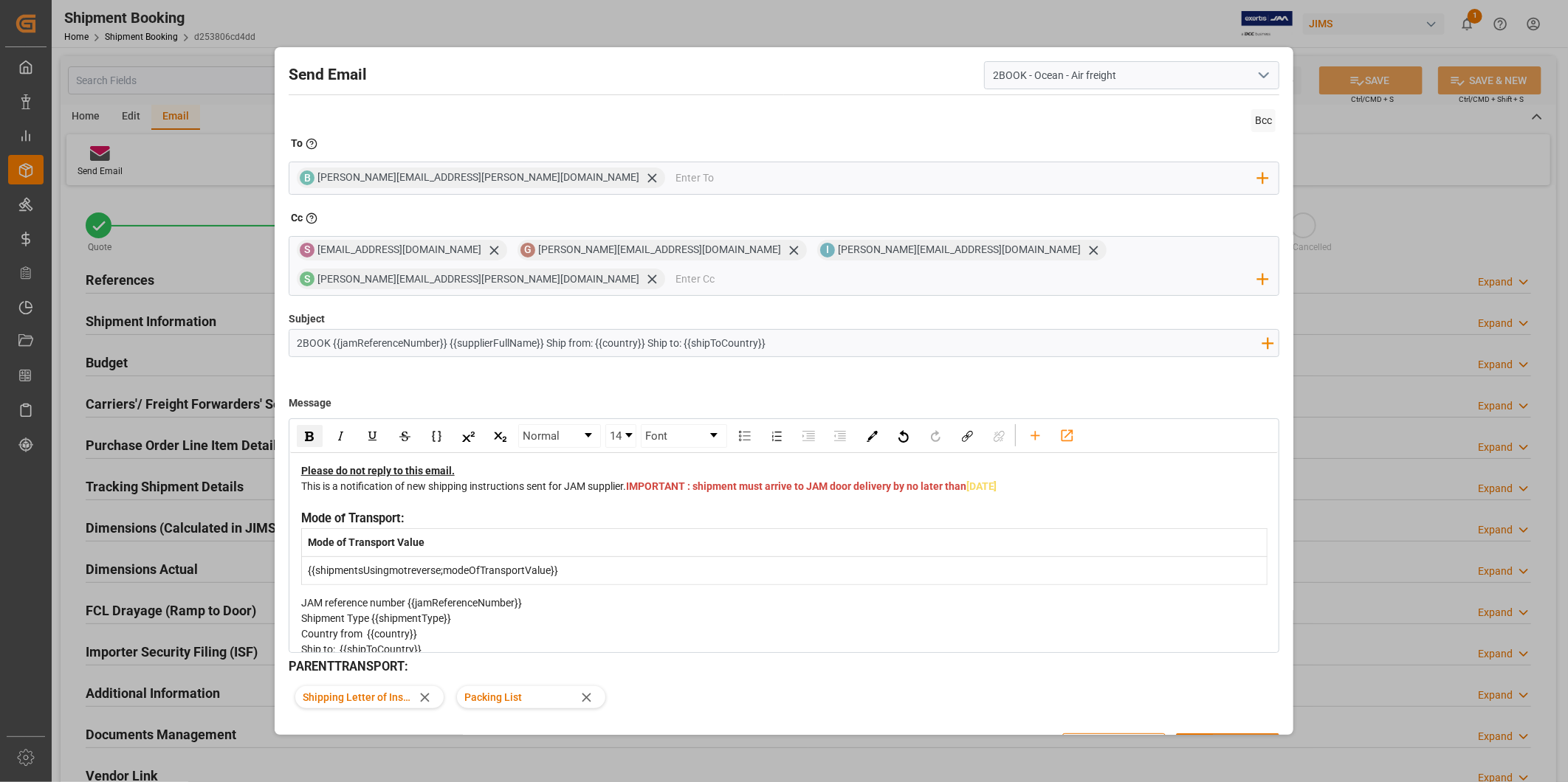
click at [966, 480] on span "[DATE]" at bounding box center [981, 486] width 31 height 12
click at [735, 478] on div "This is a notification of new shipping instructions sent for JAM supplier. IMPO…" at bounding box center [785, 494] width 967 height 31
drag, startPoint x: 699, startPoint y: 475, endPoint x: 650, endPoint y: 475, distance: 49.0
click at [644, 478] on div "This is a notification of new shipping instructions sent for JAM supplier. IMPO…" at bounding box center [785, 494] width 967 height 31
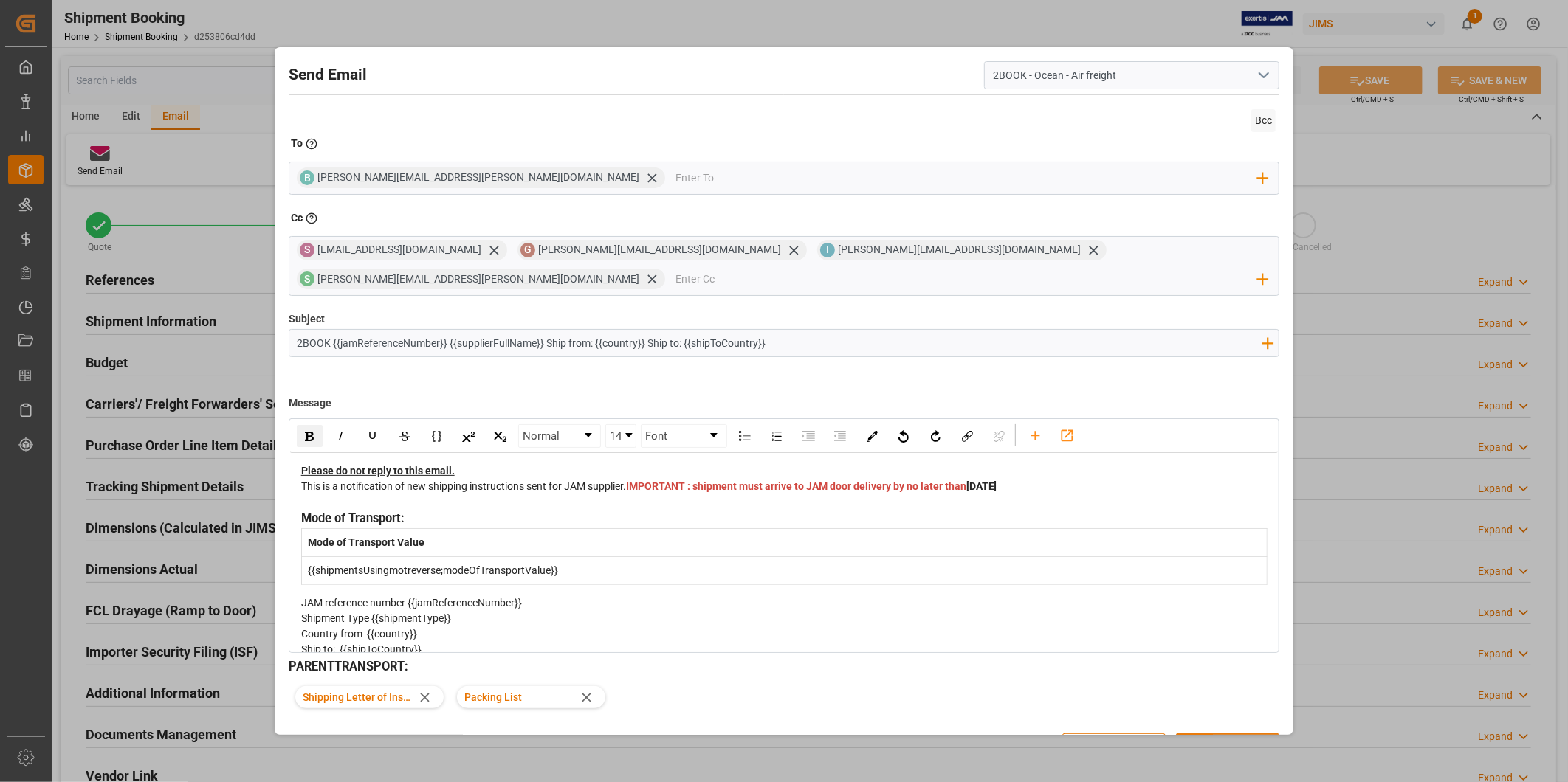
click at [1218, 733] on button "Send" at bounding box center [1227, 747] width 103 height 28
